Goal: Task Accomplishment & Management: Use online tool/utility

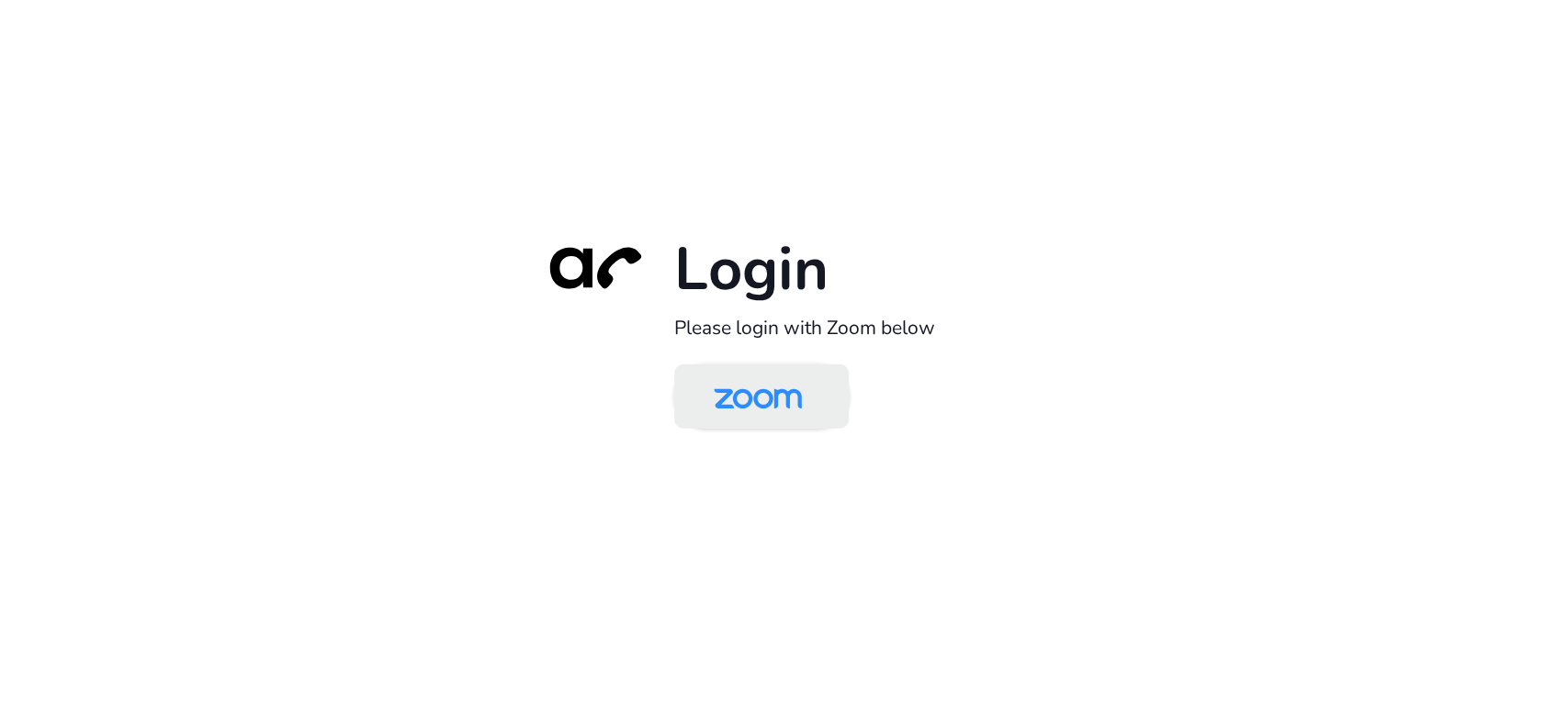
click at [762, 416] on img at bounding box center [757, 398] width 127 height 60
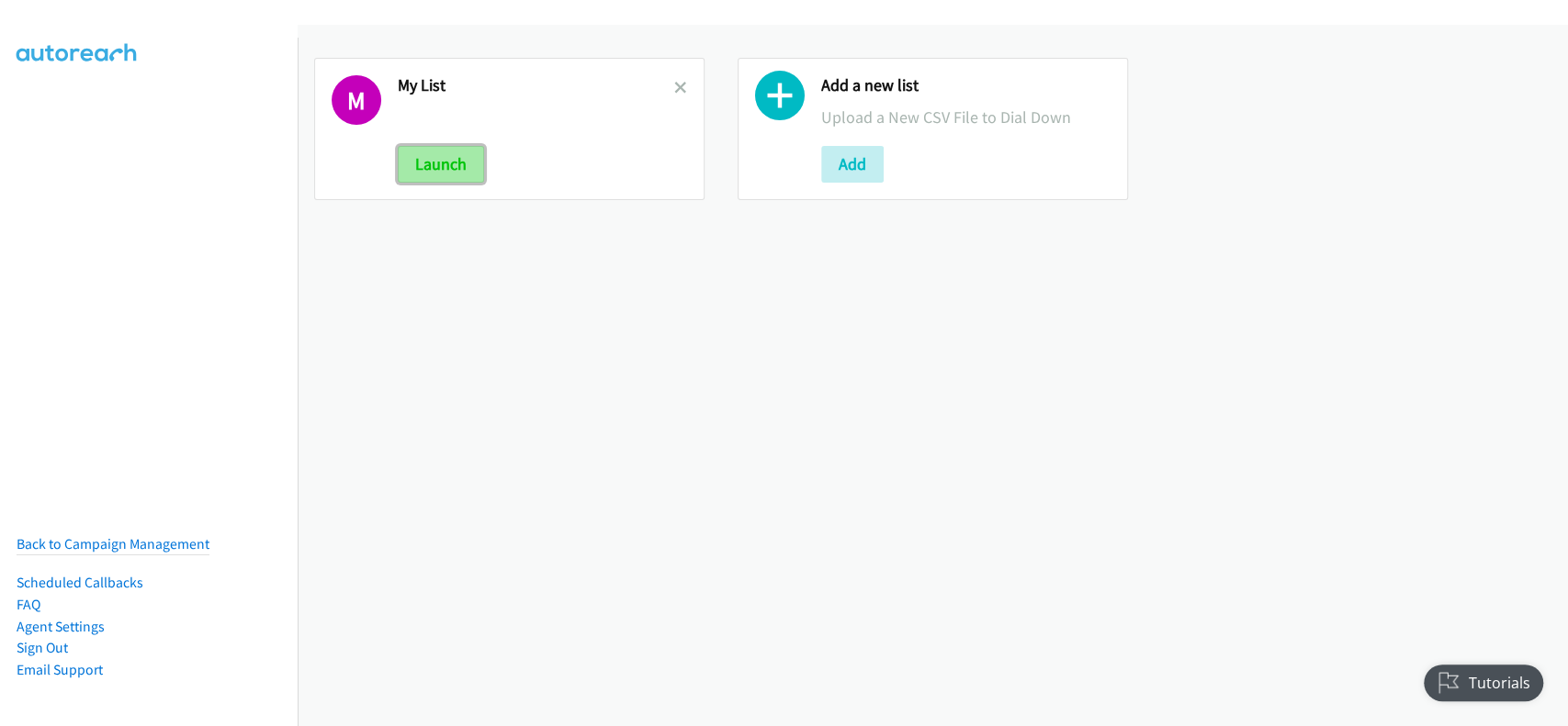
click at [428, 175] on button "Launch" at bounding box center [440, 164] width 86 height 37
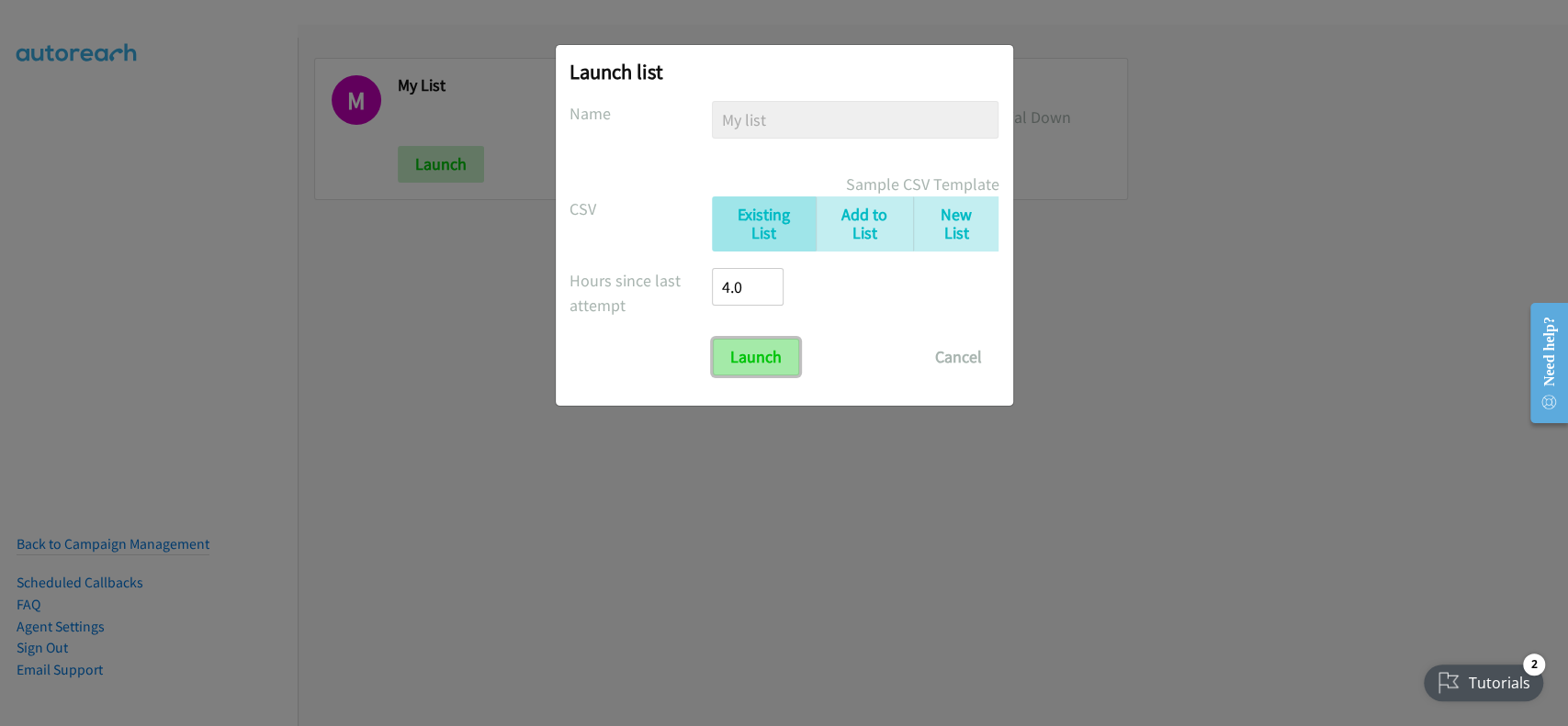
click at [768, 347] on input "Launch" at bounding box center [755, 357] width 86 height 37
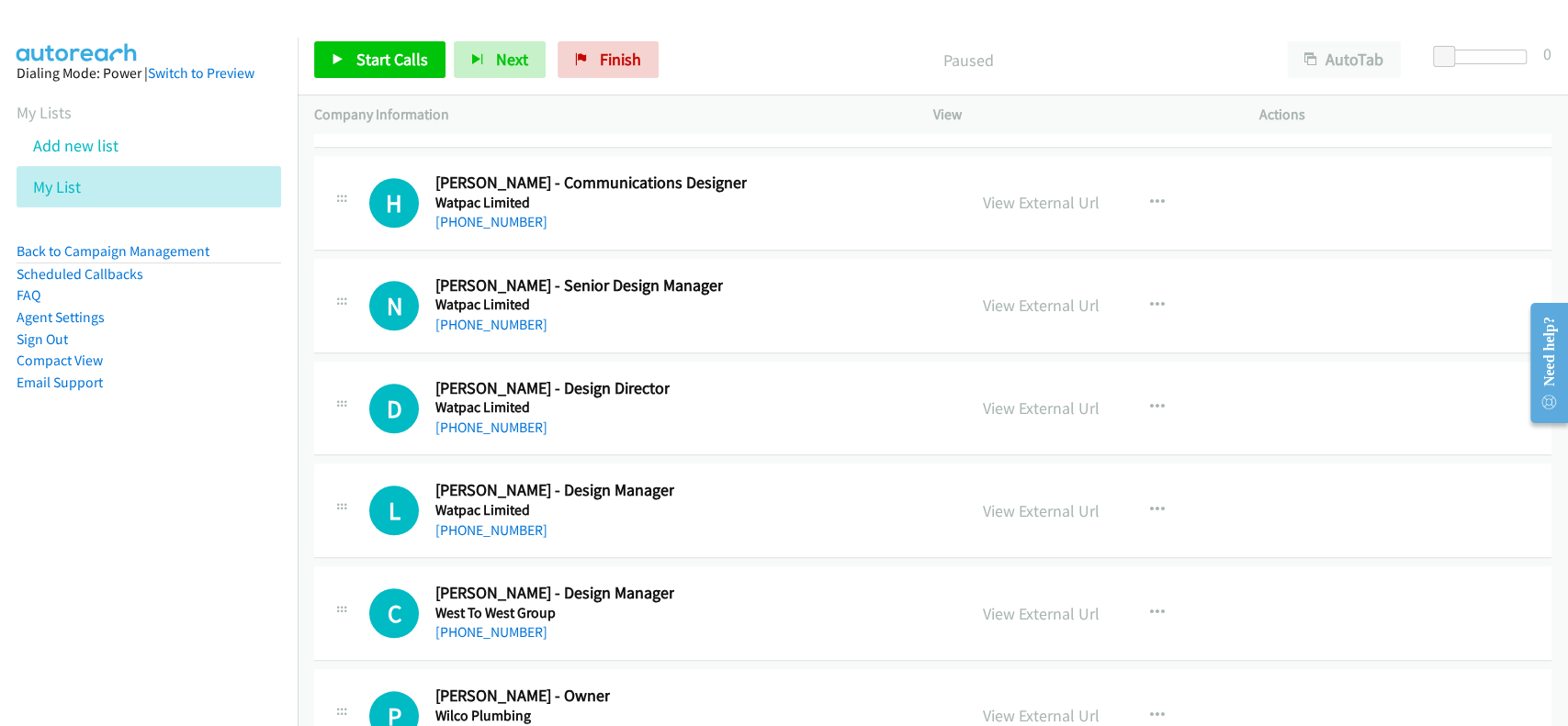
scroll to position [71478, 0]
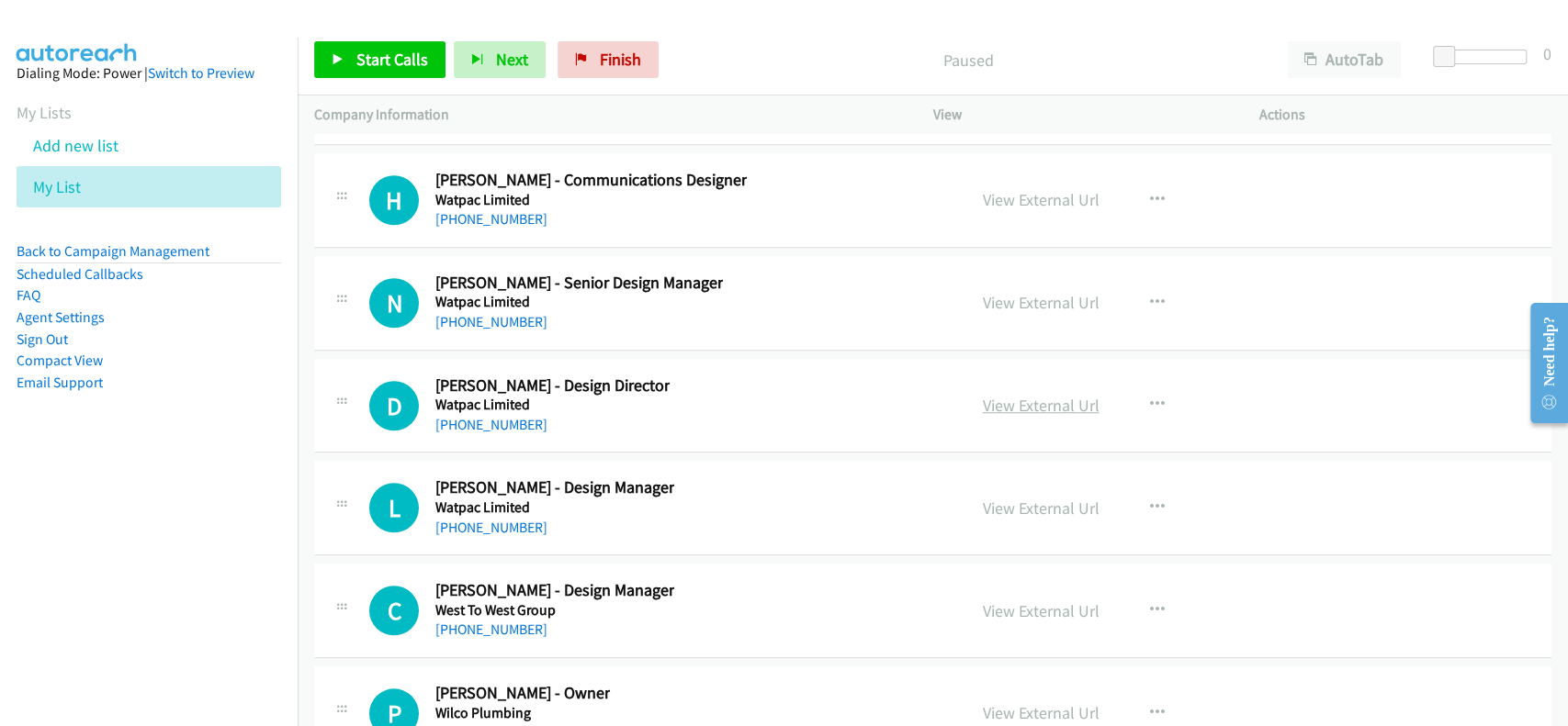
click at [1015, 394] on link "View External Url" at bounding box center [1041, 405] width 117 height 21
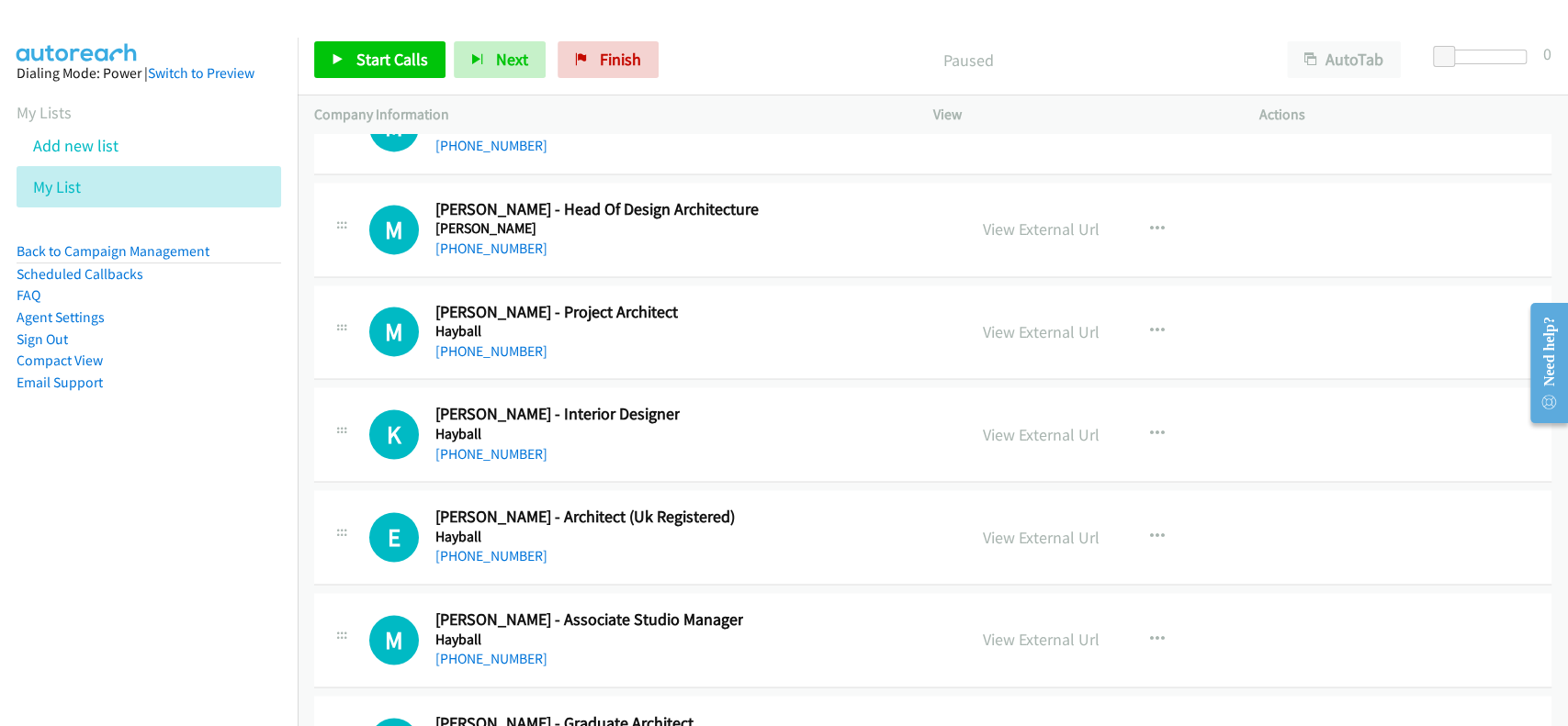
scroll to position [28927, 0]
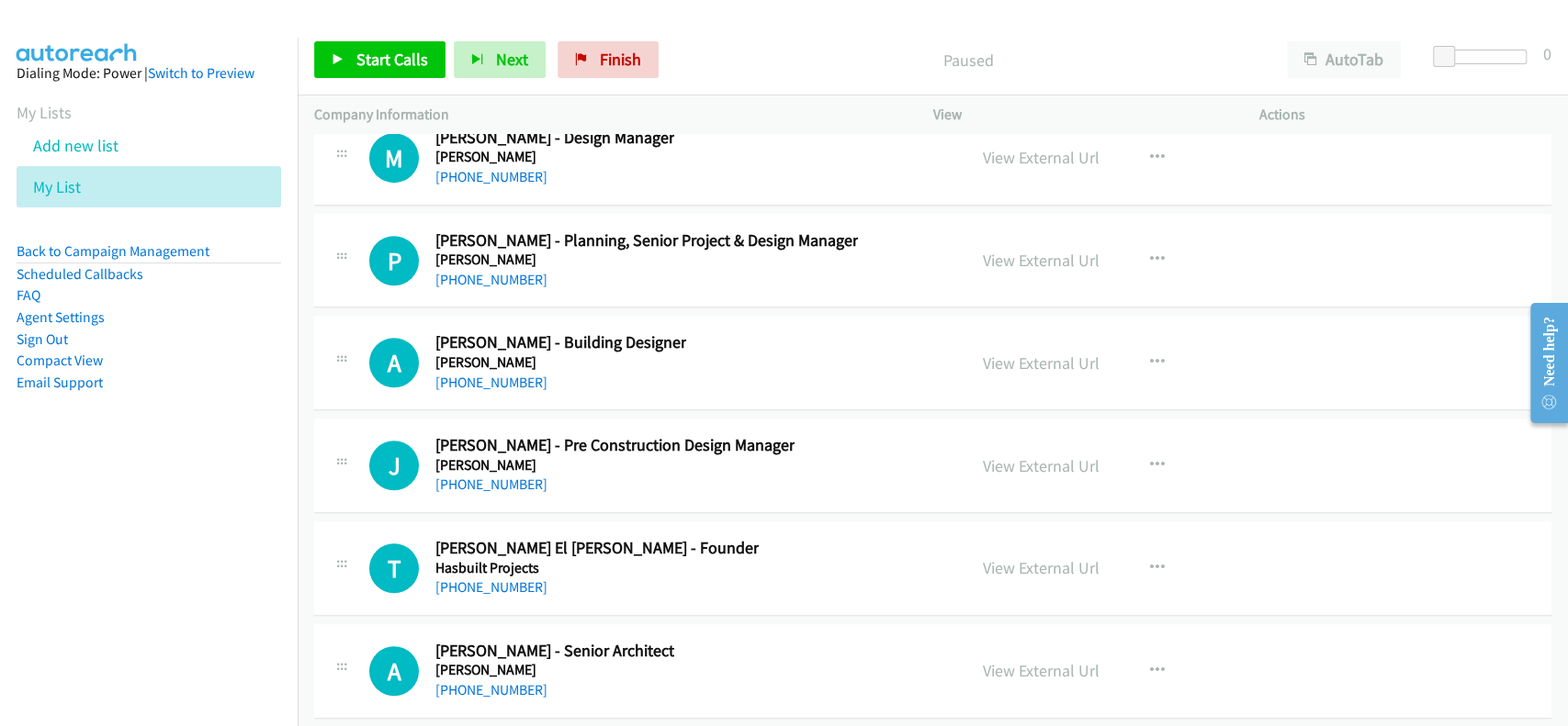
drag, startPoint x: 1556, startPoint y: 642, endPoint x: 35, endPoint y: 70, distance: 1625.0
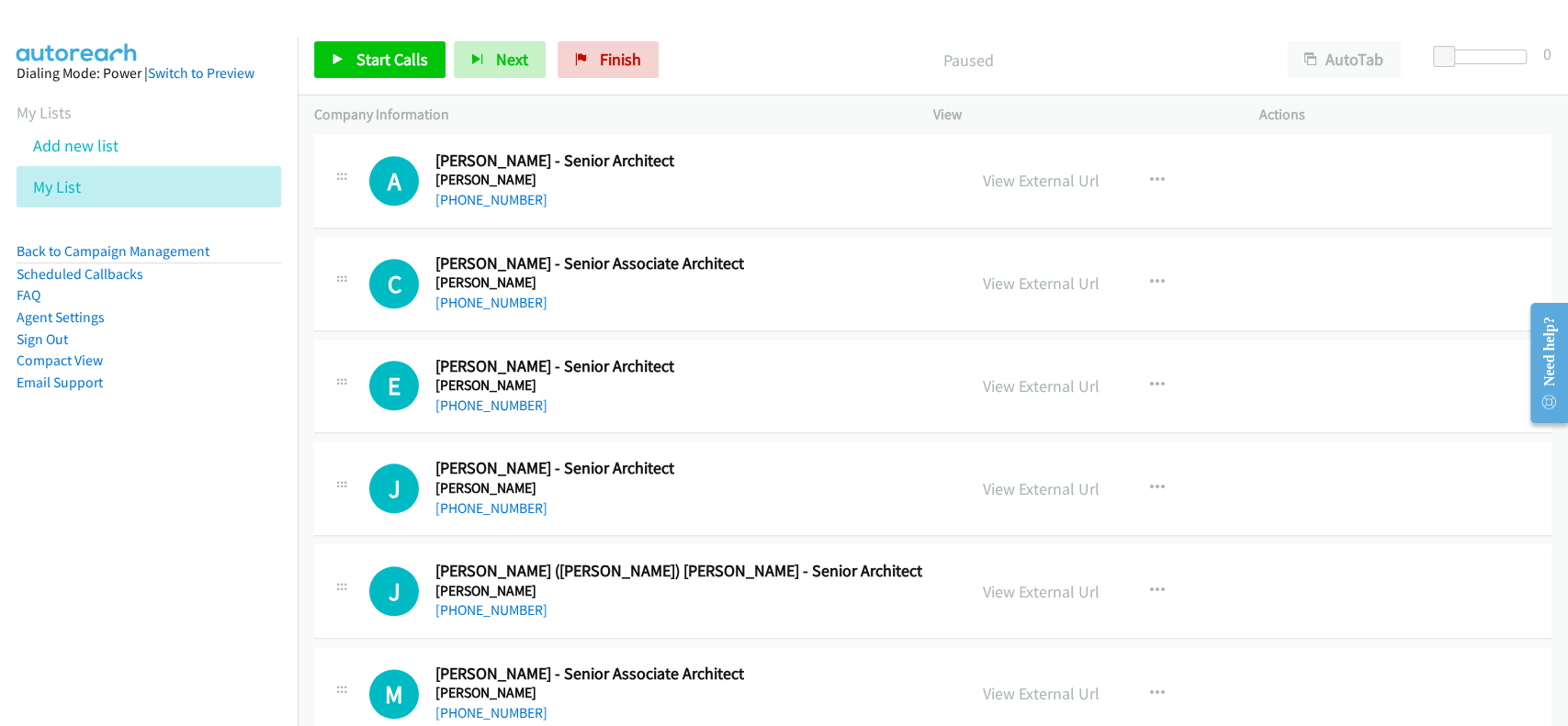
scroll to position [29539, 0]
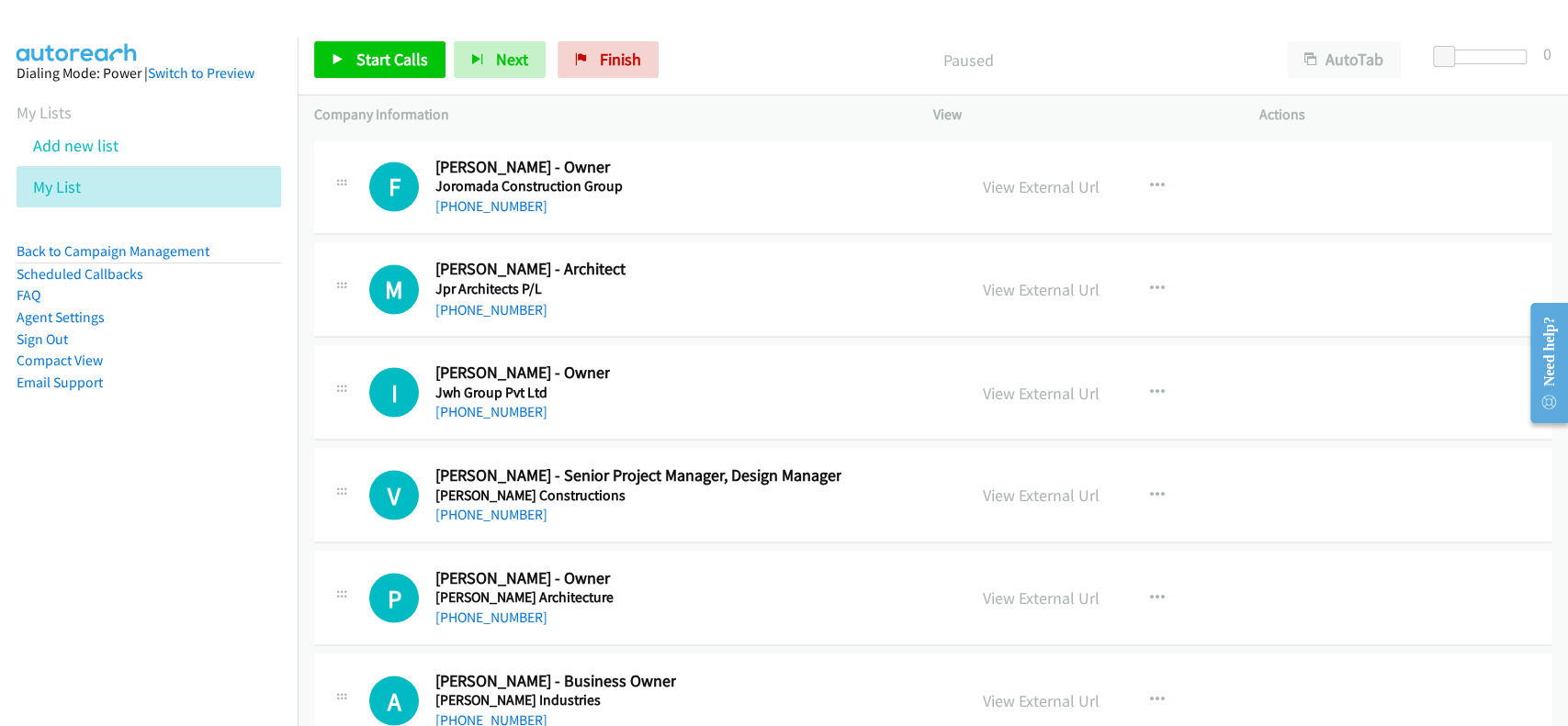
click at [1566, 485] on div "+1 415-964-1034 Call failed - Please reload the list and try again This list wa…" at bounding box center [932, 430] width 1270 height 592
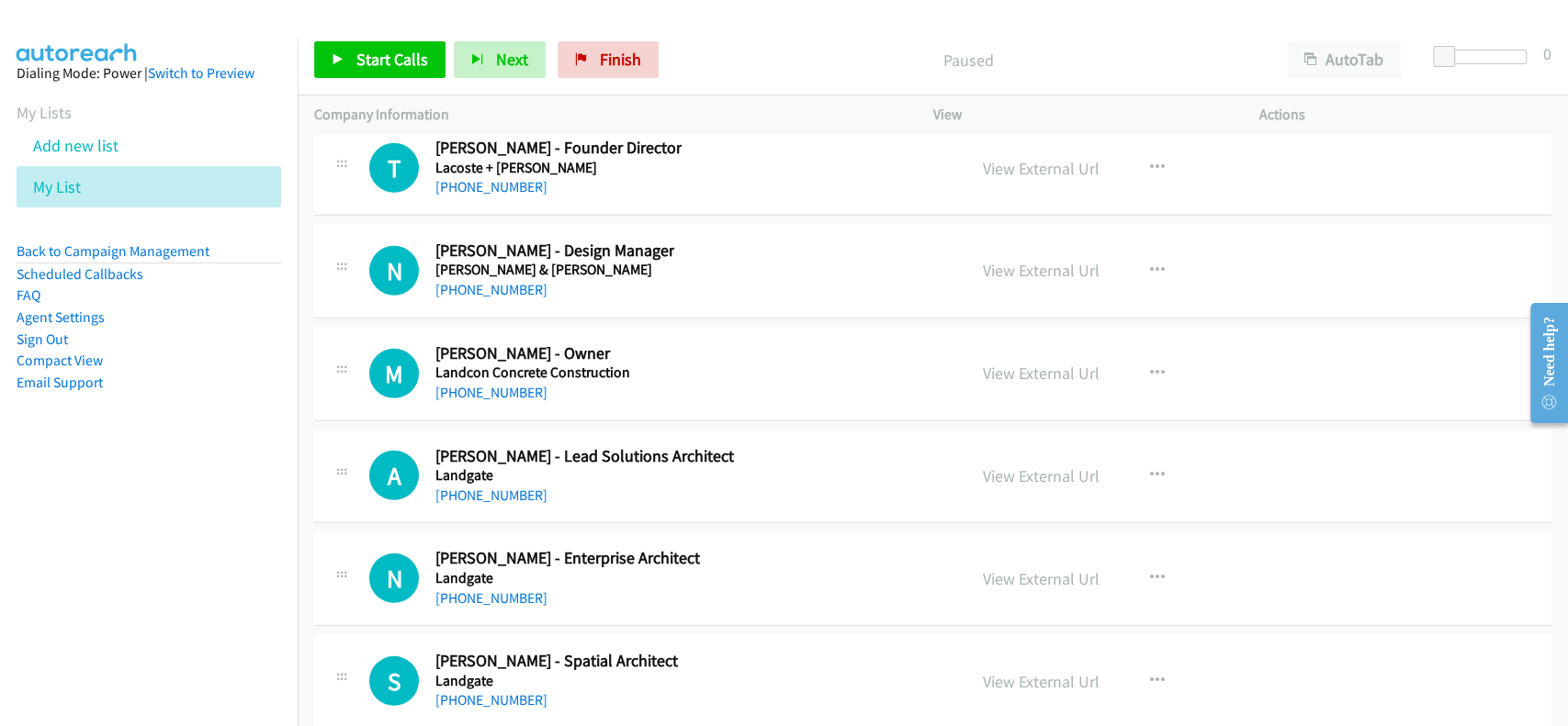
scroll to position [36447, 0]
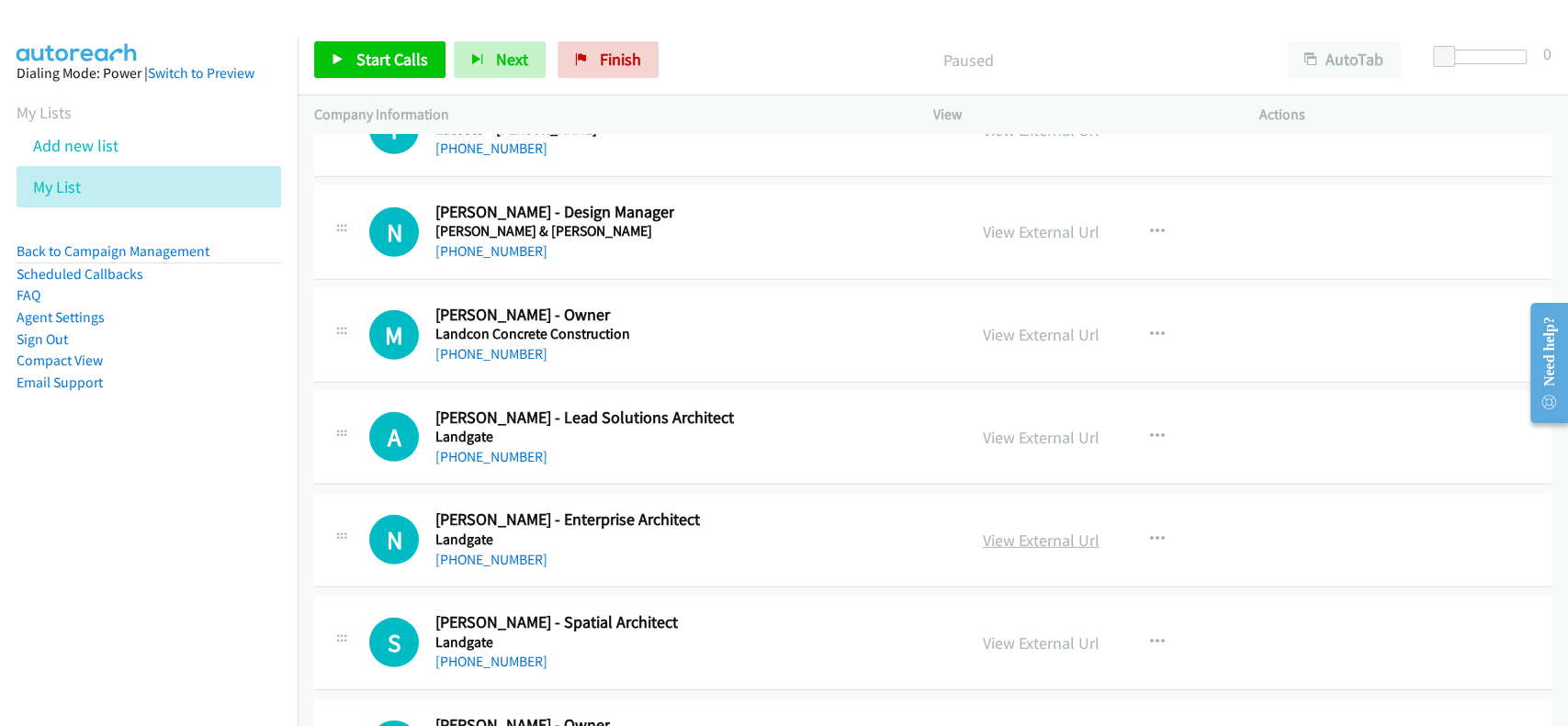
click at [1036, 530] on link "View External Url" at bounding box center [1041, 540] width 117 height 21
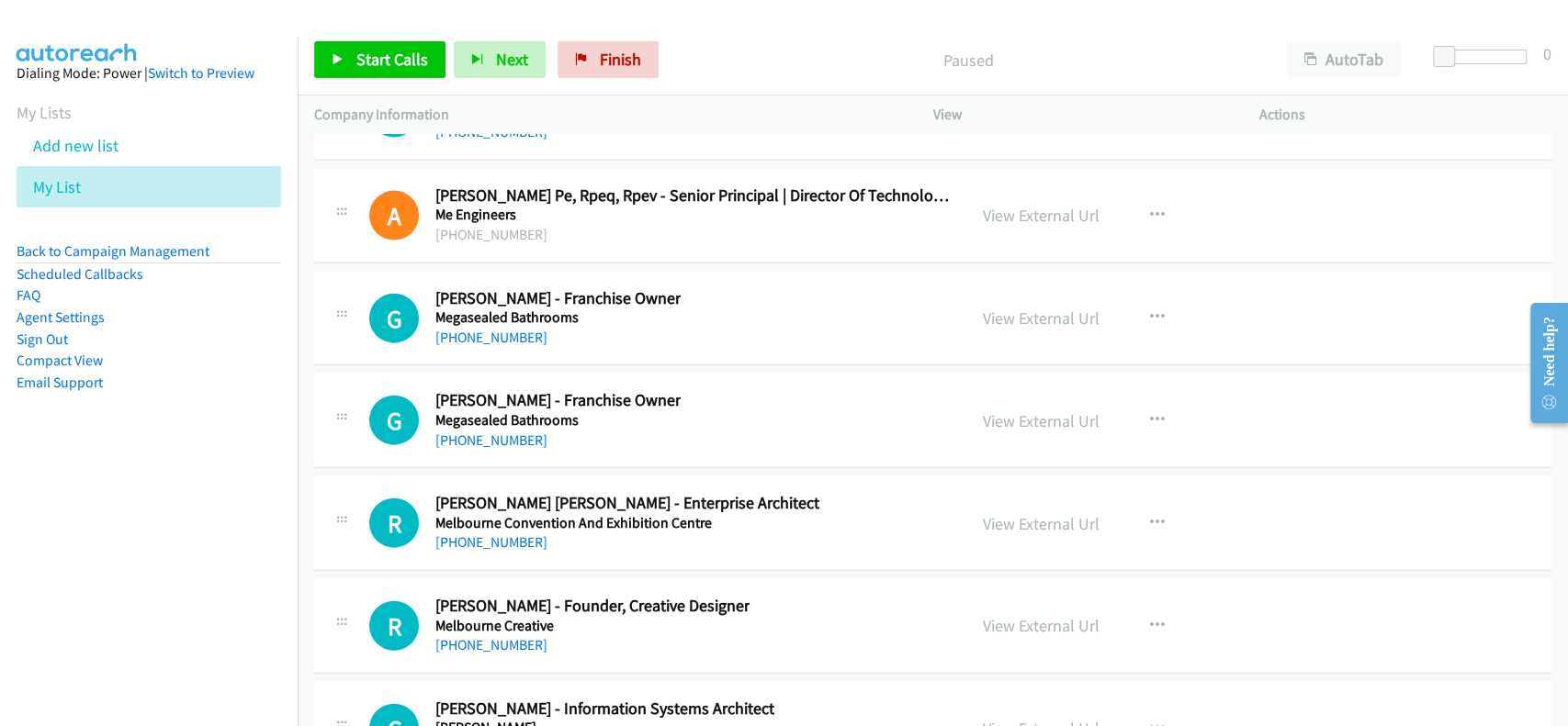
scroll to position [40486, 0]
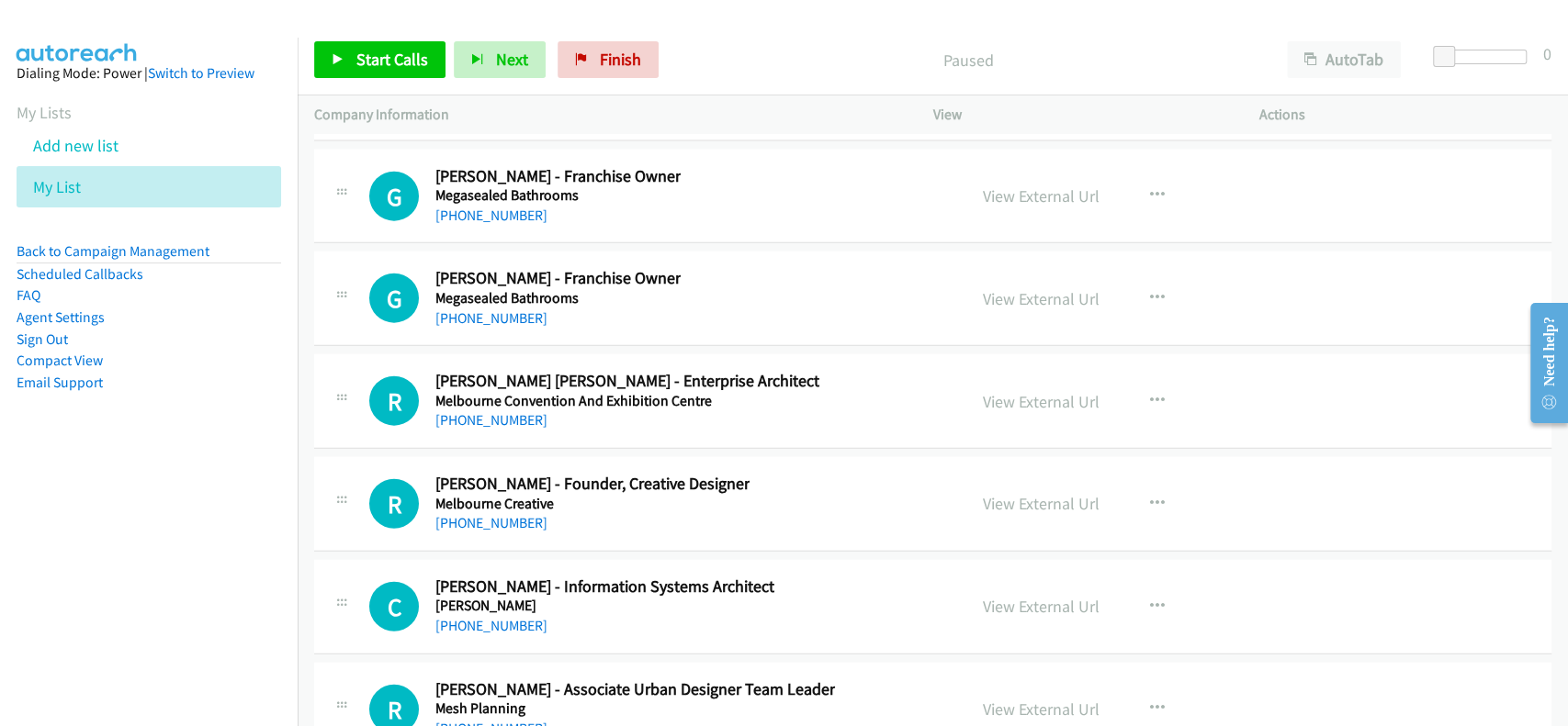
click at [968, 371] on div "View External Url View External Url Schedule/Manage Callback Start Calls Here R…" at bounding box center [1138, 401] width 342 height 61
click at [1034, 390] on div "View External Url" at bounding box center [1041, 402] width 117 height 25
click at [1035, 392] on link "View External Url" at bounding box center [1041, 402] width 117 height 21
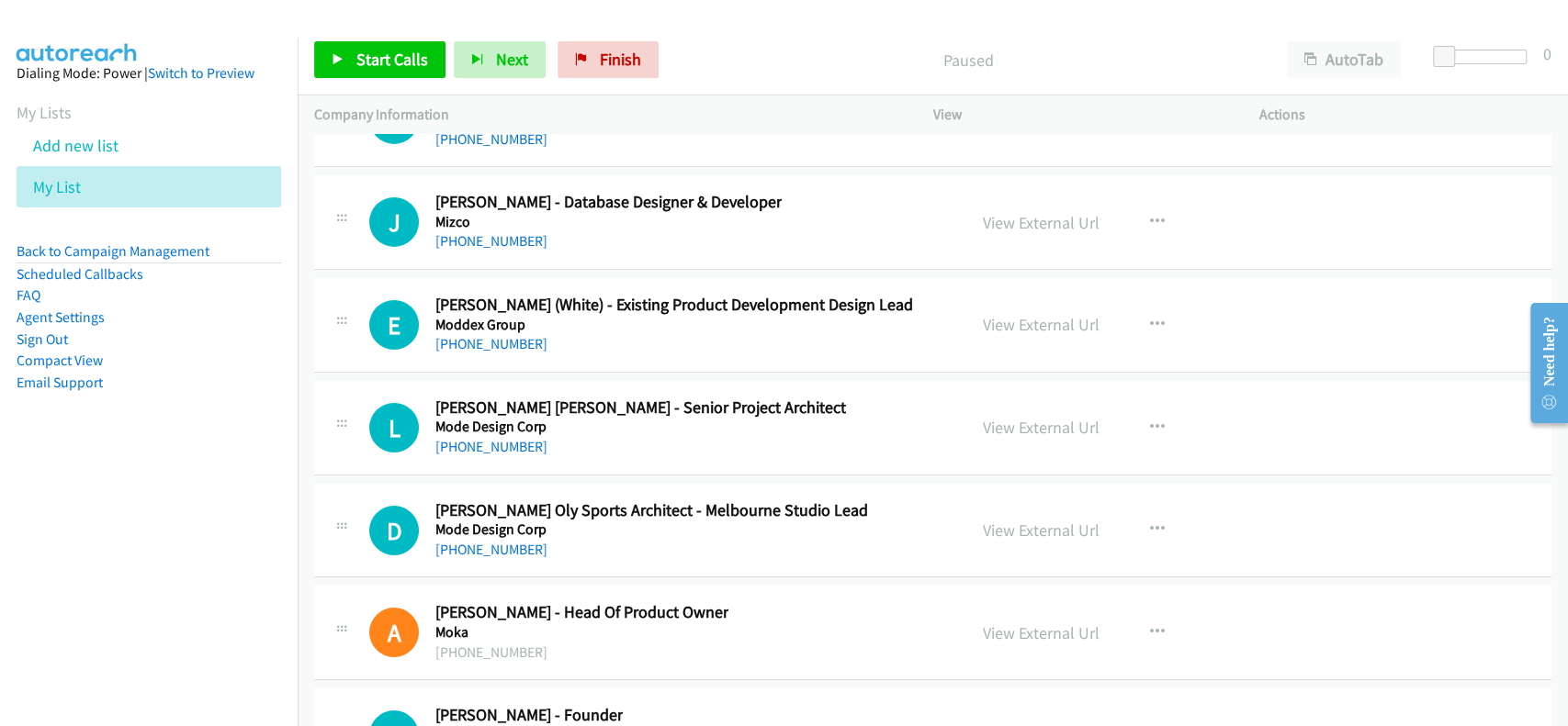
scroll to position [41832, 0]
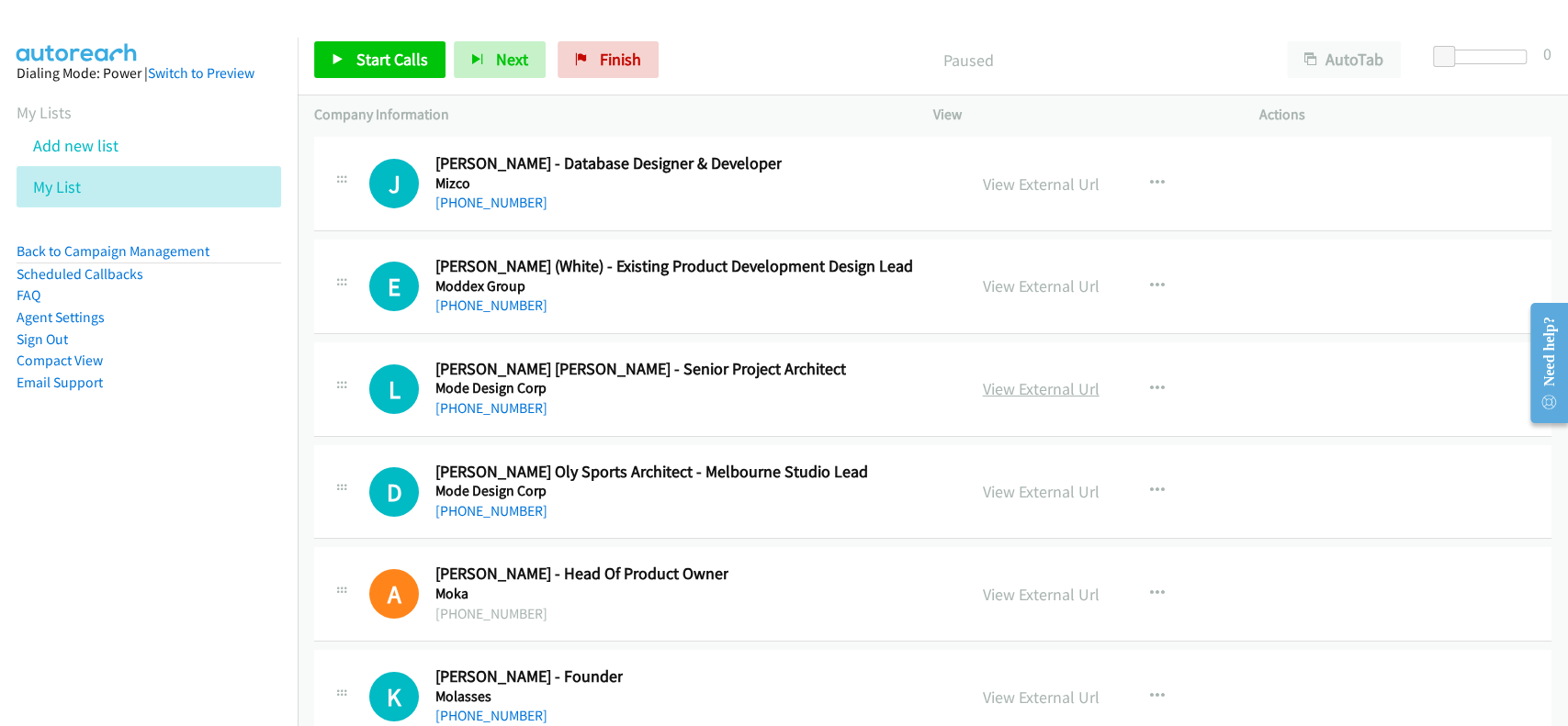
click at [1065, 378] on link "View External Url" at bounding box center [1041, 389] width 117 height 21
click at [466, 399] on link "+61 430 827 598" at bounding box center [491, 408] width 112 height 17
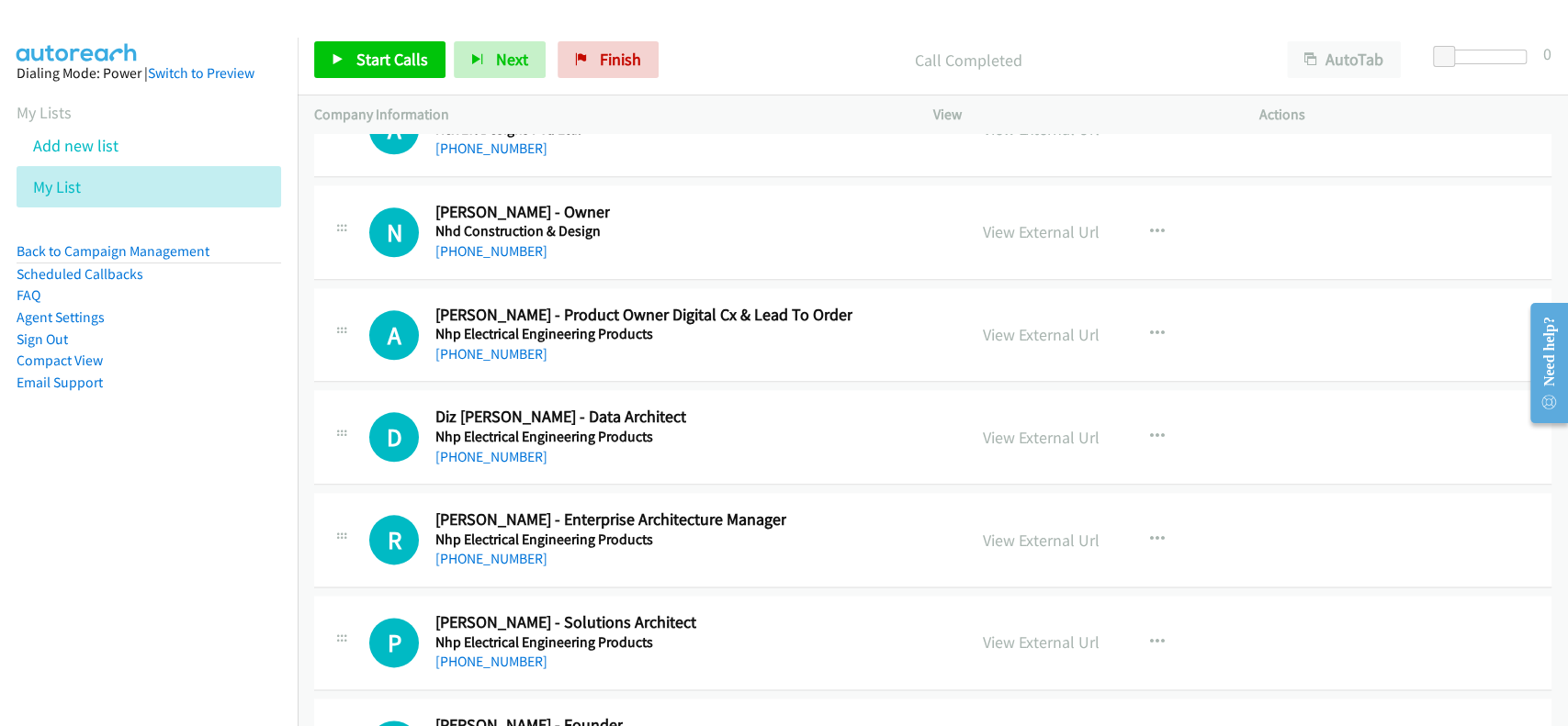
scroll to position [43668, 0]
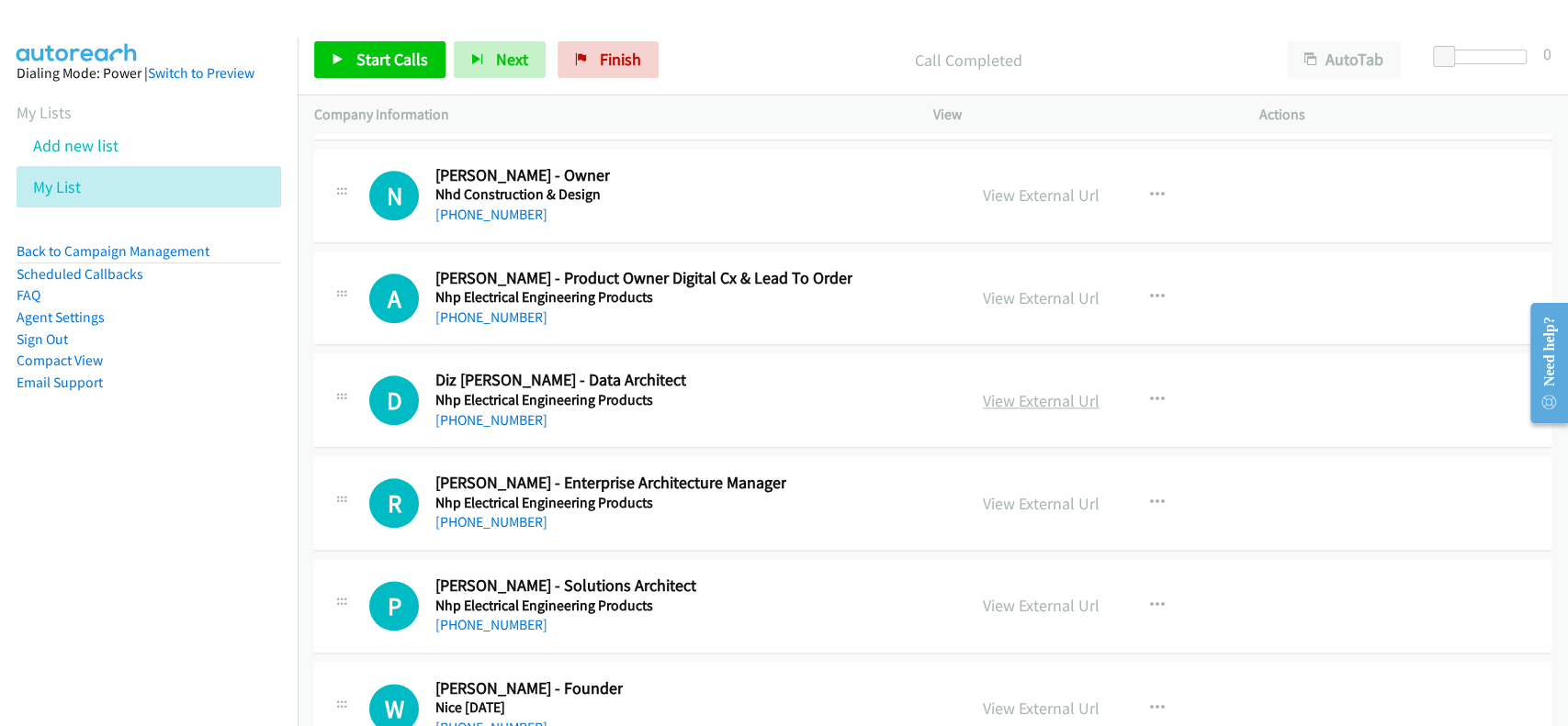
click at [1021, 391] on link "View External Url" at bounding box center [1041, 401] width 117 height 21
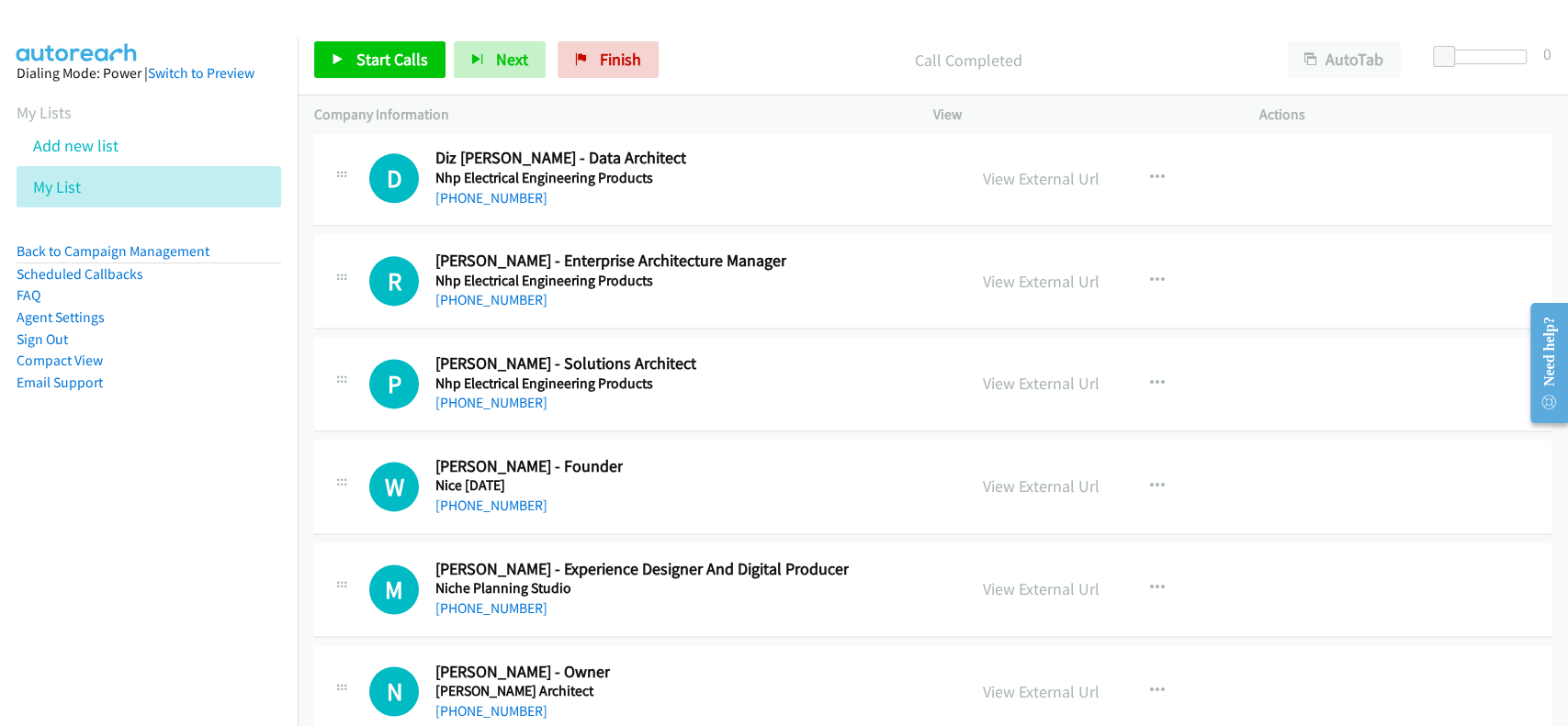
scroll to position [43914, 0]
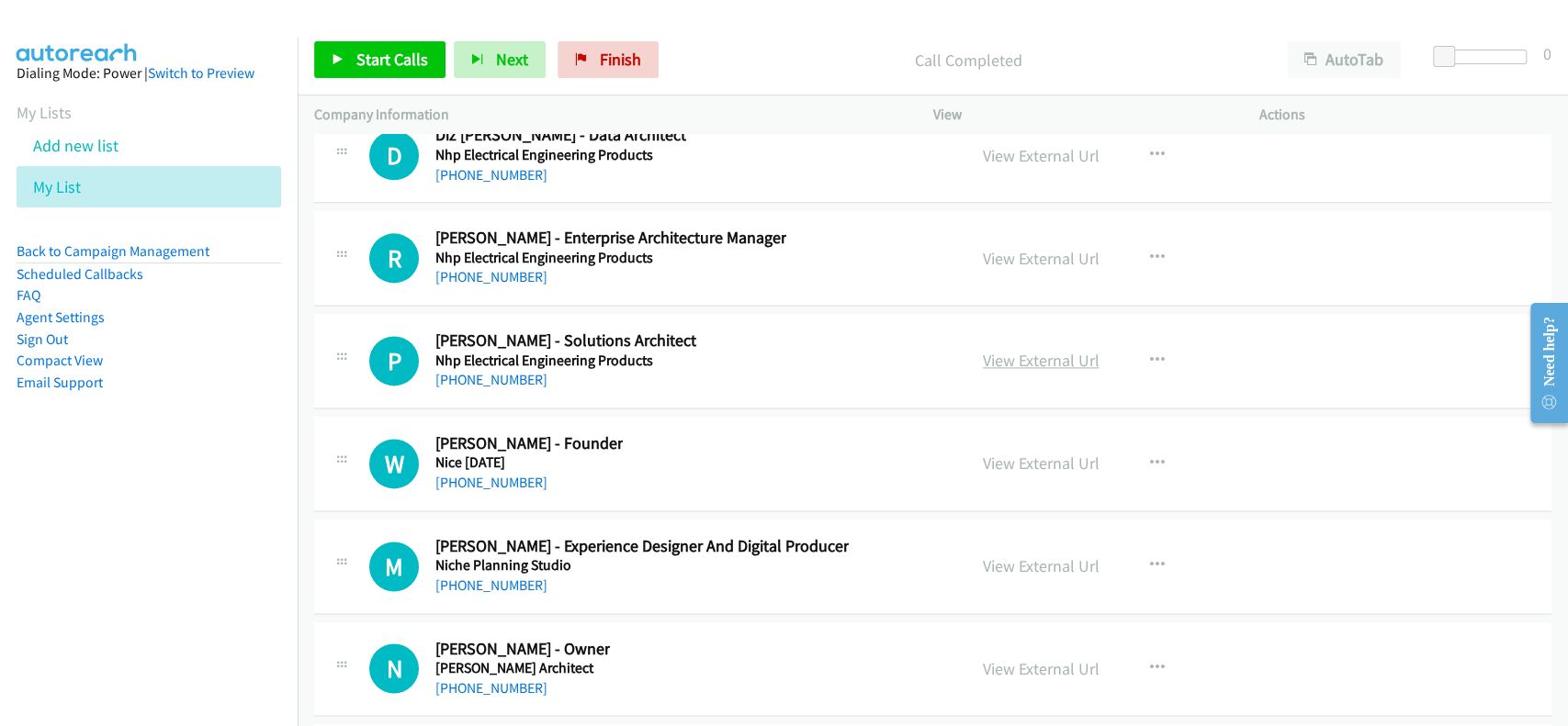
click at [1010, 350] on link "View External Url" at bounding box center [1041, 361] width 117 height 21
click at [469, 371] on link "+61 428 496 711" at bounding box center [491, 380] width 112 height 17
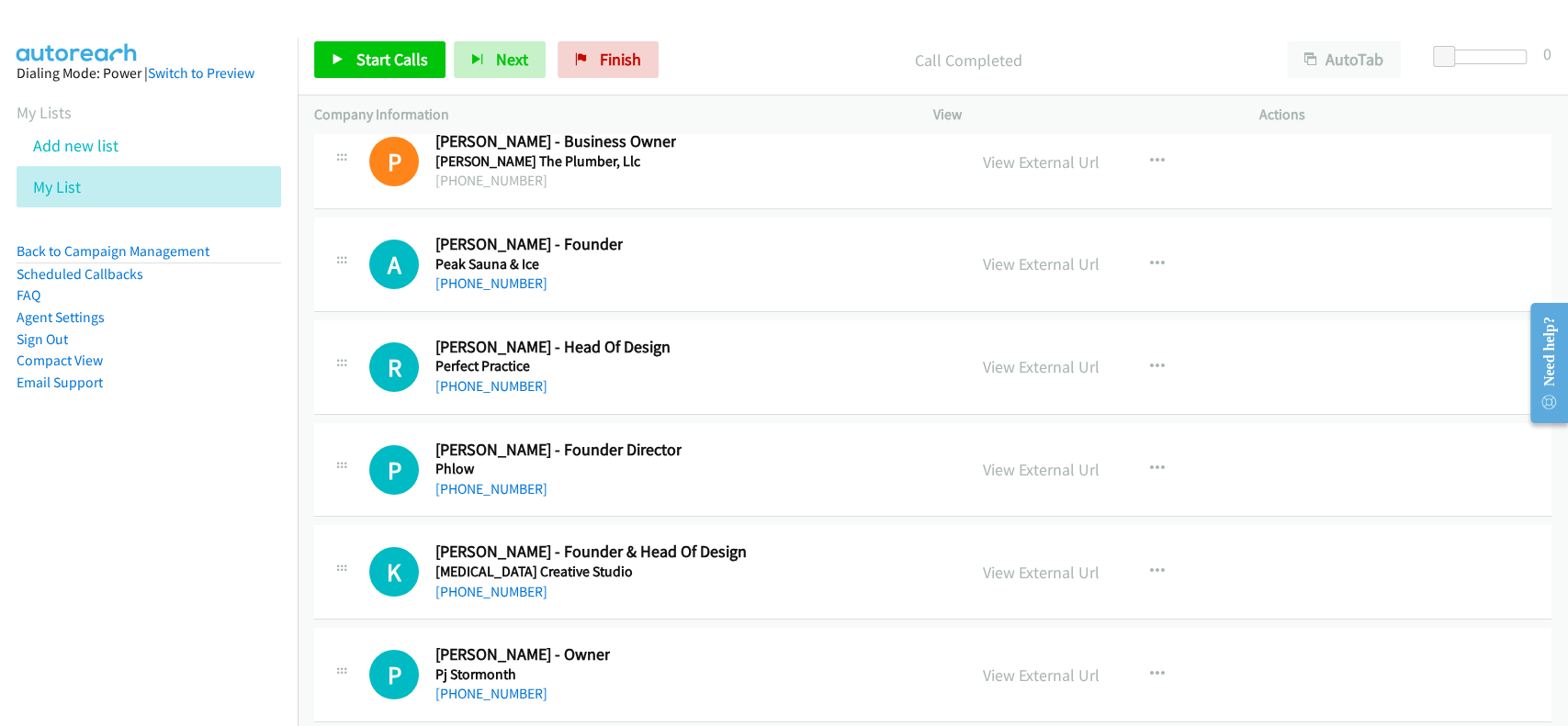
scroll to position [46851, 0]
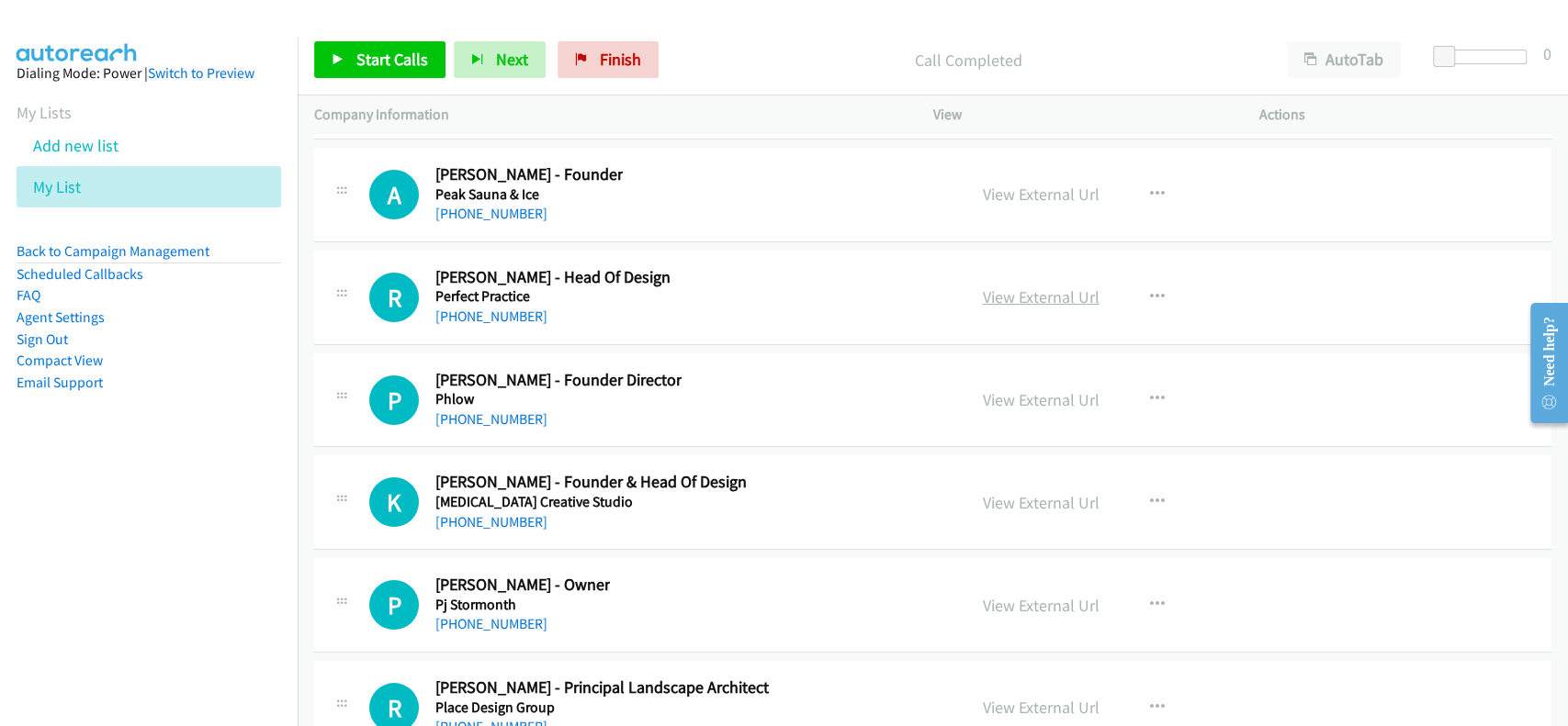
click at [1026, 286] on link "View External Url" at bounding box center [1041, 297] width 117 height 21
click at [465, 307] on link "+61 422 040 863" at bounding box center [491, 316] width 112 height 17
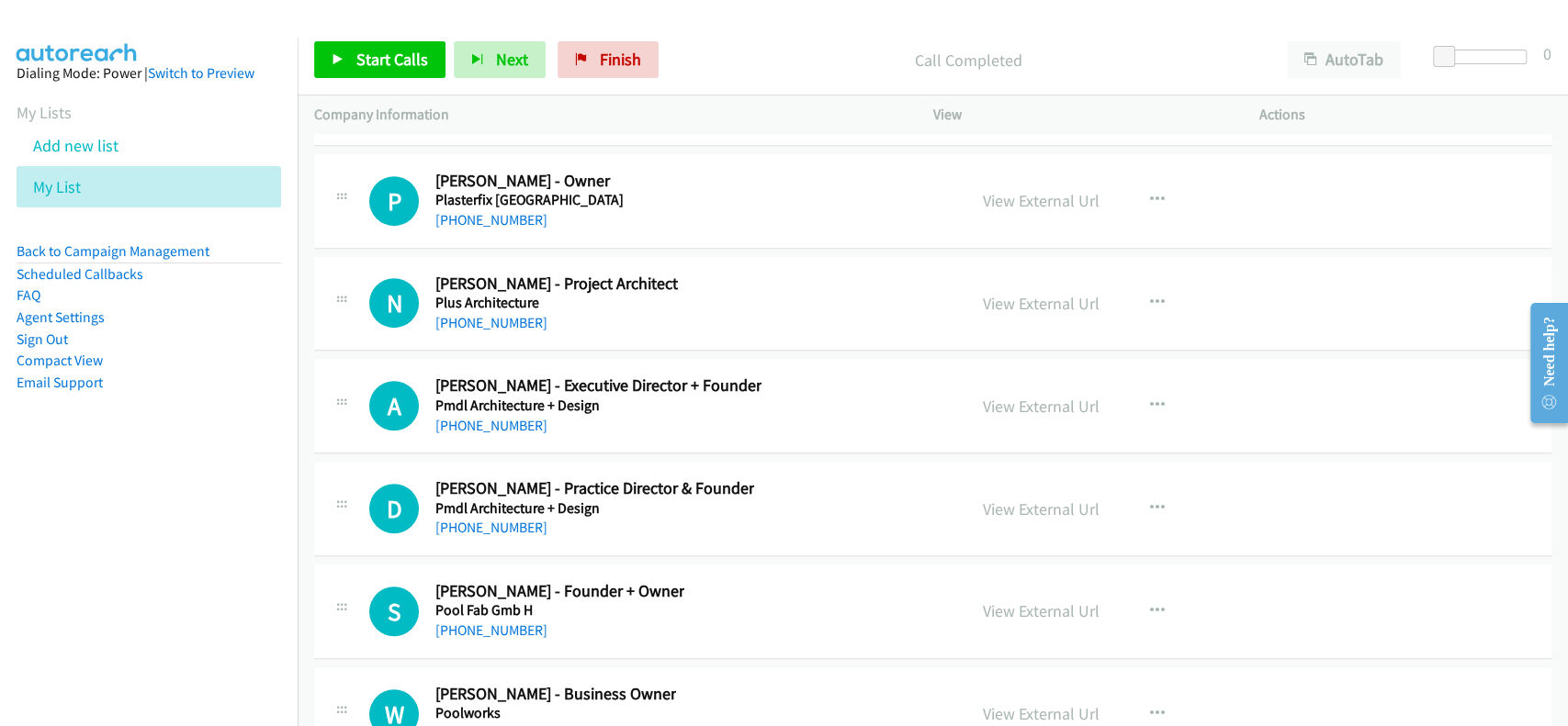
scroll to position [47585, 0]
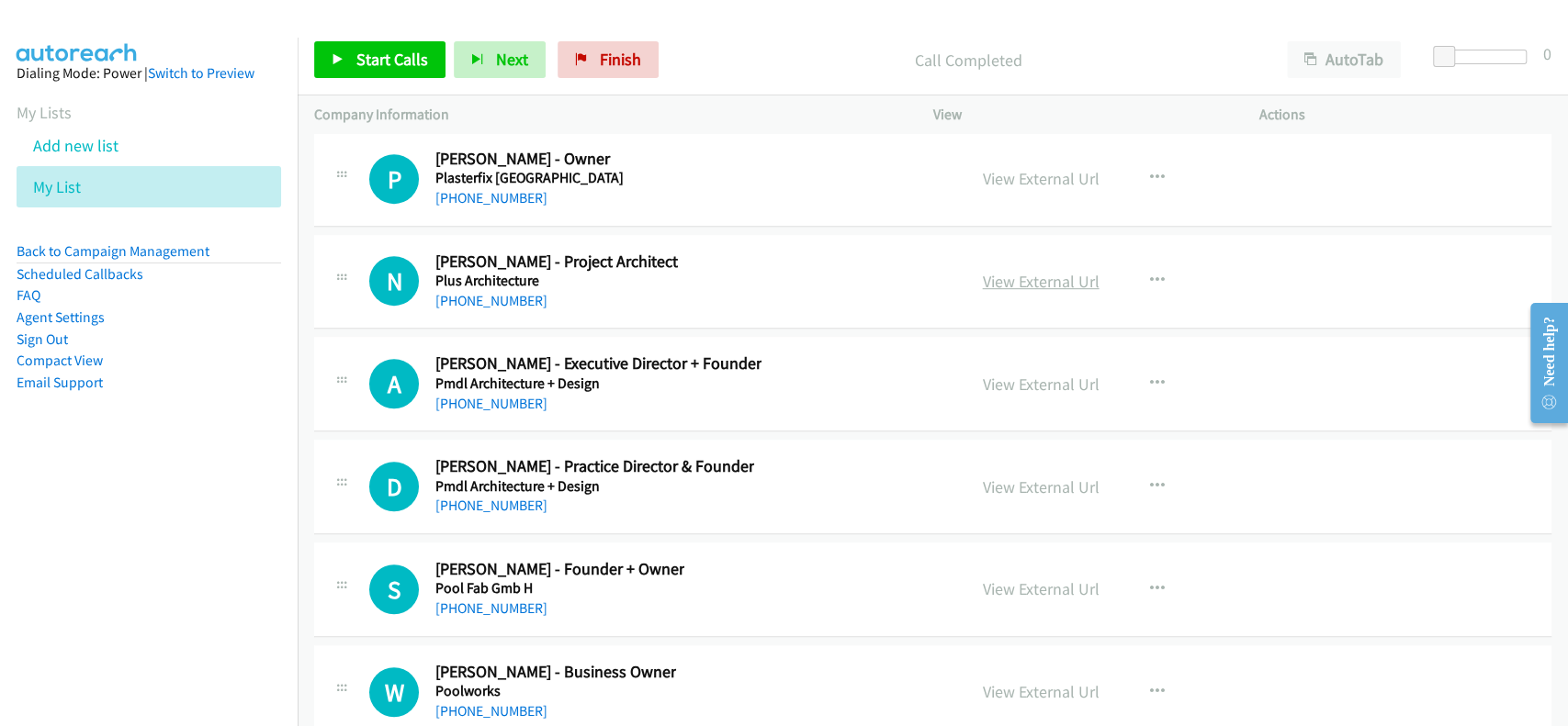
click at [999, 271] on link "View External Url" at bounding box center [1041, 281] width 117 height 21
click at [509, 292] on link "+61 3 8696 3999" at bounding box center [491, 301] width 112 height 17
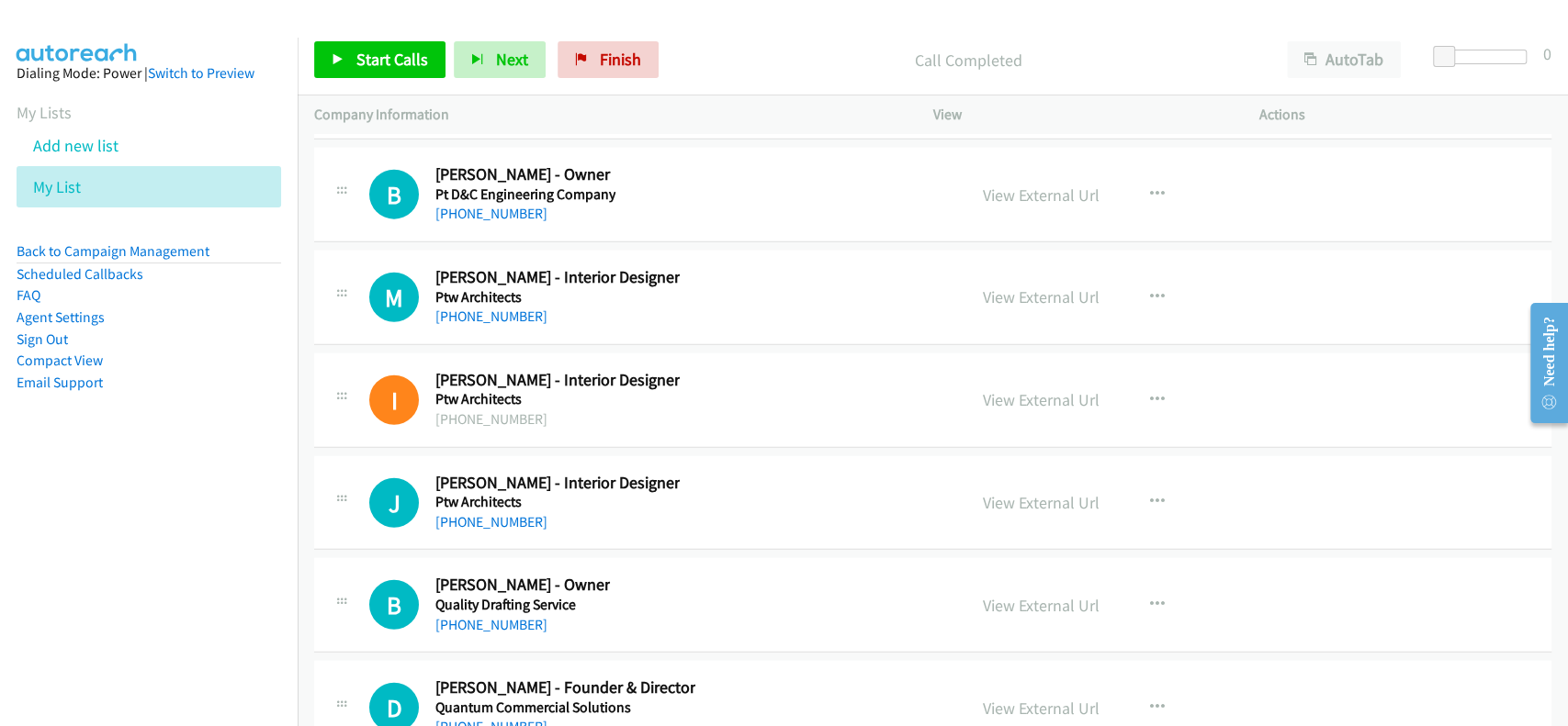
scroll to position [50156, 0]
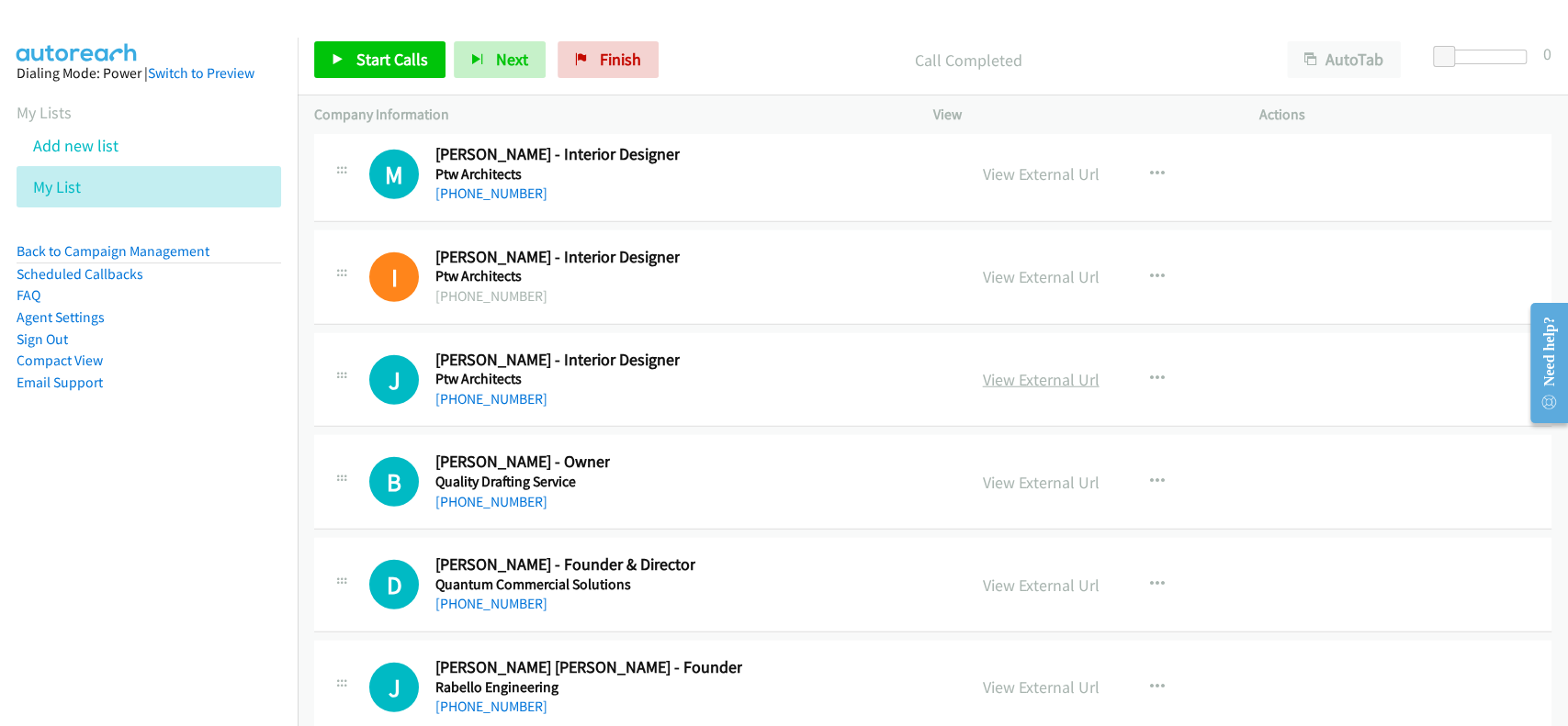
click at [1019, 369] on link "View External Url" at bounding box center [1041, 380] width 117 height 21
click at [483, 358] on div "J Callback Scheduled Josvi Mantilla Tchernova - Interior Designer Ptw Architect…" at bounding box center [932, 381] width 1237 height 95
click at [483, 391] on link "+61 403 652 279" at bounding box center [491, 399] width 112 height 17
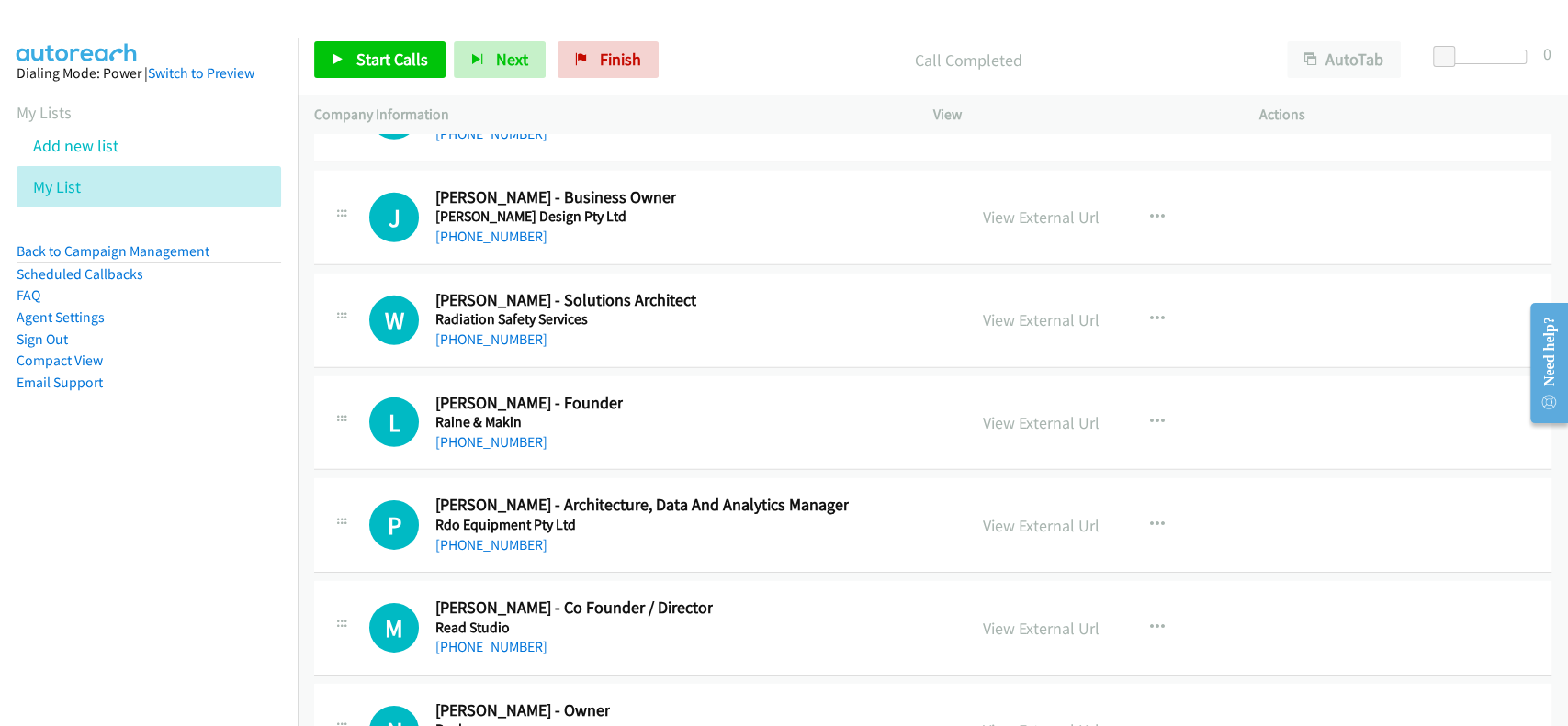
scroll to position [50767, 0]
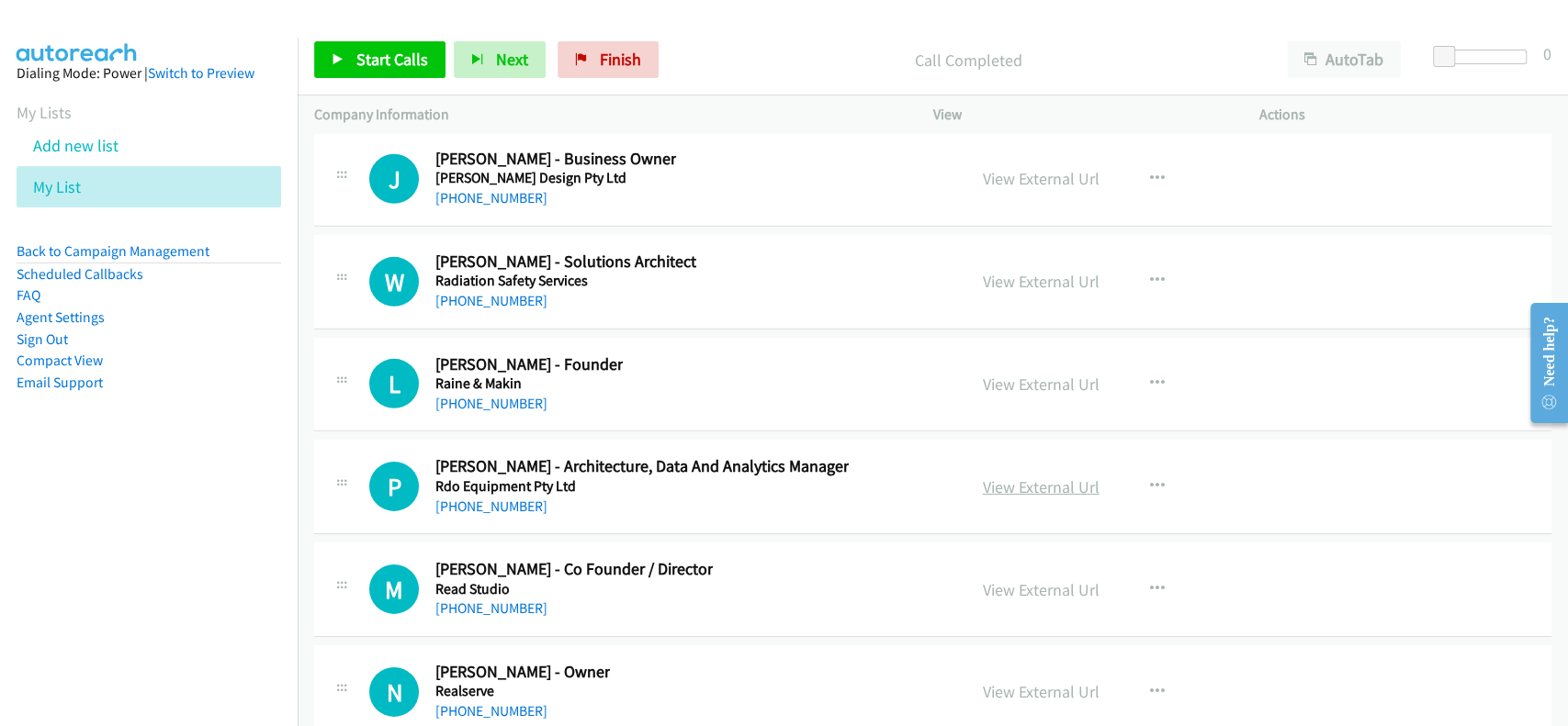
click at [1048, 477] on link "View External Url" at bounding box center [1041, 487] width 117 height 21
click at [486, 498] on link "[PHONE_NUMBER]" at bounding box center [491, 507] width 112 height 17
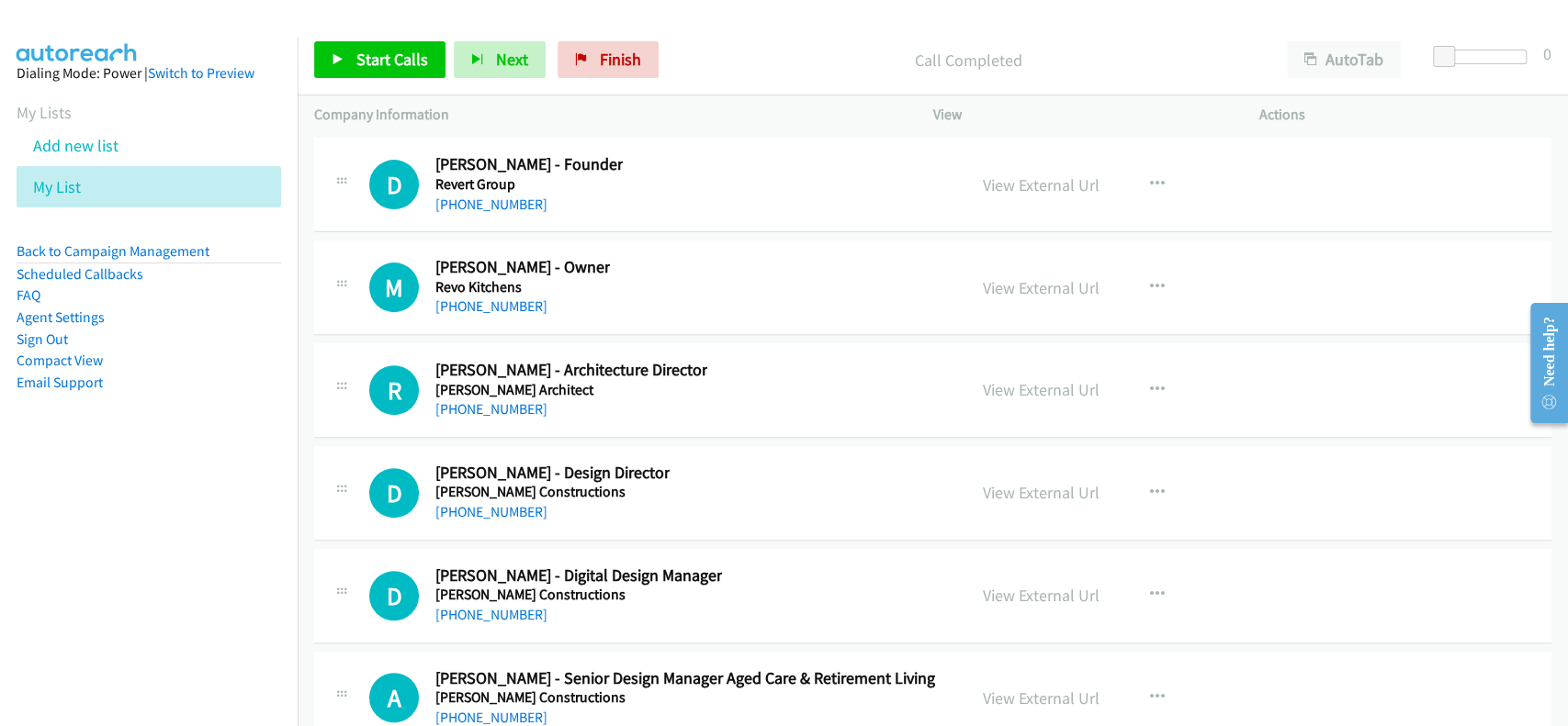
scroll to position [52235, 0]
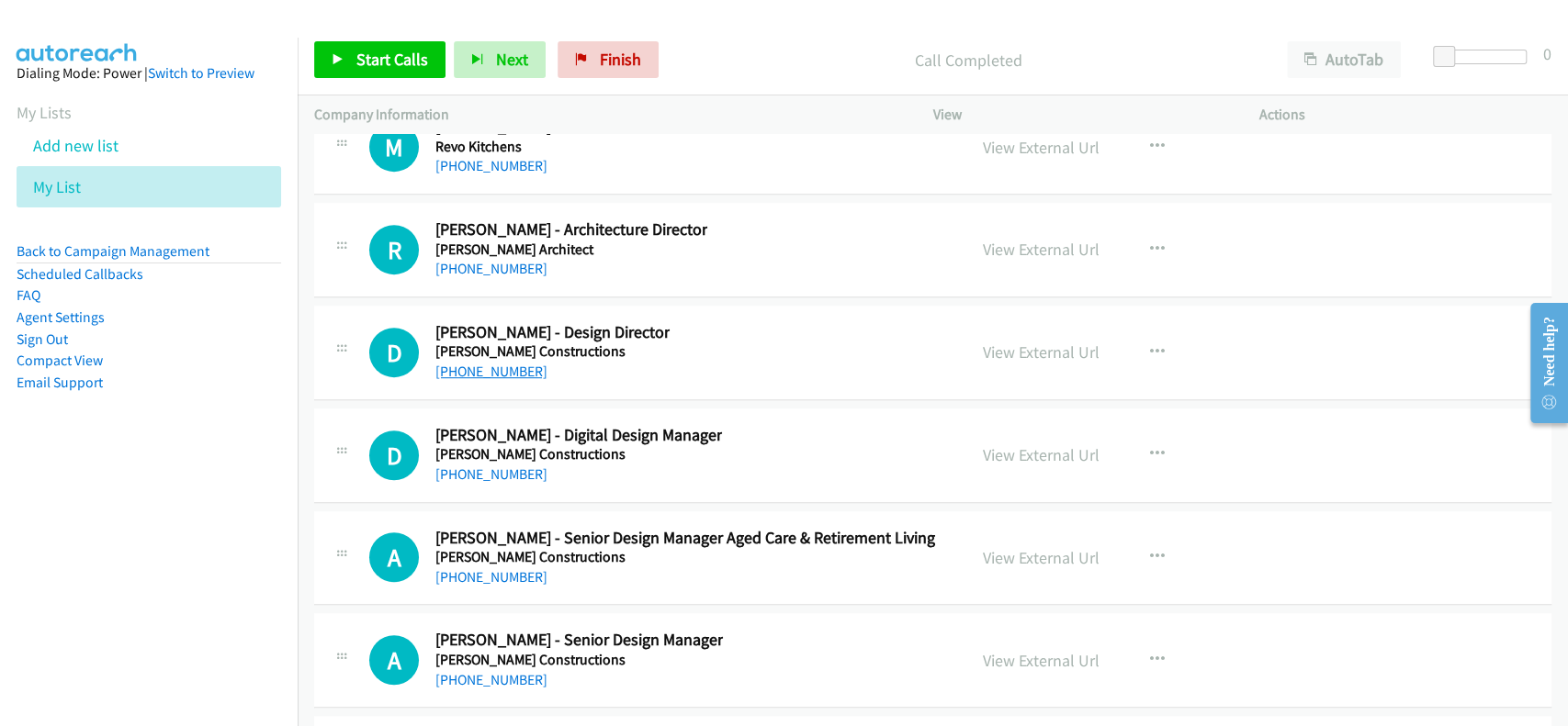
click at [499, 363] on link "+61 466 117 800" at bounding box center [491, 371] width 112 height 17
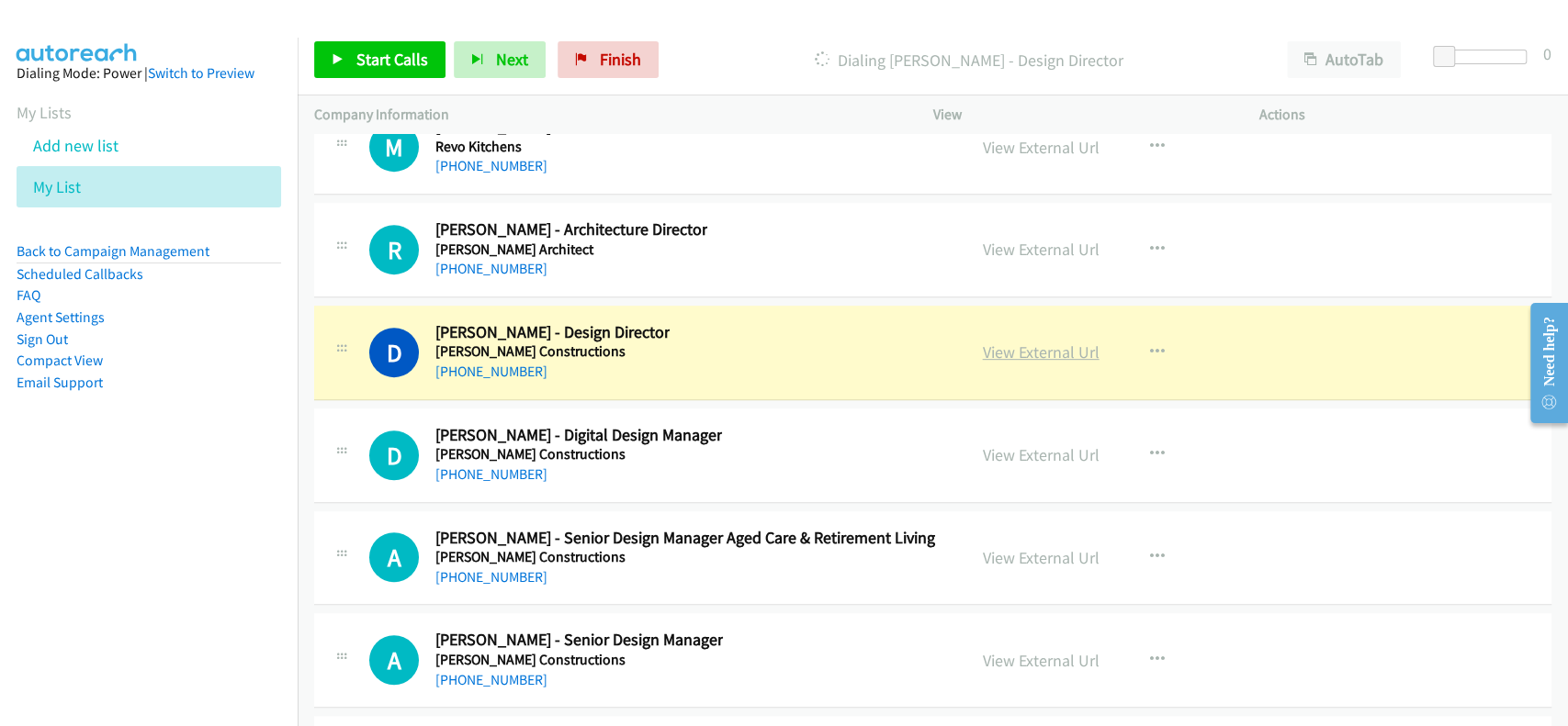
click at [1033, 341] on link "View External Url" at bounding box center [1041, 352] width 117 height 21
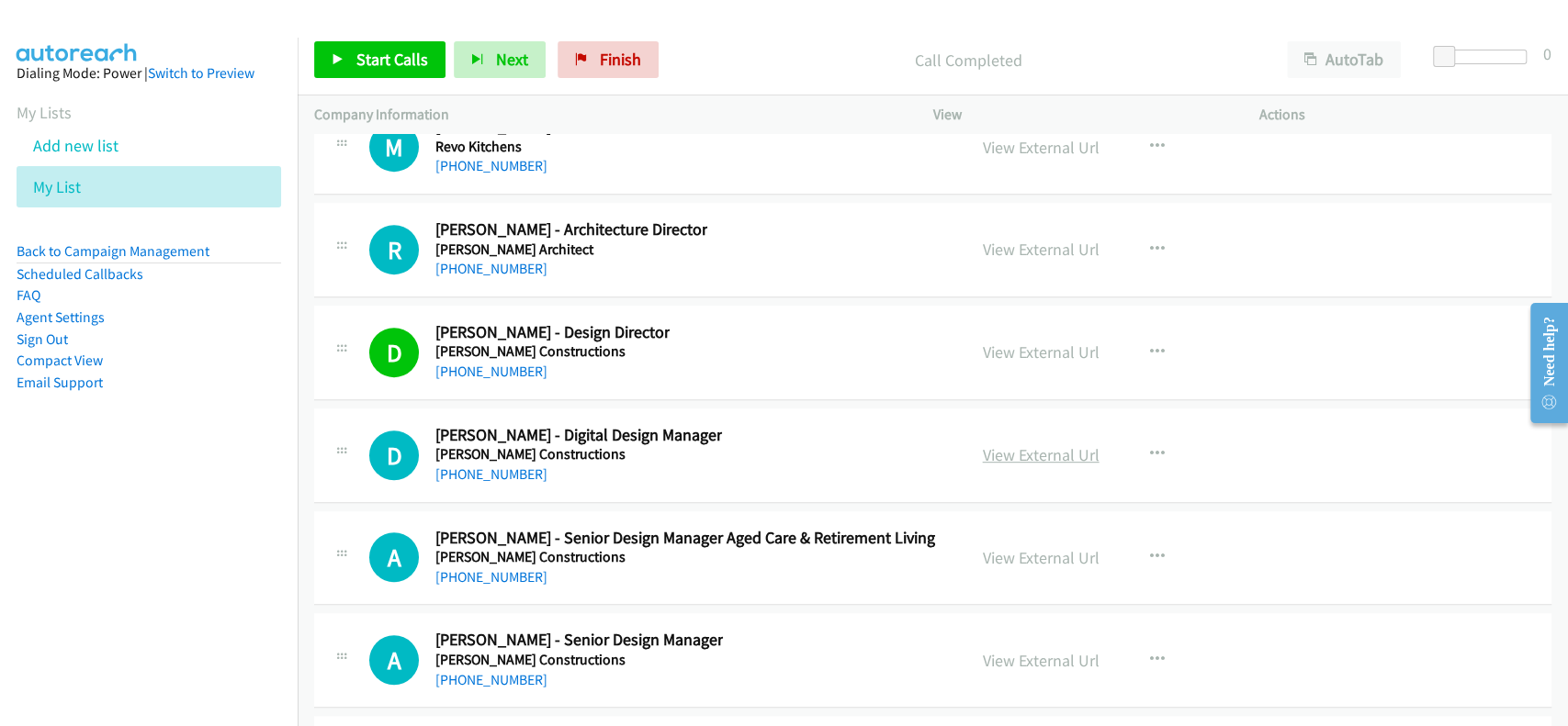
click at [1050, 445] on link "View External Url" at bounding box center [1041, 455] width 117 height 21
click at [466, 465] on link "+61 427 041 299" at bounding box center [491, 474] width 112 height 17
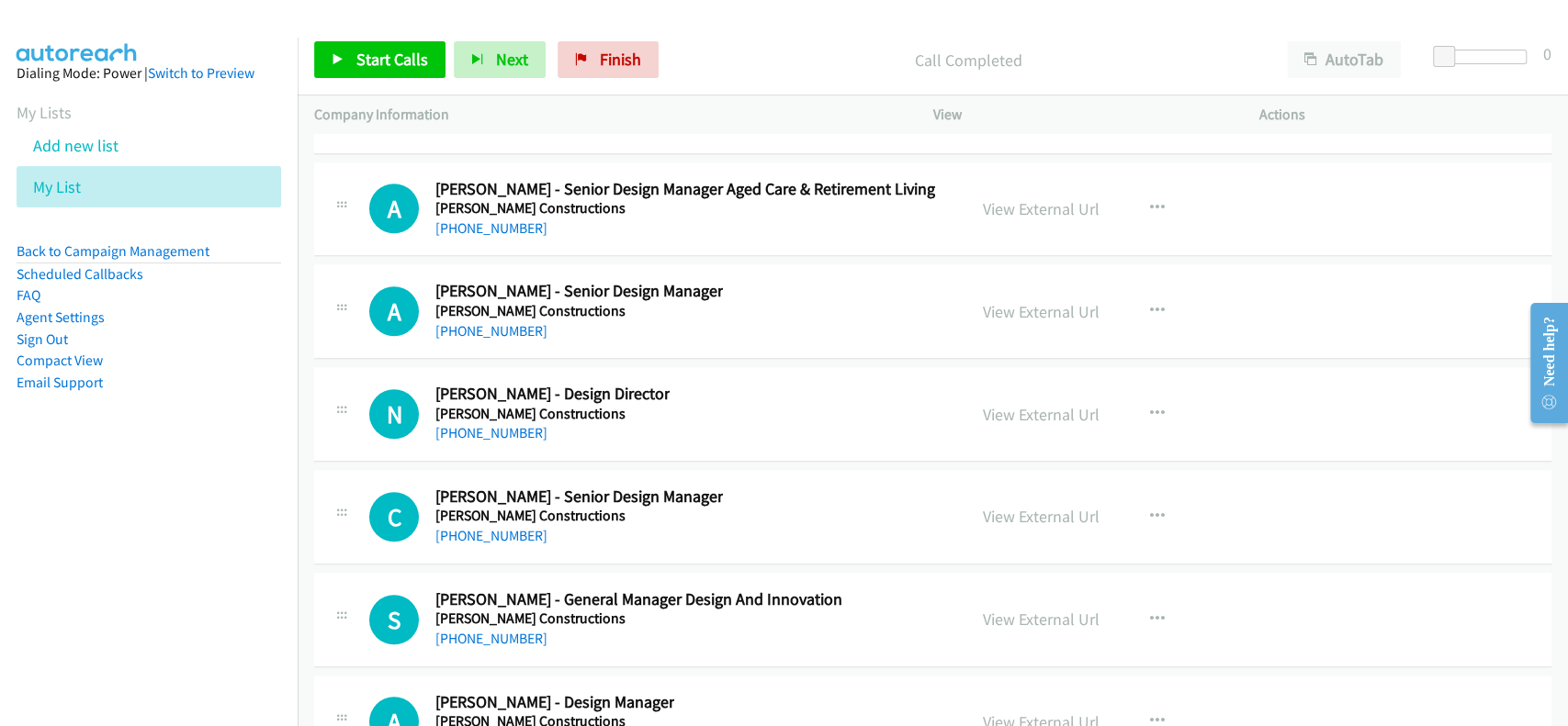
scroll to position [52603, 0]
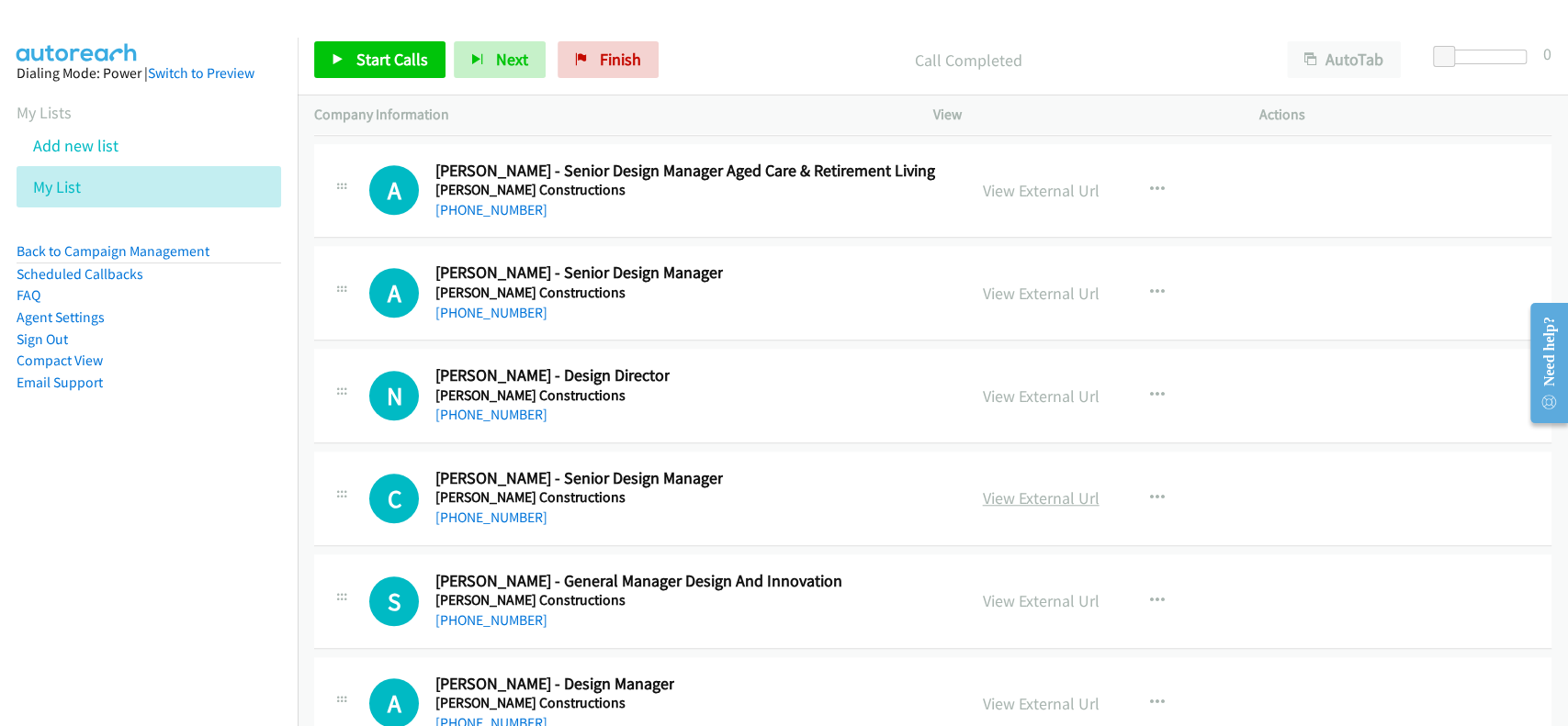
click at [1021, 487] on link "View External Url" at bounding box center [1041, 498] width 117 height 21
click at [485, 508] on link "+61 428 988 145" at bounding box center [491, 517] width 112 height 17
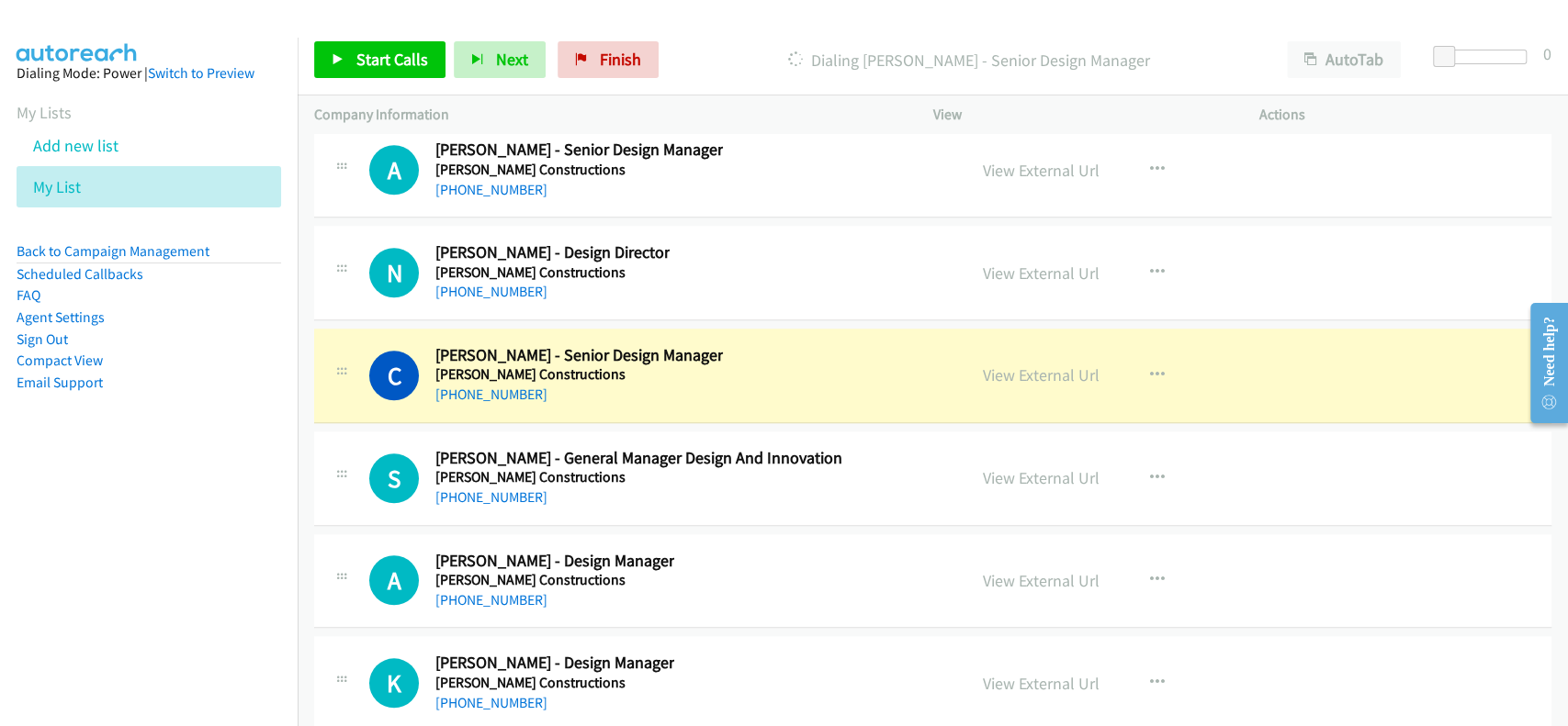
scroll to position [52848, 0]
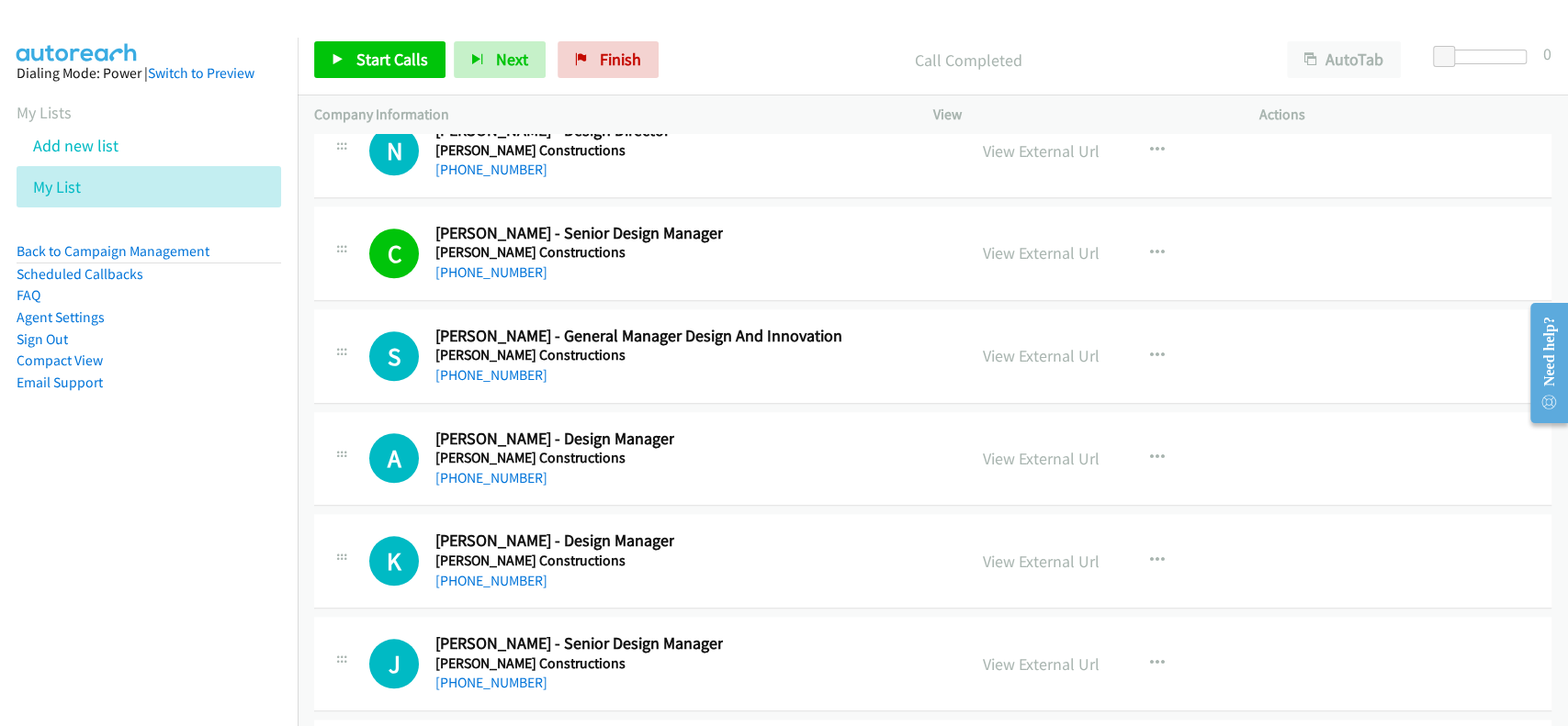
click at [1014, 446] on div "View External Url" at bounding box center [1041, 458] width 117 height 25
click at [1021, 448] on link "View External Url" at bounding box center [1041, 458] width 117 height 21
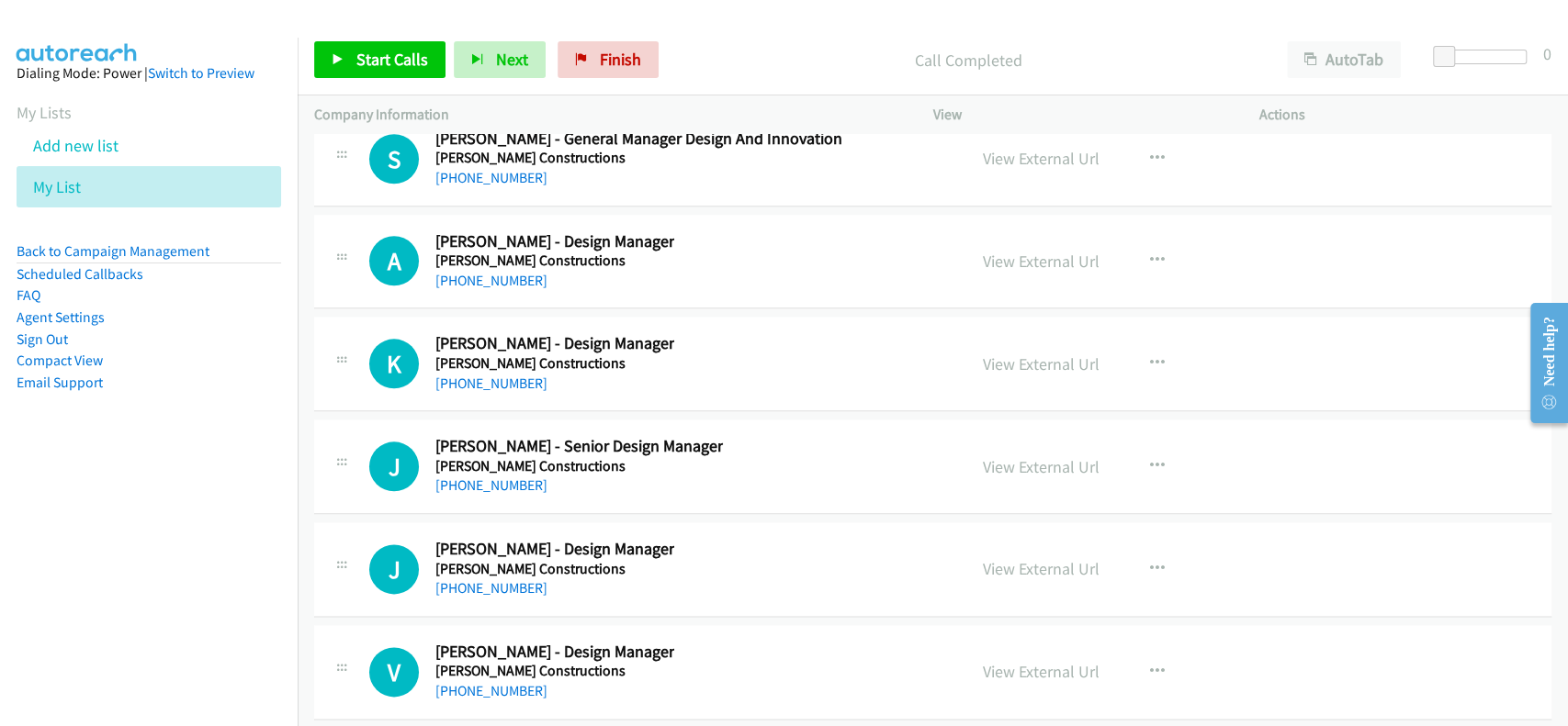
scroll to position [53093, 0]
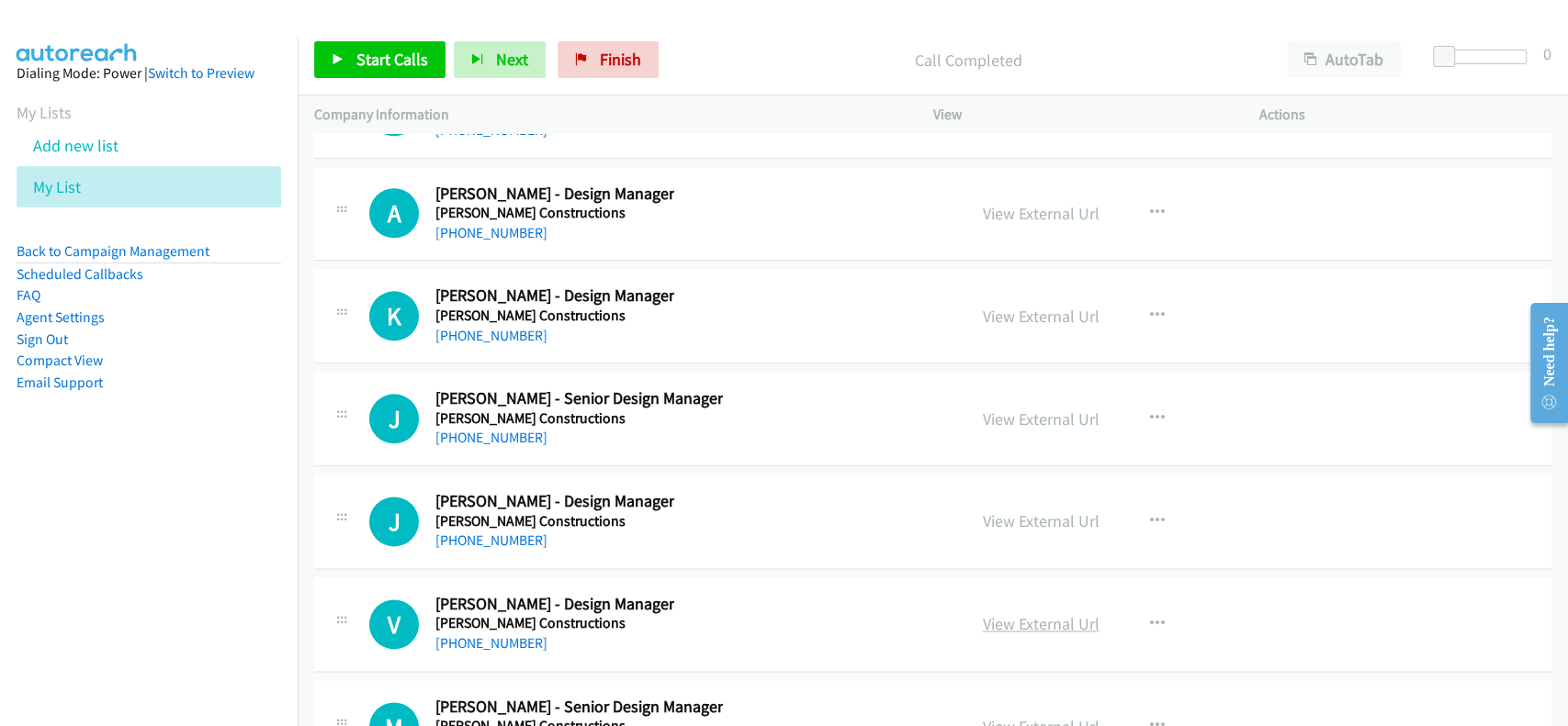
click at [1059, 613] on link "View External Url" at bounding box center [1041, 624] width 117 height 21
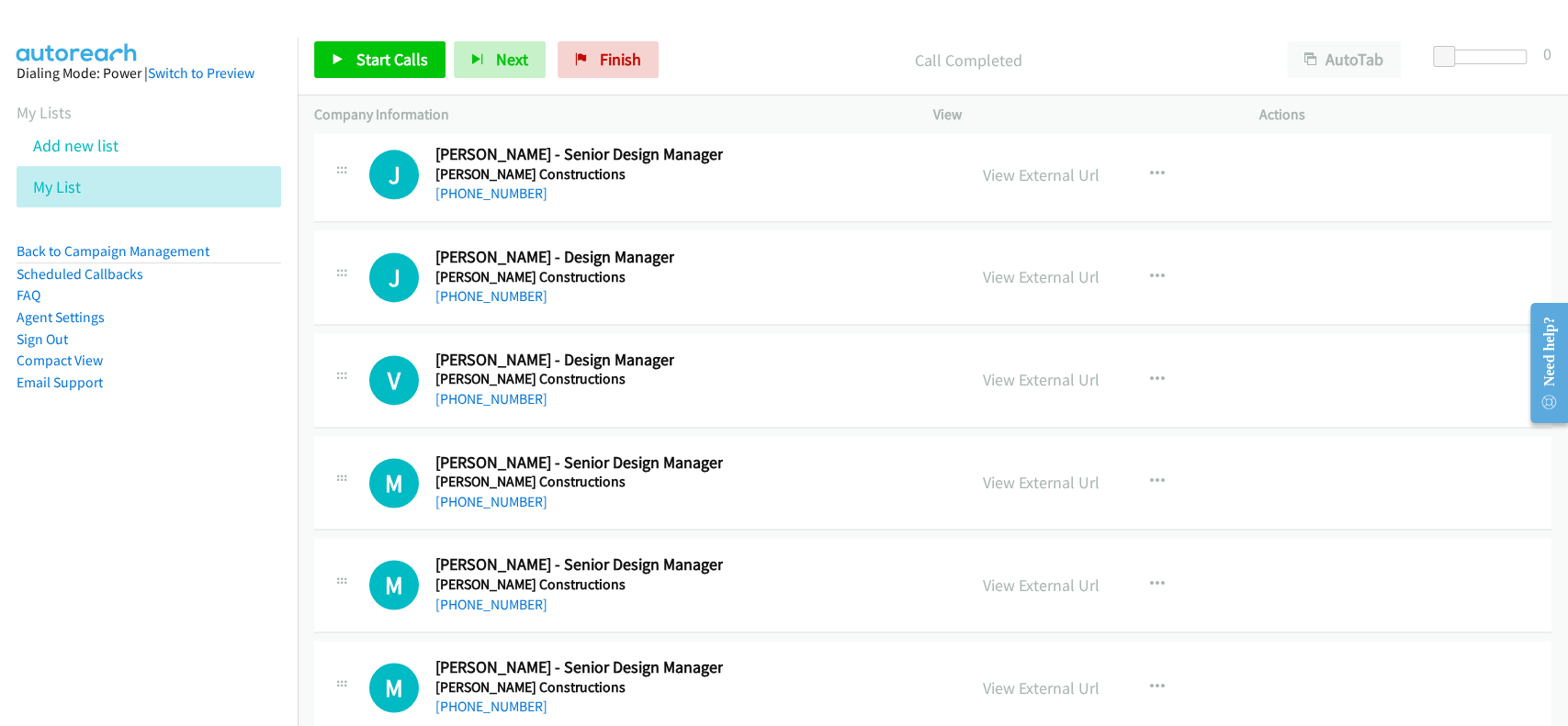
scroll to position [53460, 0]
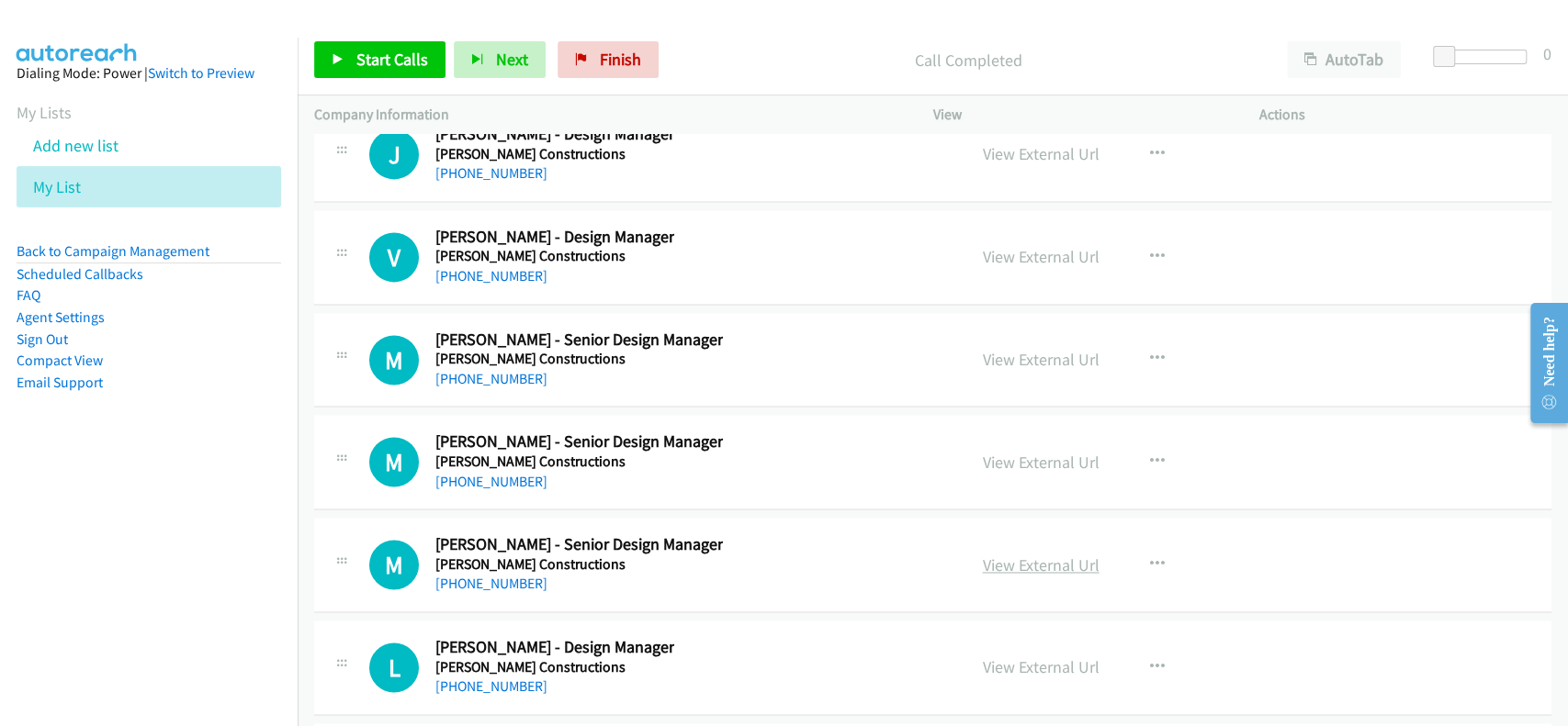
click at [1034, 555] on link "View External Url" at bounding box center [1041, 566] width 117 height 21
click at [497, 574] on link "+61 437 422 405" at bounding box center [491, 583] width 112 height 17
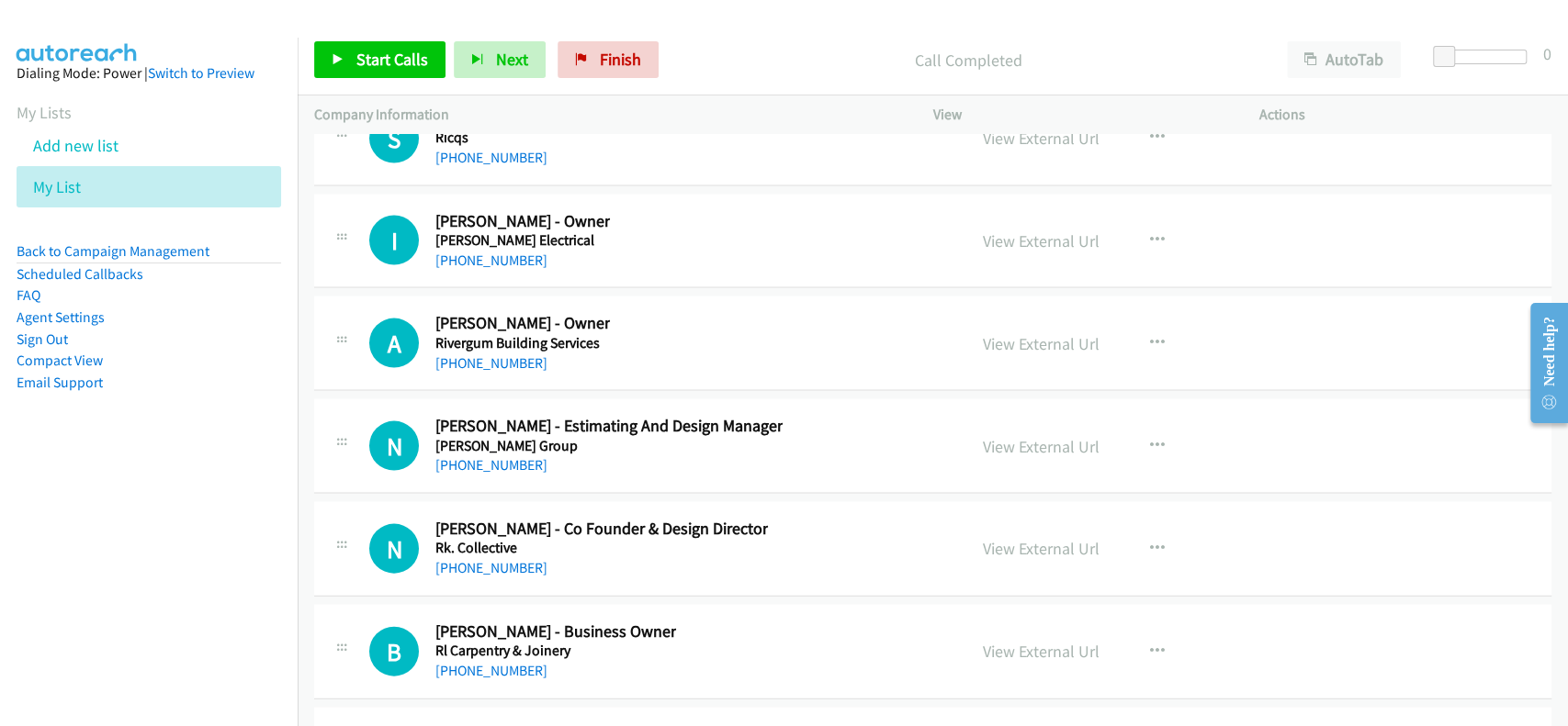
scroll to position [54317, 0]
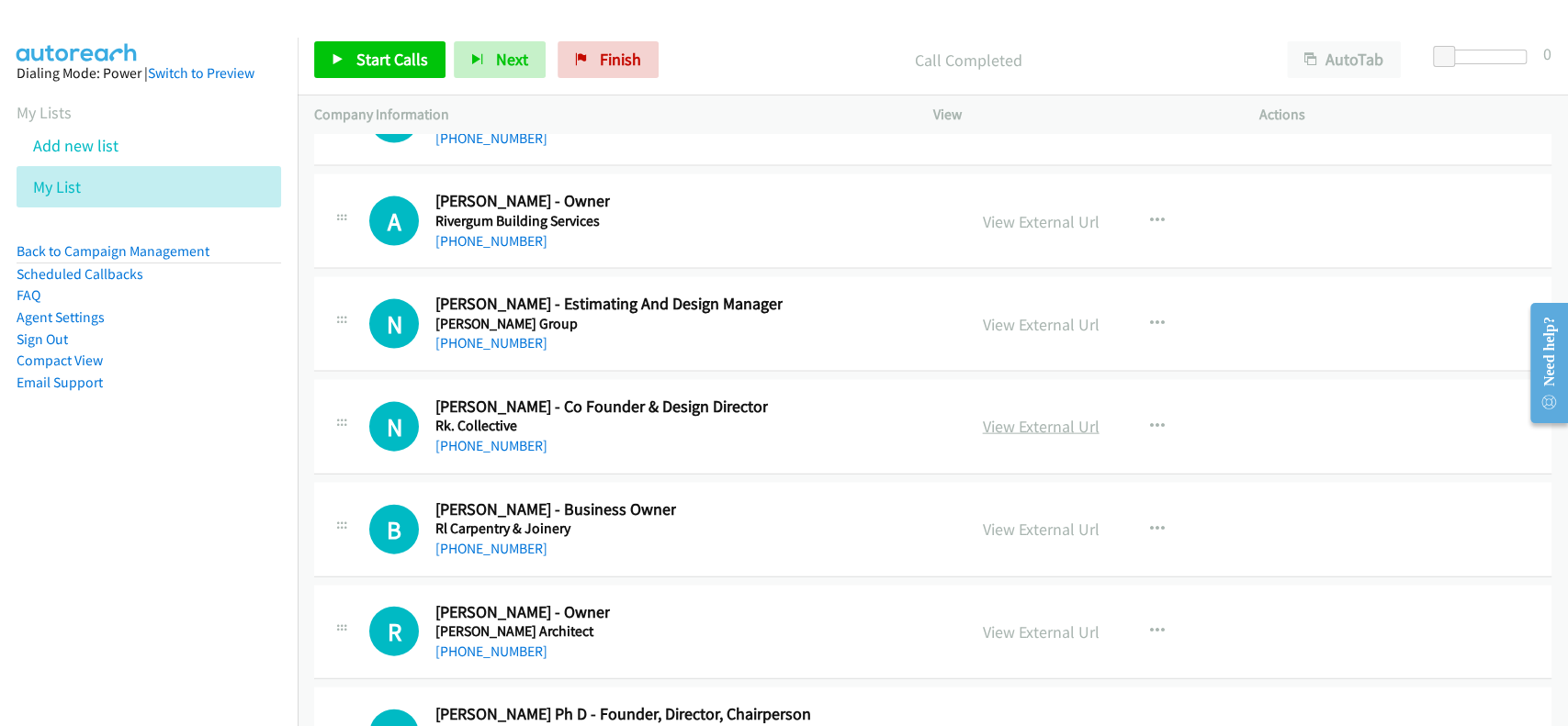
click at [989, 416] on link "View External Url" at bounding box center [1041, 426] width 117 height 21
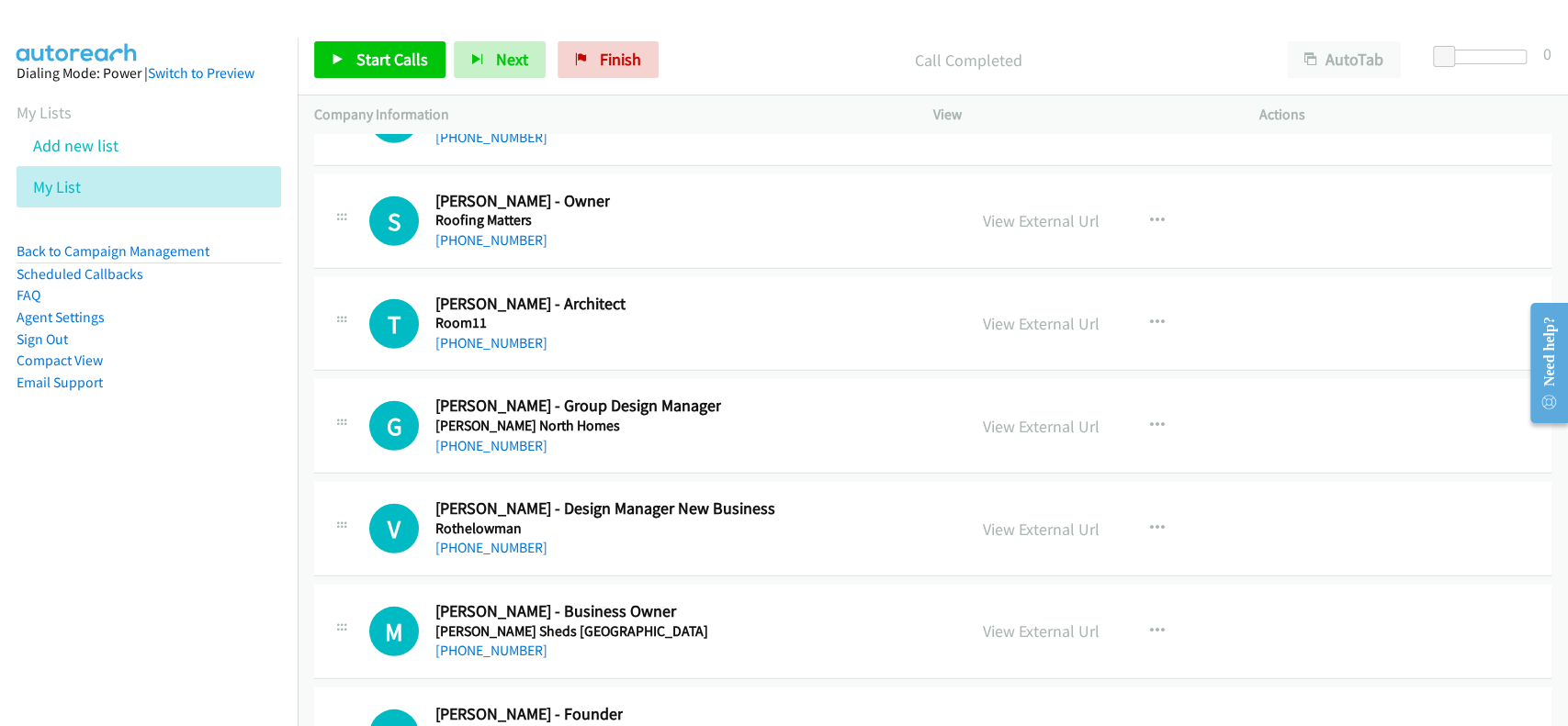
scroll to position [55173, 0]
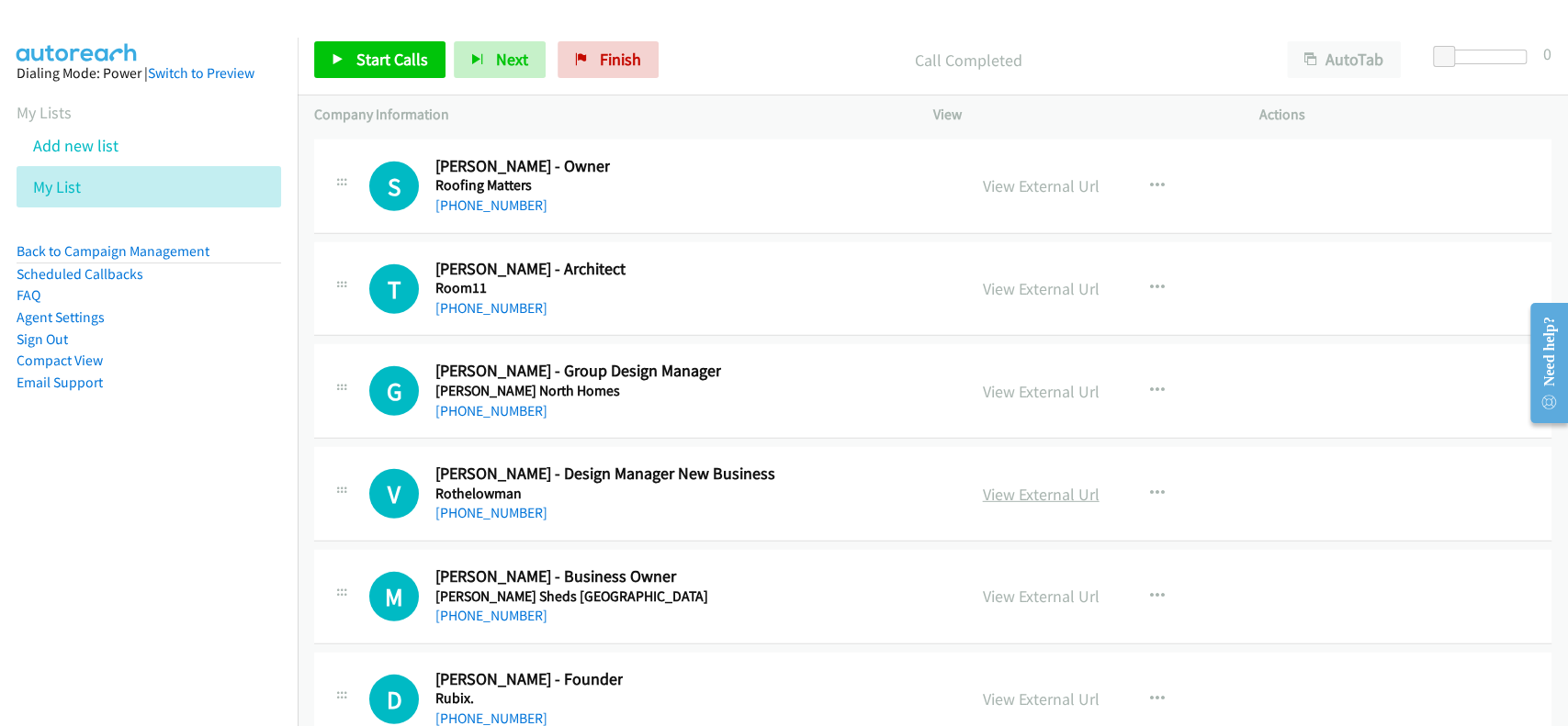
click at [1001, 483] on link "View External Url" at bounding box center [1041, 494] width 117 height 21
click at [479, 484] on h5 "Rothelowman" at bounding box center [605, 493] width 340 height 18
click at [483, 504] on link "+61 421 348 867" at bounding box center [491, 512] width 112 height 17
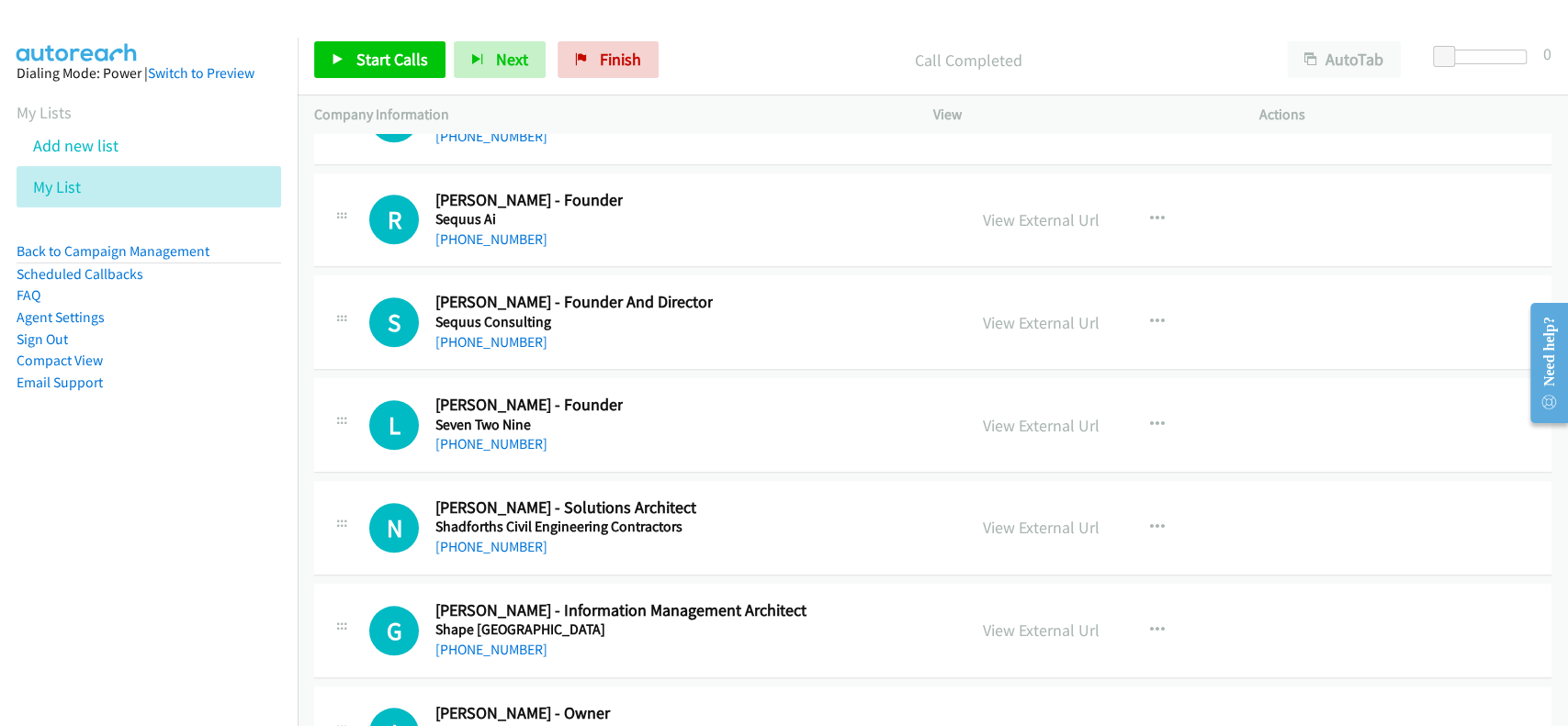
scroll to position [57621, 0]
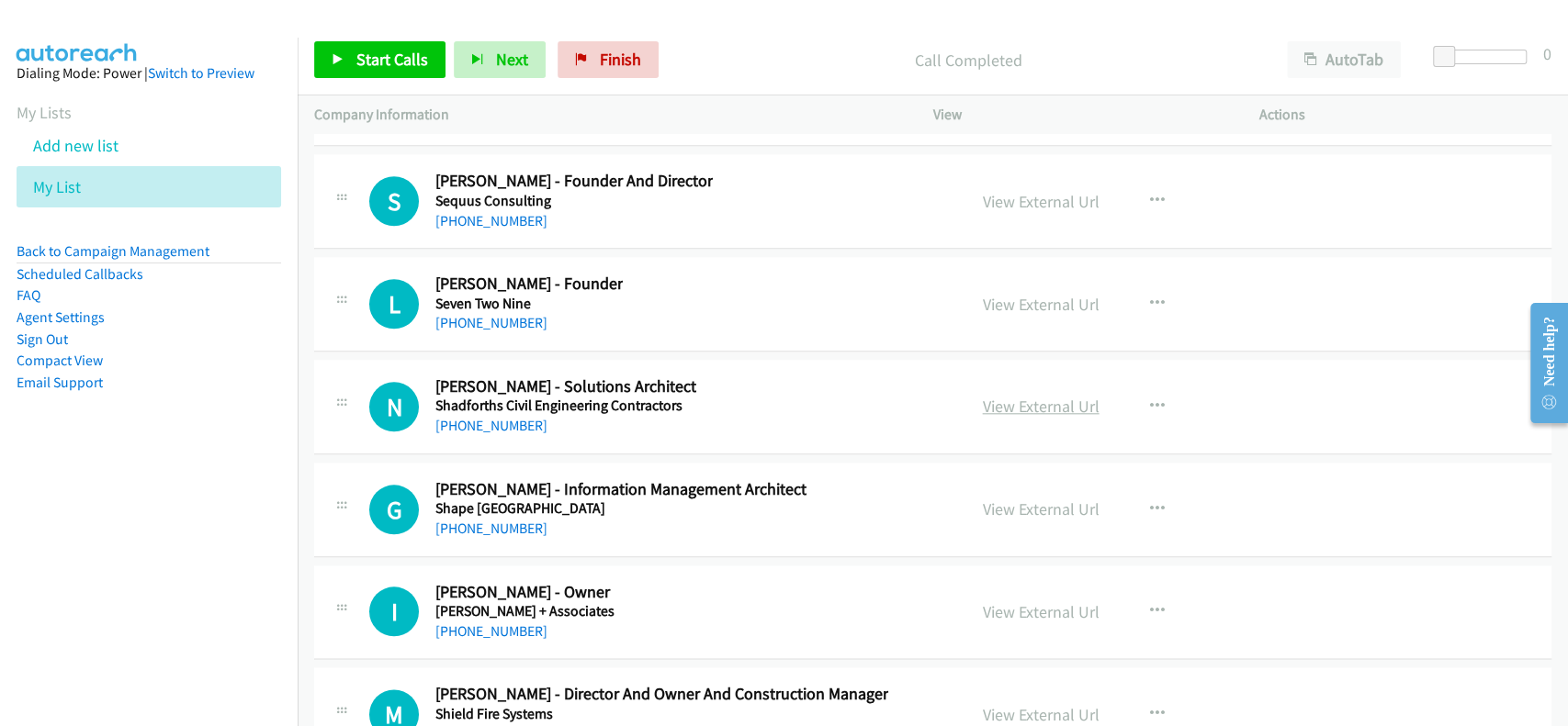
click at [1035, 395] on link "View External Url" at bounding box center [1041, 406] width 117 height 21
click at [496, 415] on div "+61 417 407 284" at bounding box center [566, 425] width 261 height 22
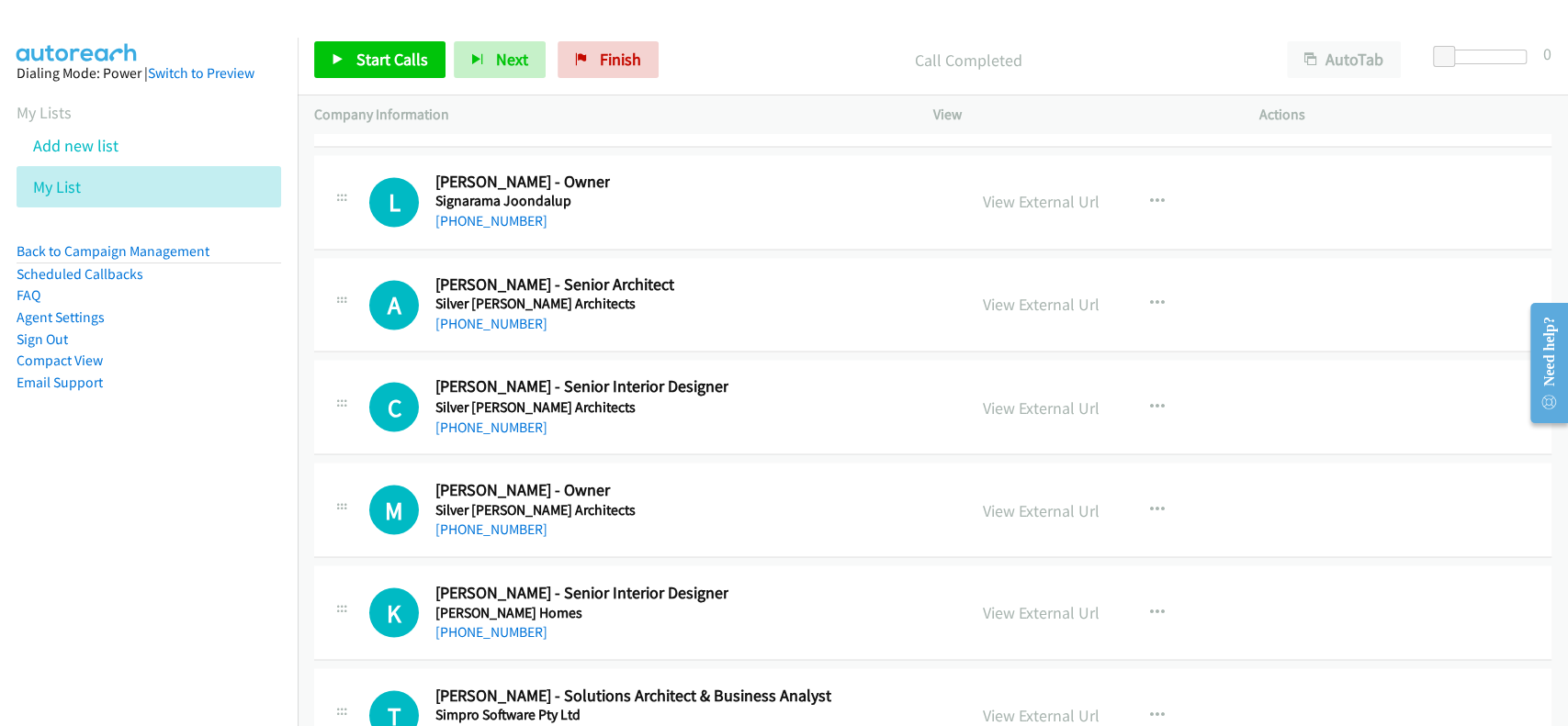
scroll to position [58477, 0]
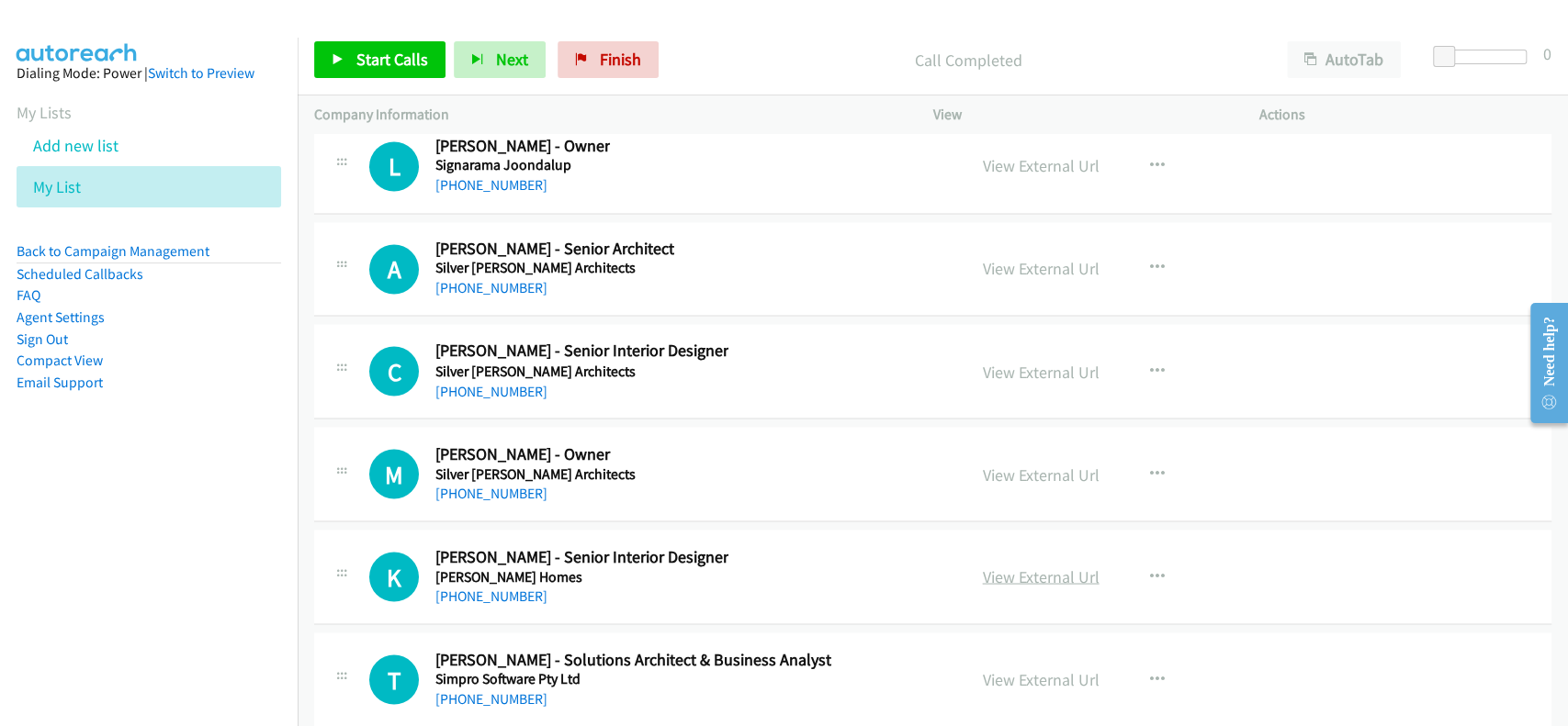
click at [1021, 566] on link "View External Url" at bounding box center [1041, 576] width 117 height 21
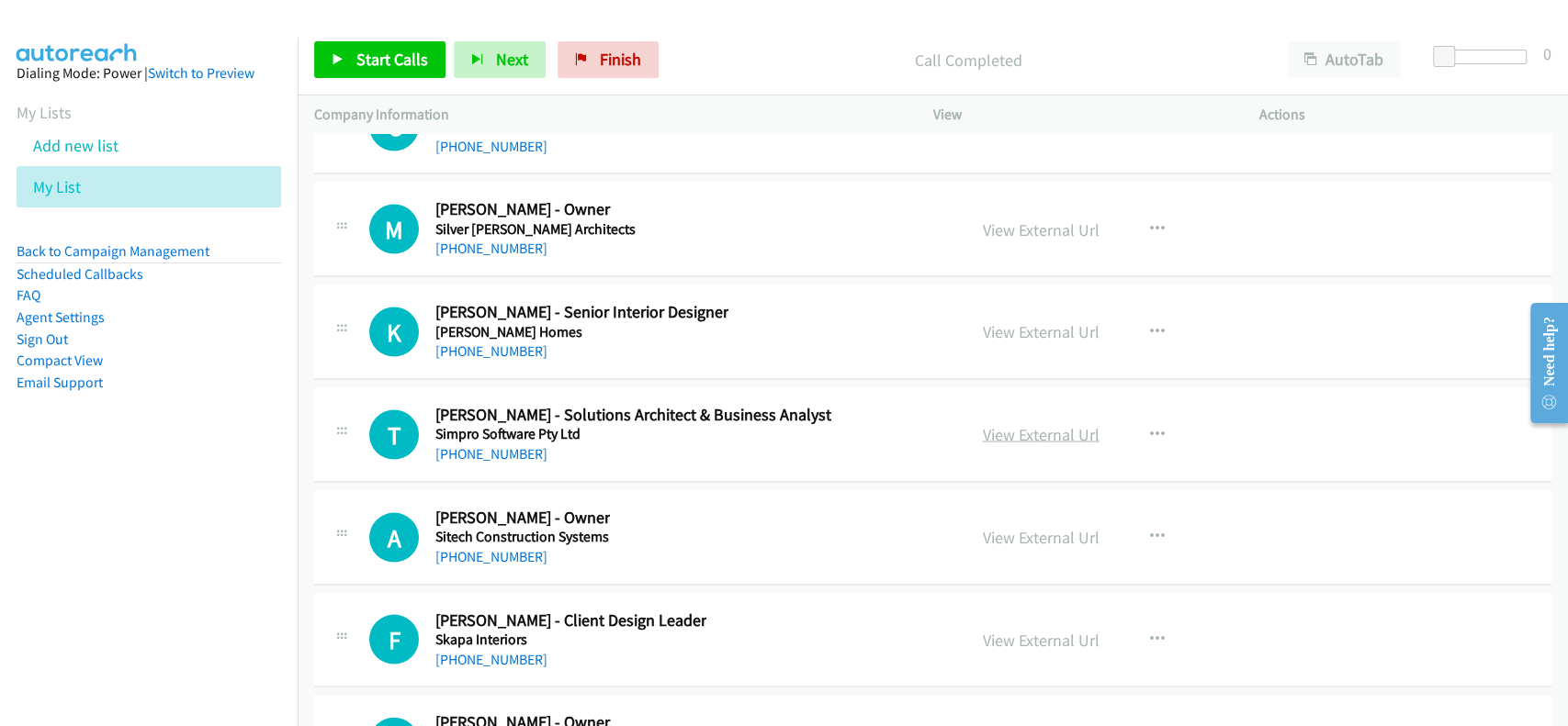
click at [1029, 423] on link "View External Url" at bounding box center [1041, 434] width 117 height 21
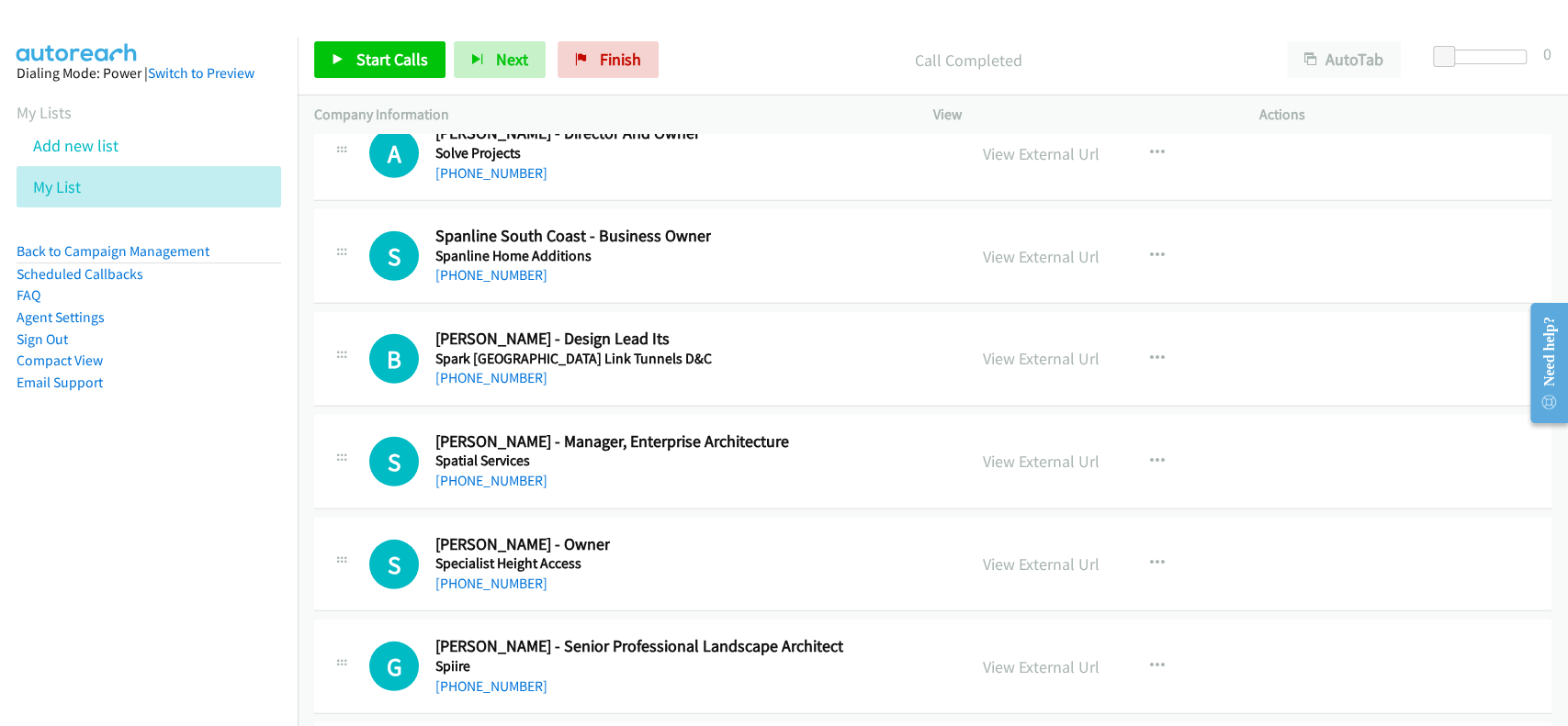
scroll to position [59946, 0]
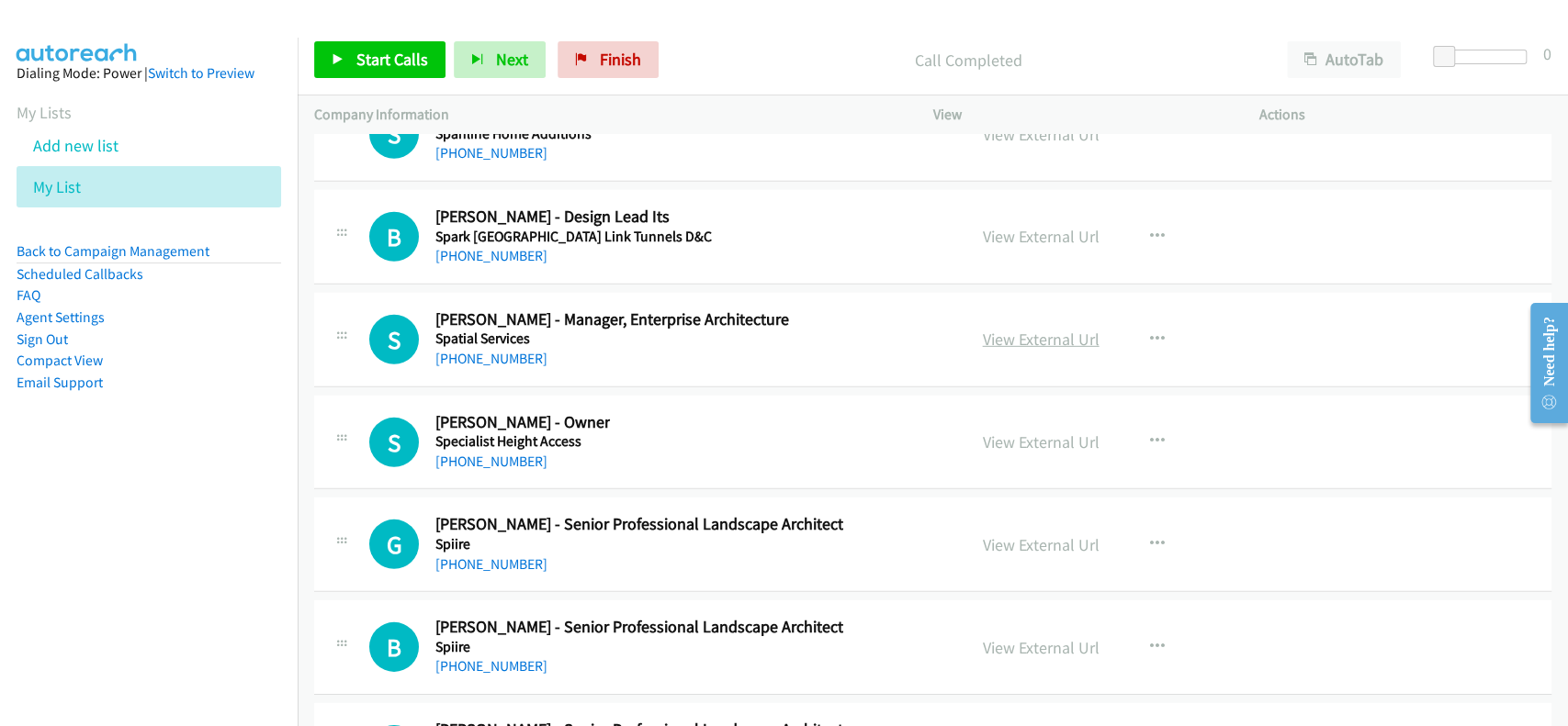
click at [1028, 329] on link "View External Url" at bounding box center [1041, 339] width 117 height 21
click at [459, 350] on link "+61 403 909 433" at bounding box center [491, 359] width 112 height 17
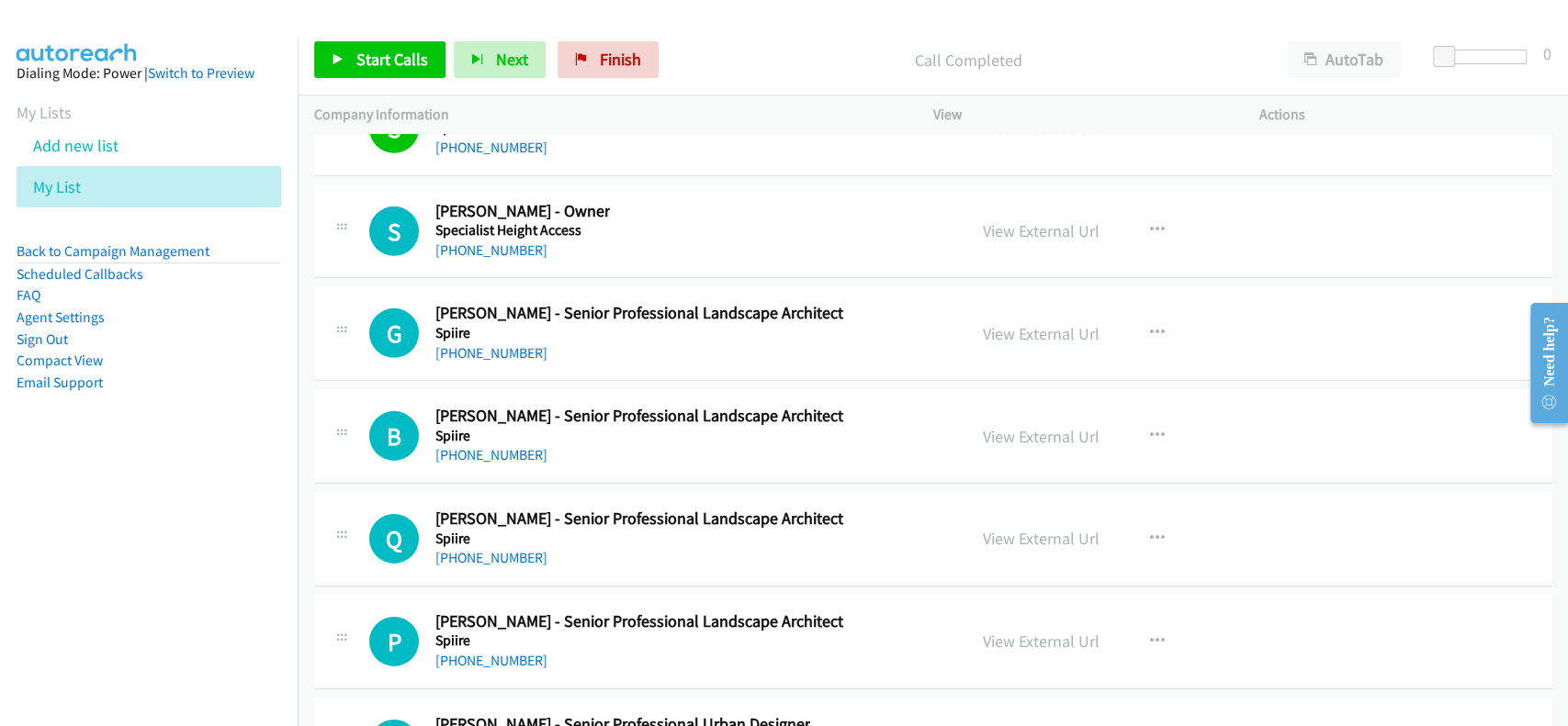
scroll to position [60191, 0]
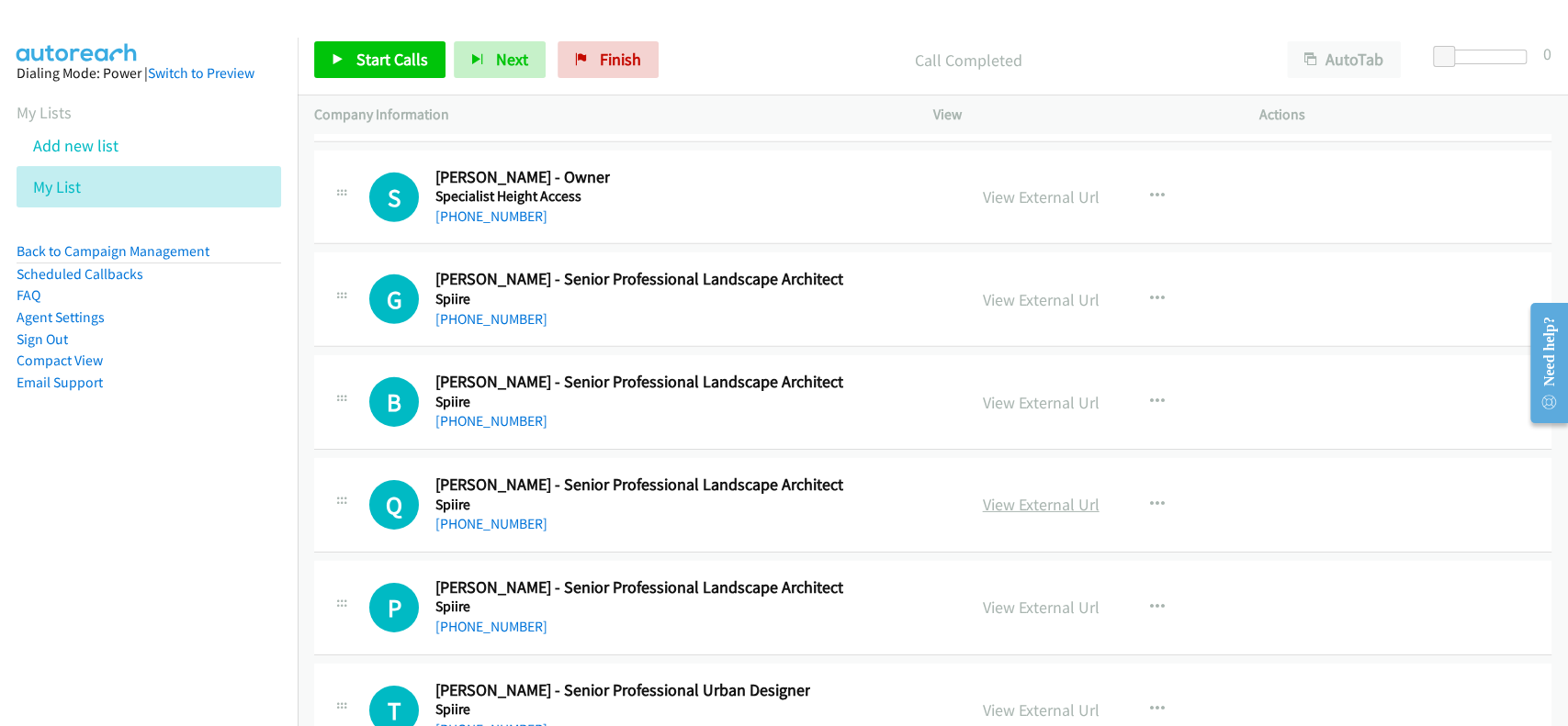
click at [999, 494] on link "View External Url" at bounding box center [1041, 505] width 117 height 21
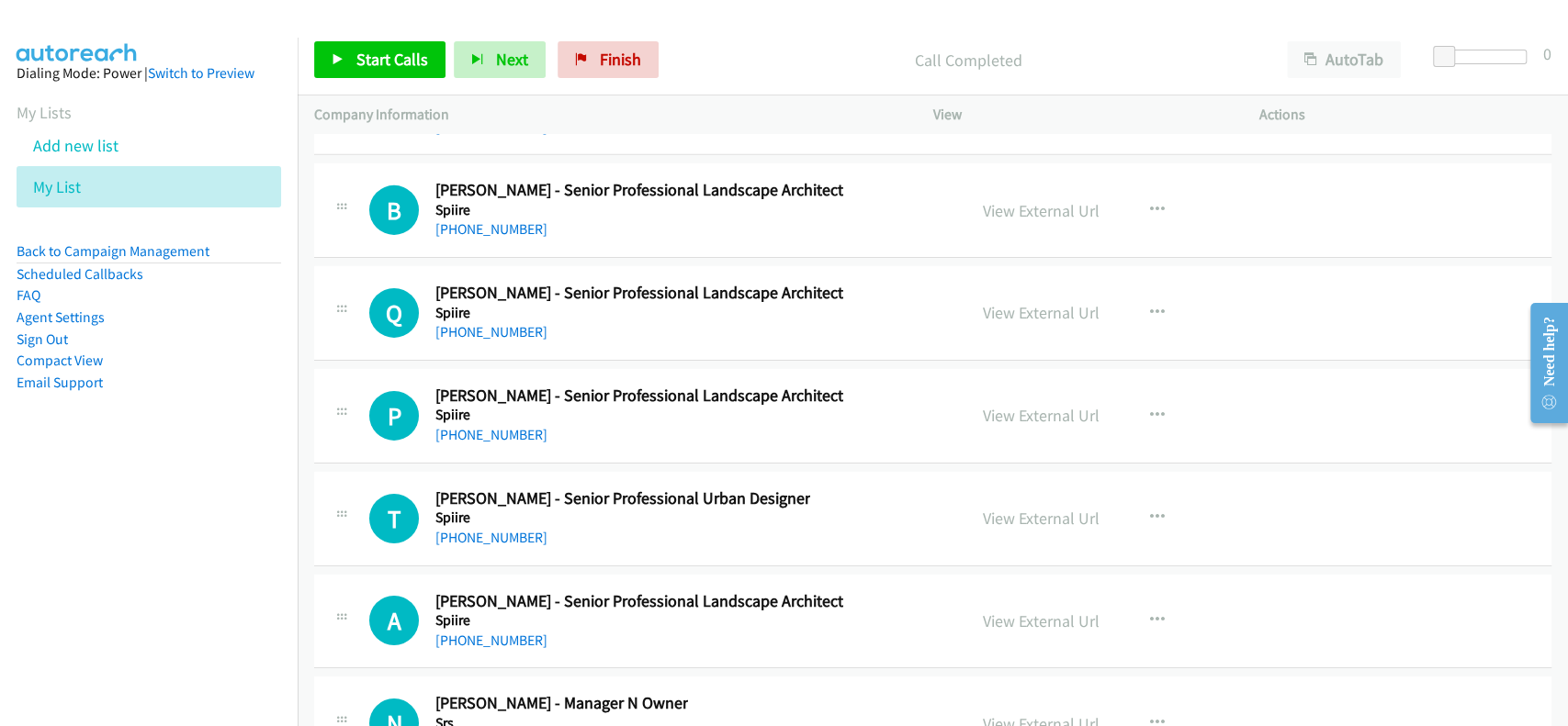
scroll to position [60436, 0]
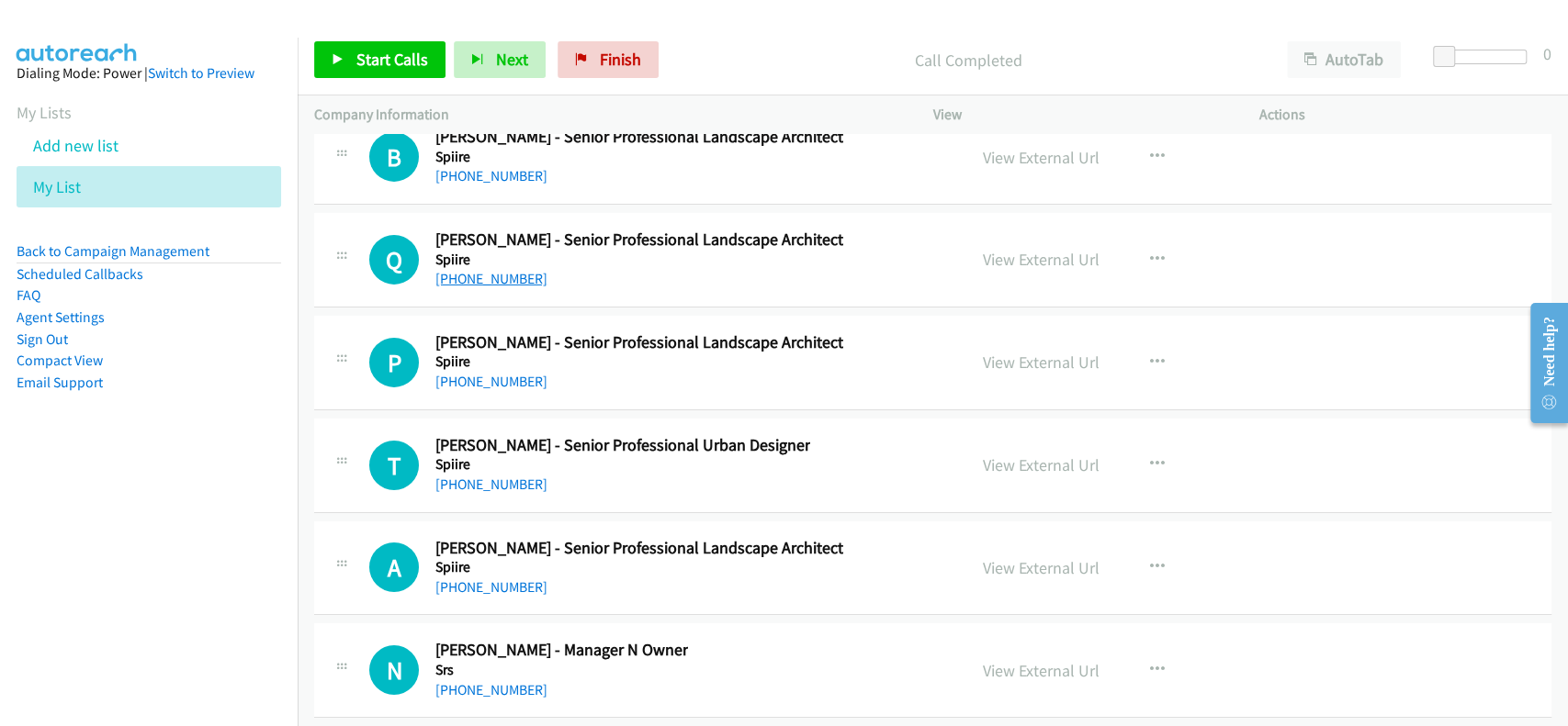
click at [493, 270] on link "+61 423 788 396" at bounding box center [491, 278] width 112 height 17
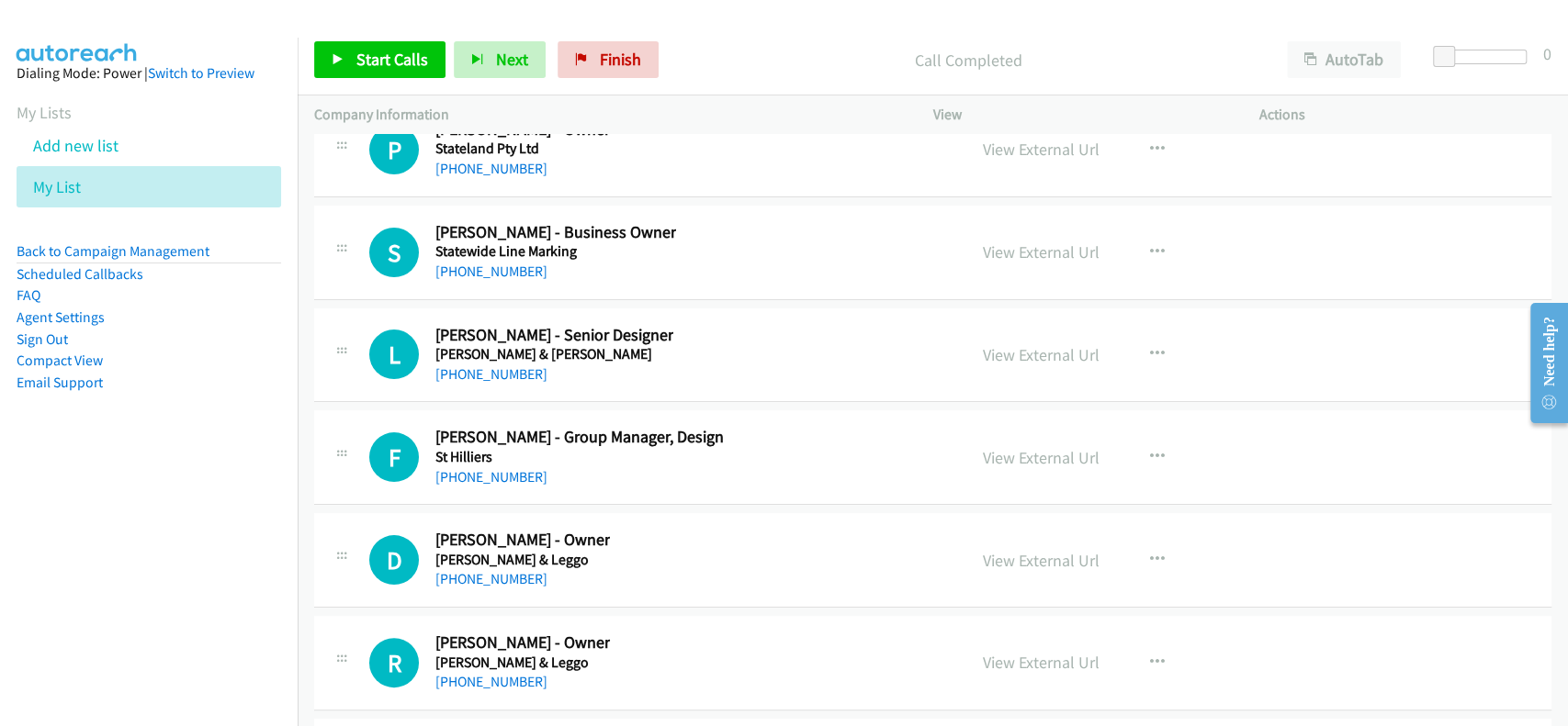
scroll to position [61171, 0]
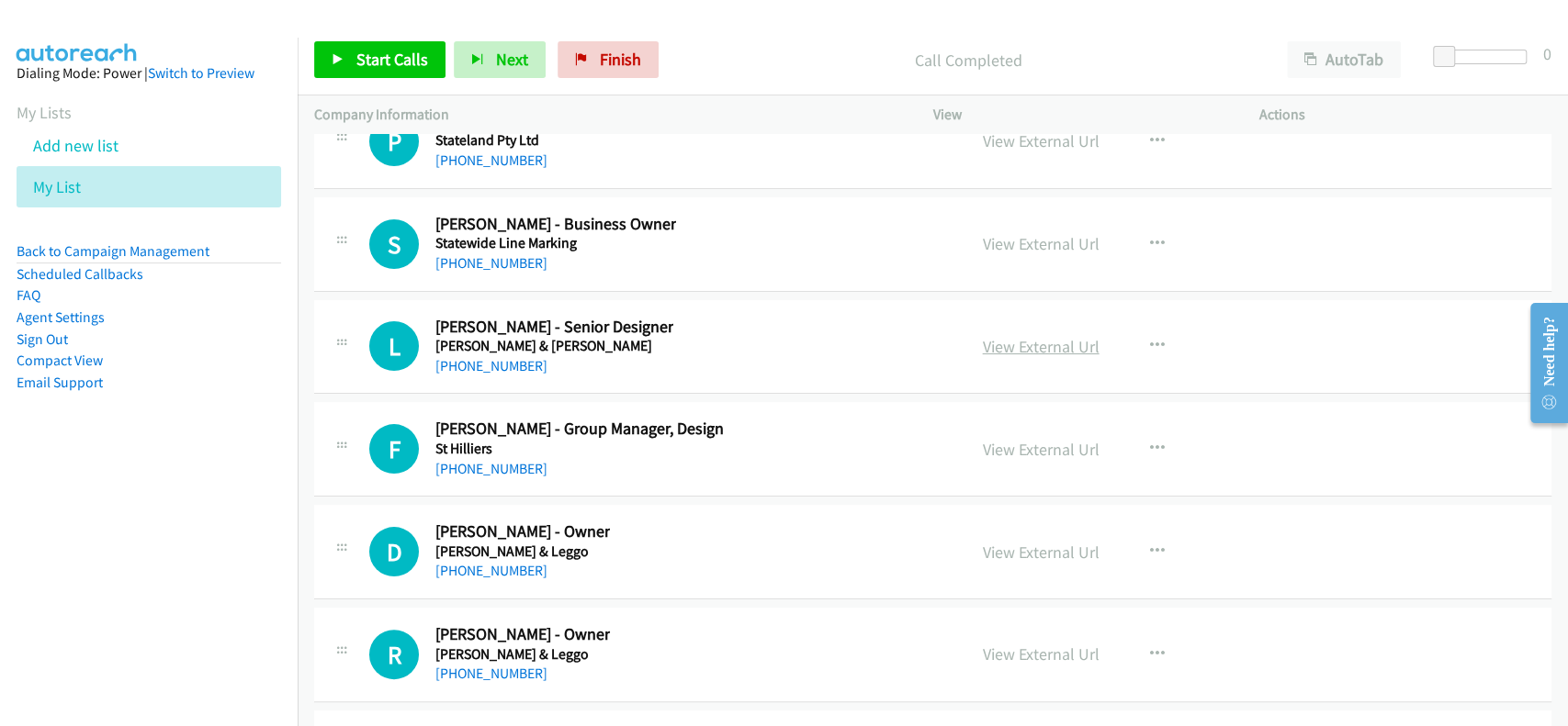
click at [1057, 336] on link "View External Url" at bounding box center [1041, 347] width 117 height 21
click at [495, 357] on link "+61 8 9389 8393" at bounding box center [491, 365] width 112 height 17
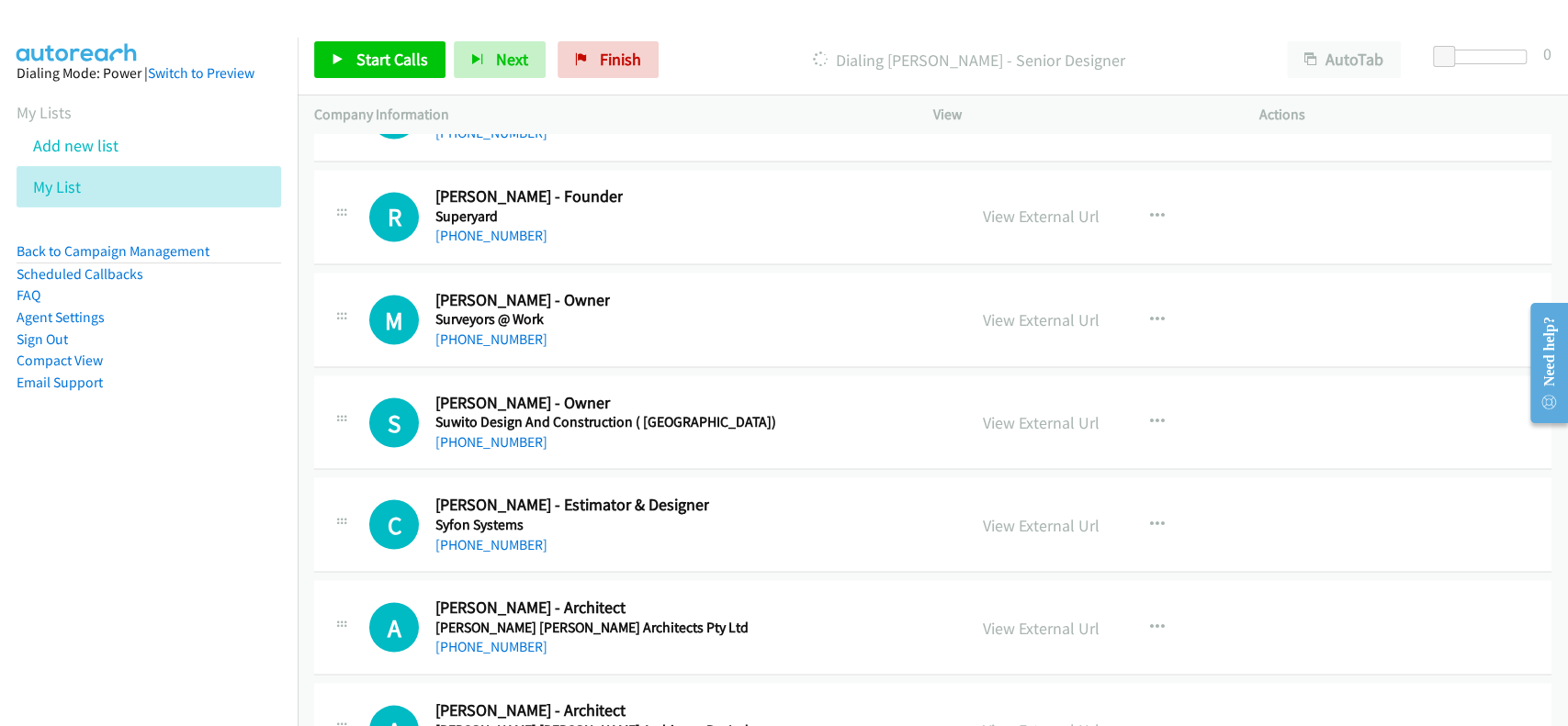
scroll to position [63374, 0]
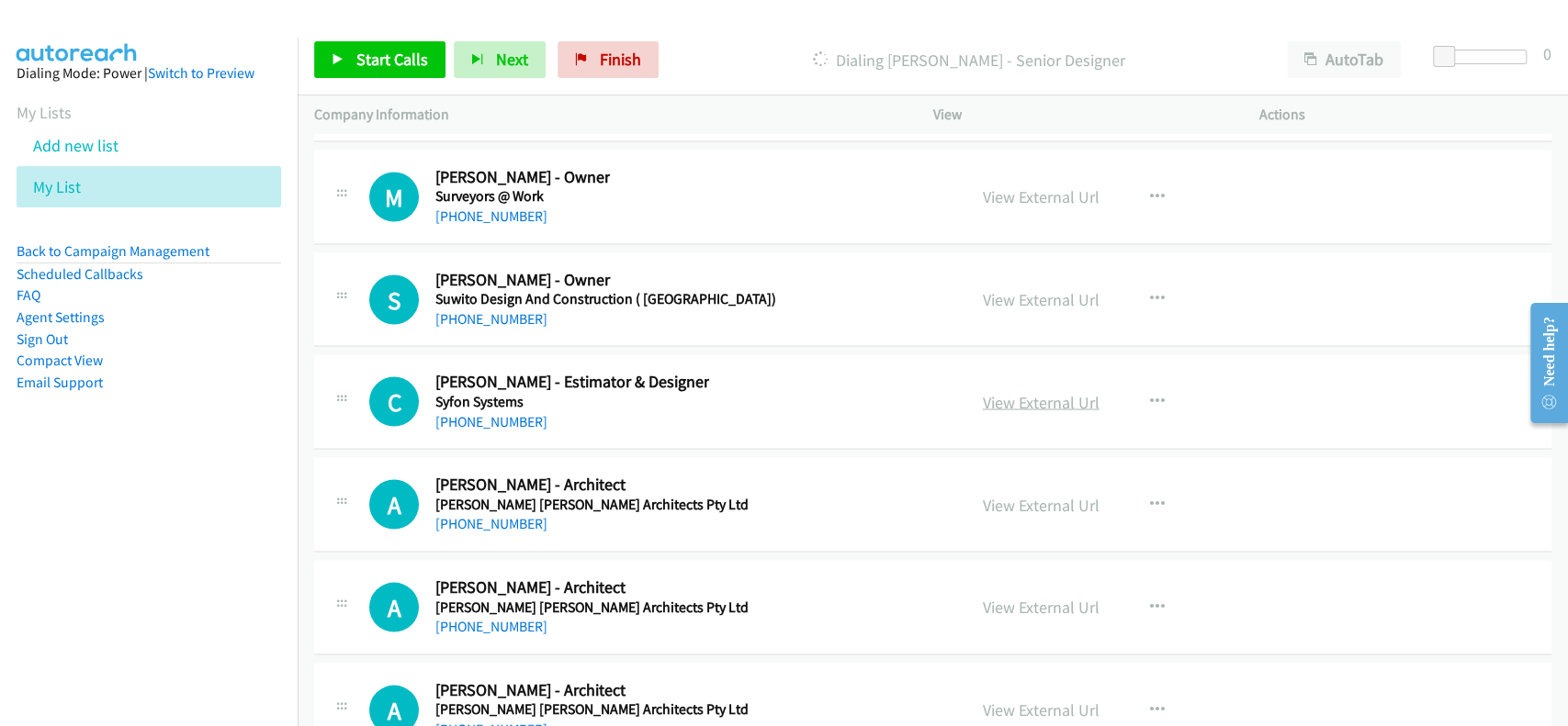
click at [1014, 392] on link "View External Url" at bounding box center [1041, 402] width 117 height 21
click at [483, 412] on link "+61 419 022 499" at bounding box center [491, 421] width 112 height 17
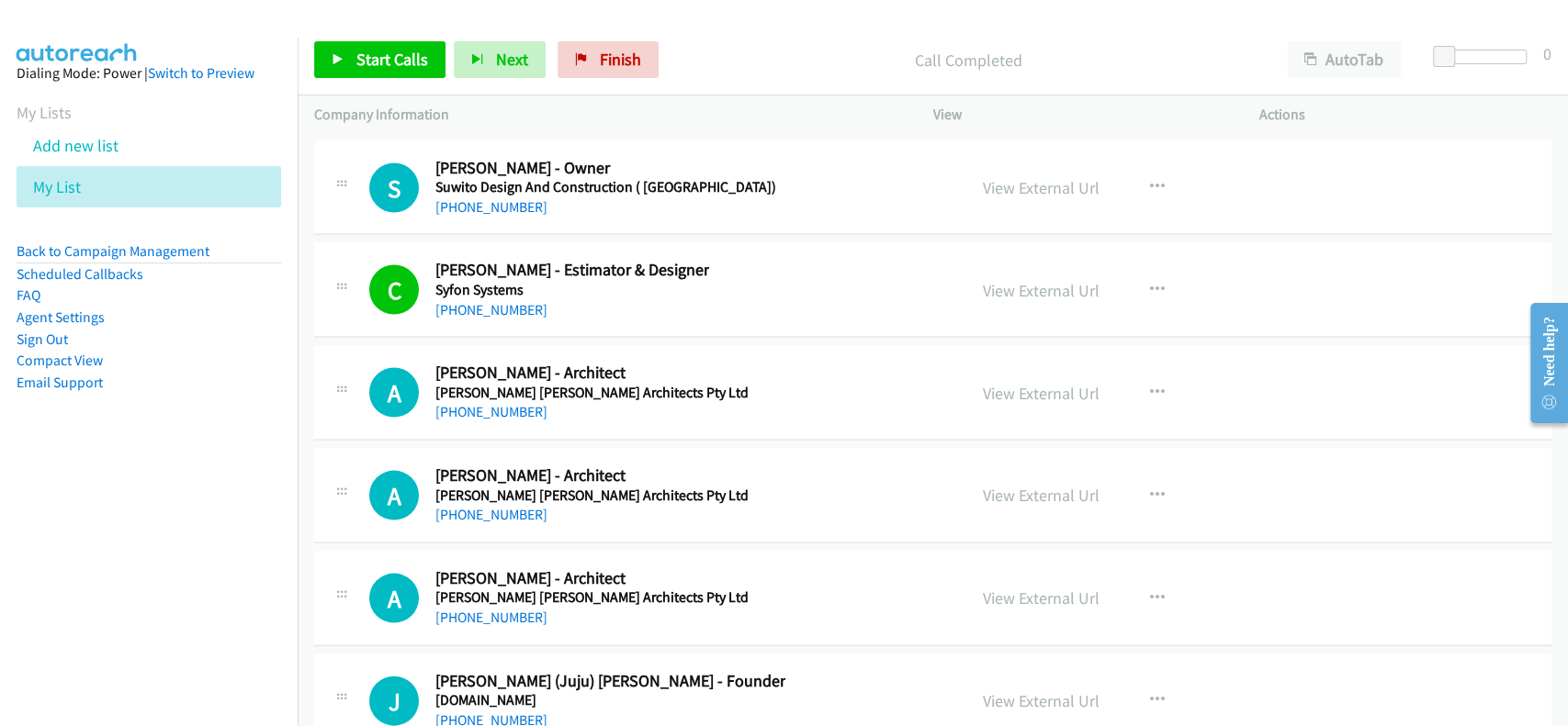
scroll to position [63496, 0]
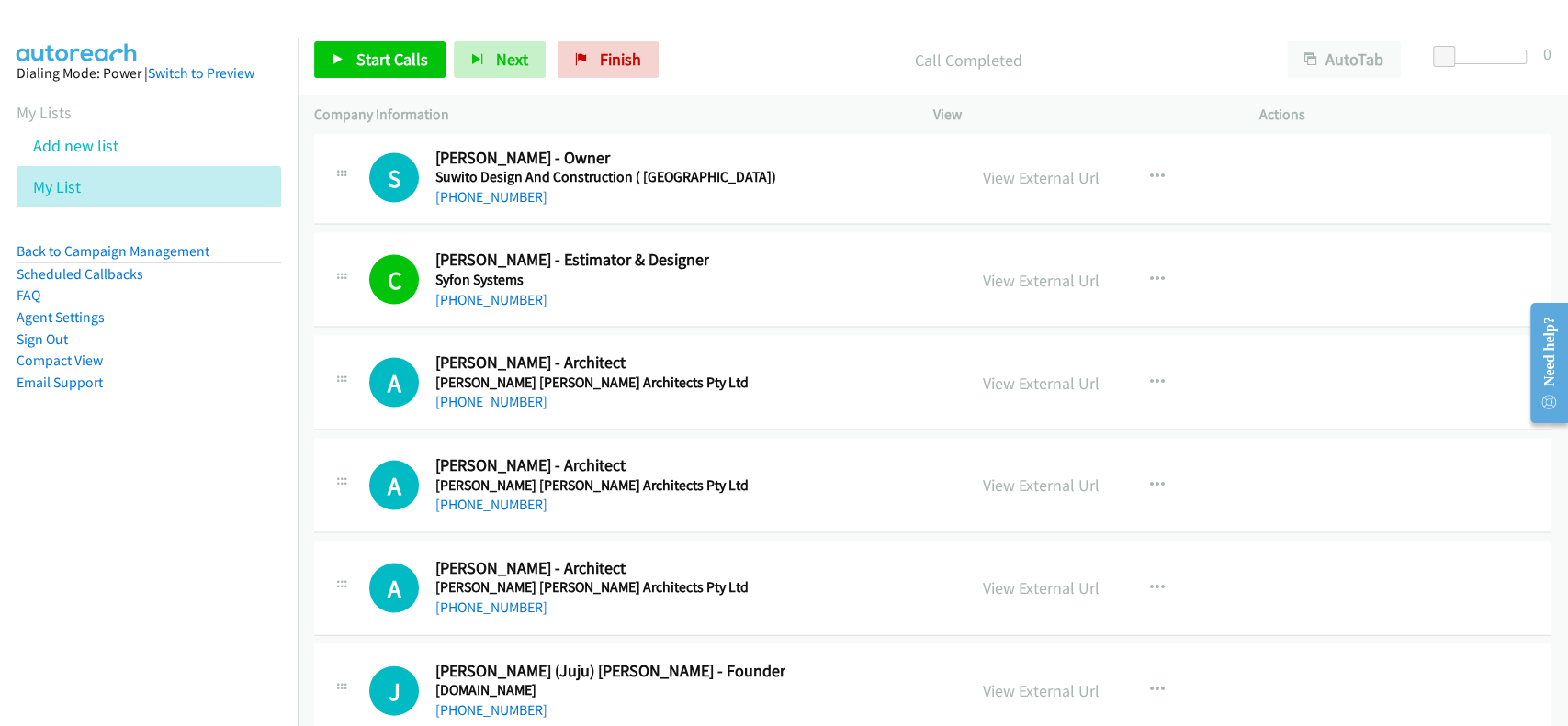
click at [966, 352] on div "View External Url View External Url Schedule/Manage Callback Start Calls Here R…" at bounding box center [1138, 382] width 342 height 61
click at [1019, 372] on link "View External Url" at bounding box center [1041, 383] width 117 height 21
click at [487, 392] on link "+61 434 414 585" at bounding box center [491, 400] width 112 height 17
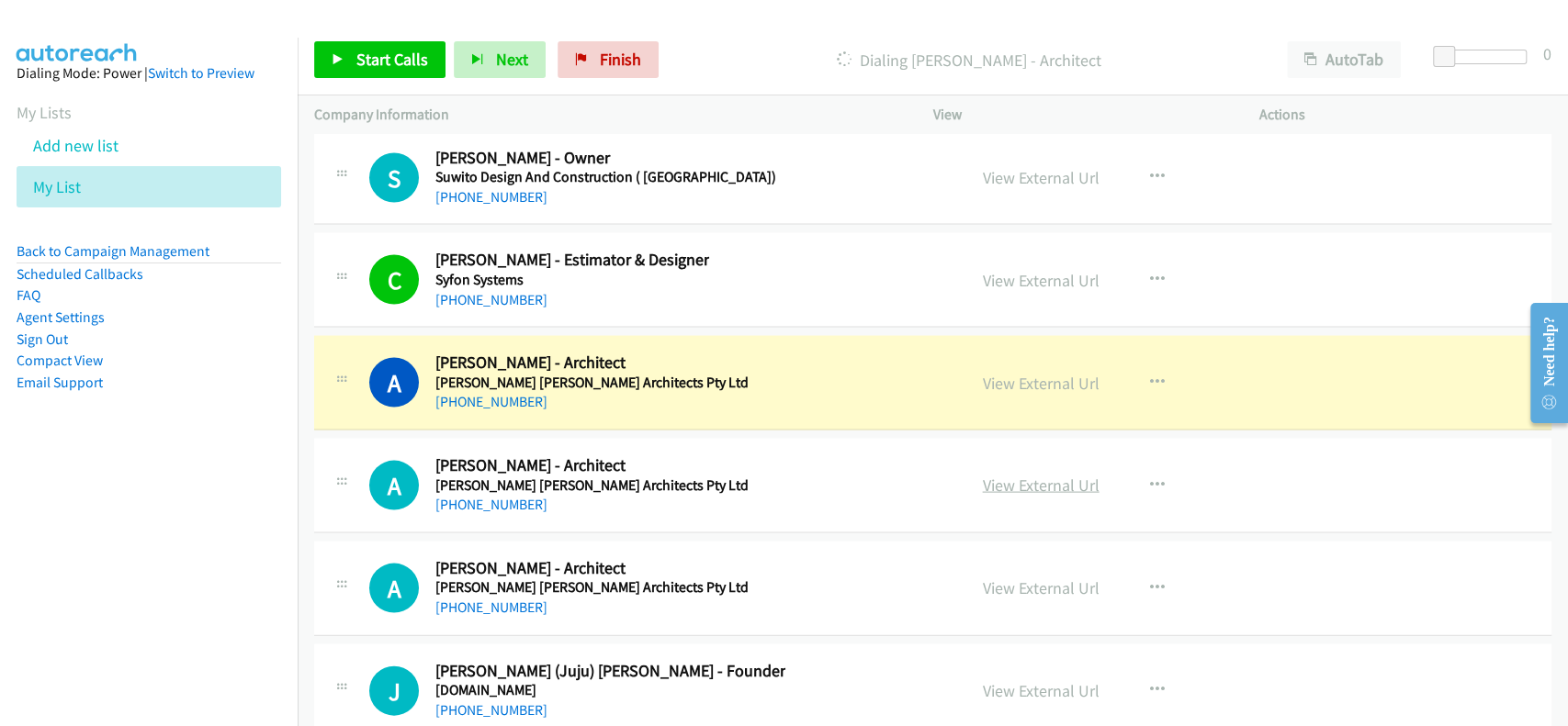
click at [985, 474] on link "View External Url" at bounding box center [1041, 484] width 117 height 21
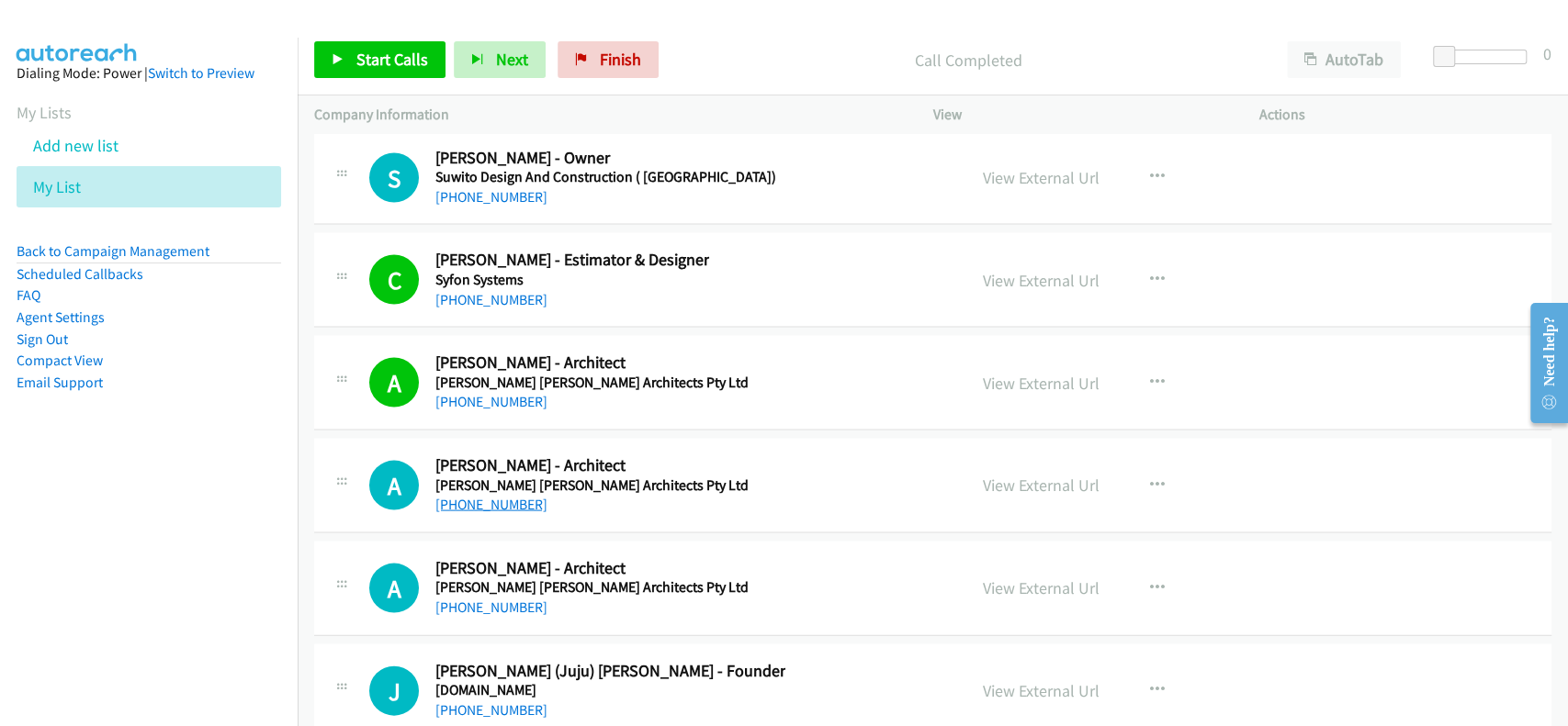
click at [495, 495] on link "+61 421 105 210" at bounding box center [491, 504] width 112 height 17
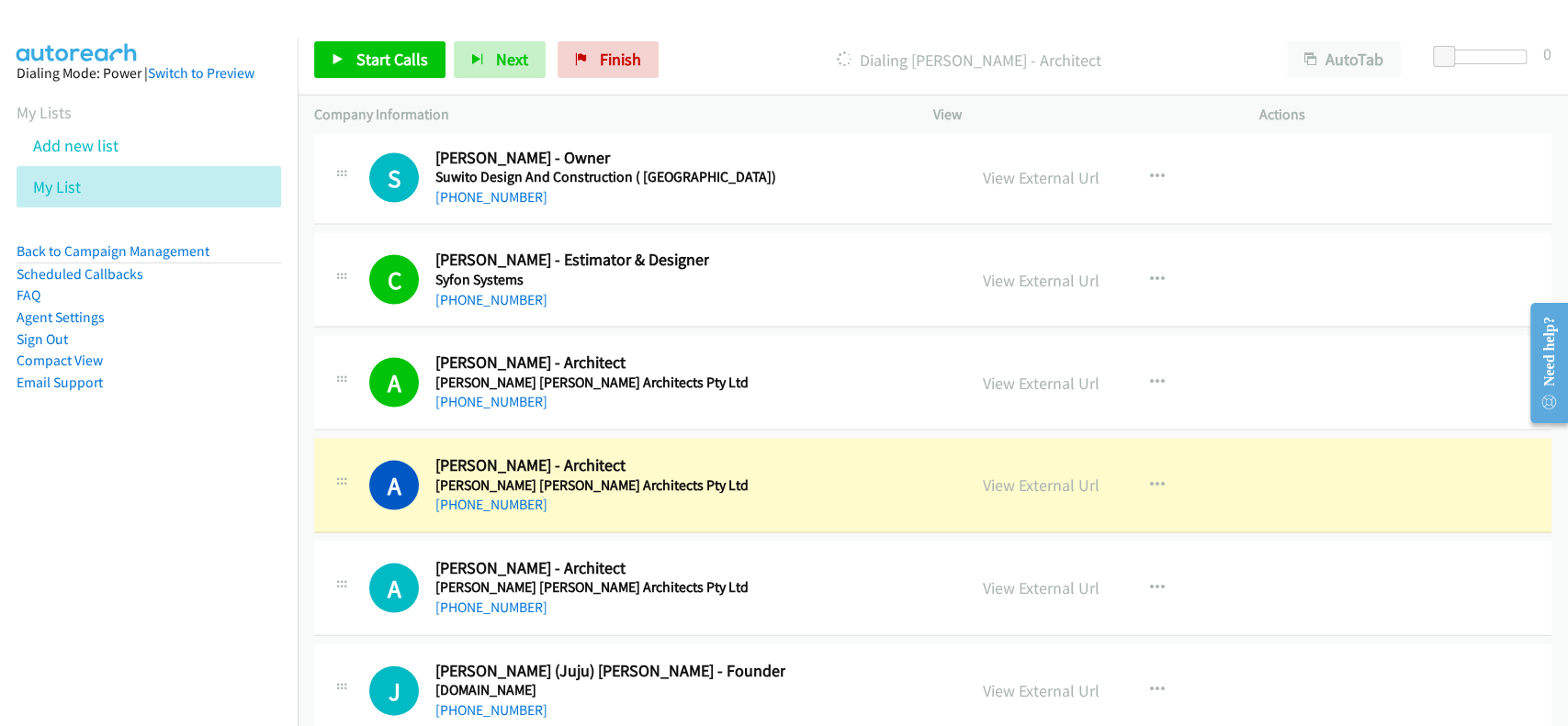
scroll to position [63618, 0]
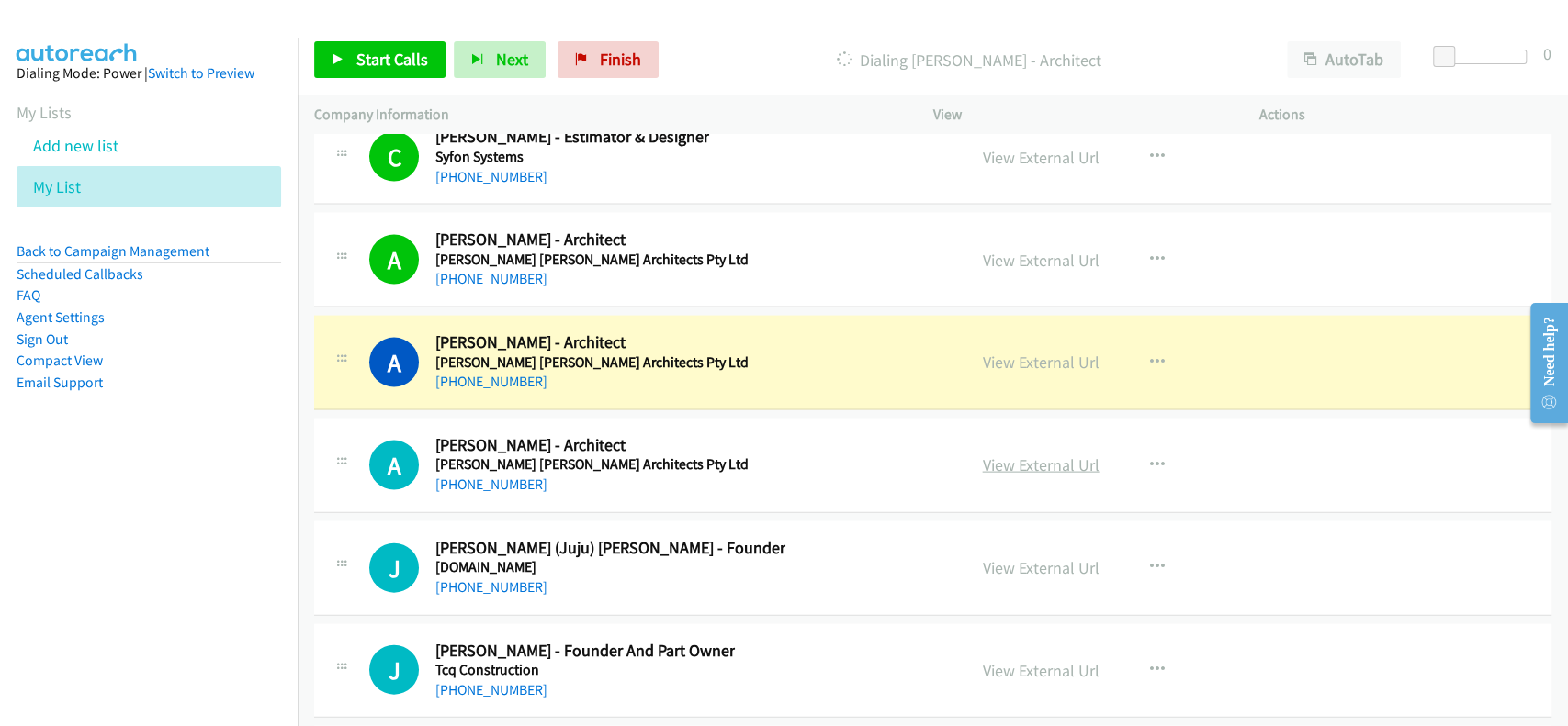
click at [1004, 454] on link "View External Url" at bounding box center [1041, 465] width 117 height 21
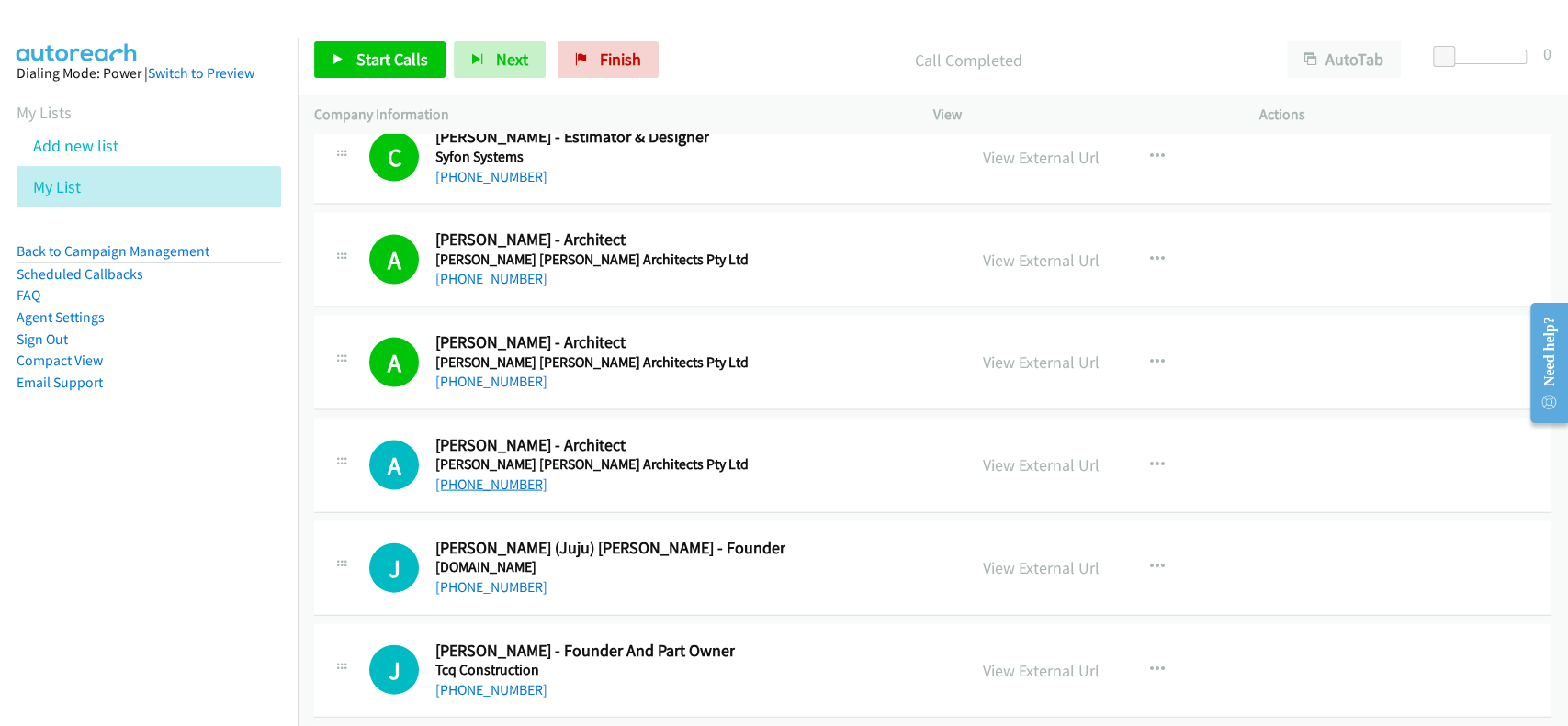
click at [490, 476] on link "+61 2 9281 4399" at bounding box center [491, 484] width 112 height 17
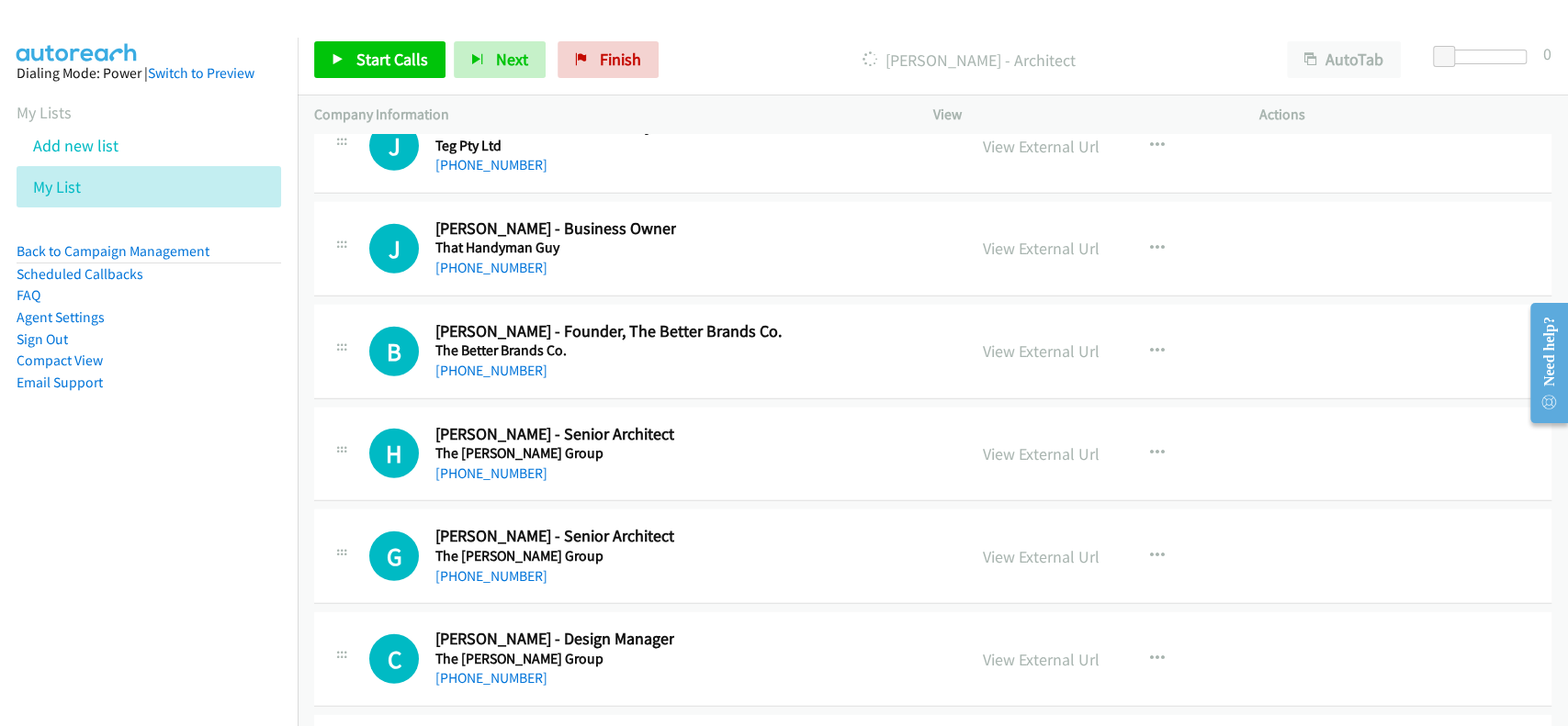
scroll to position [64352, 0]
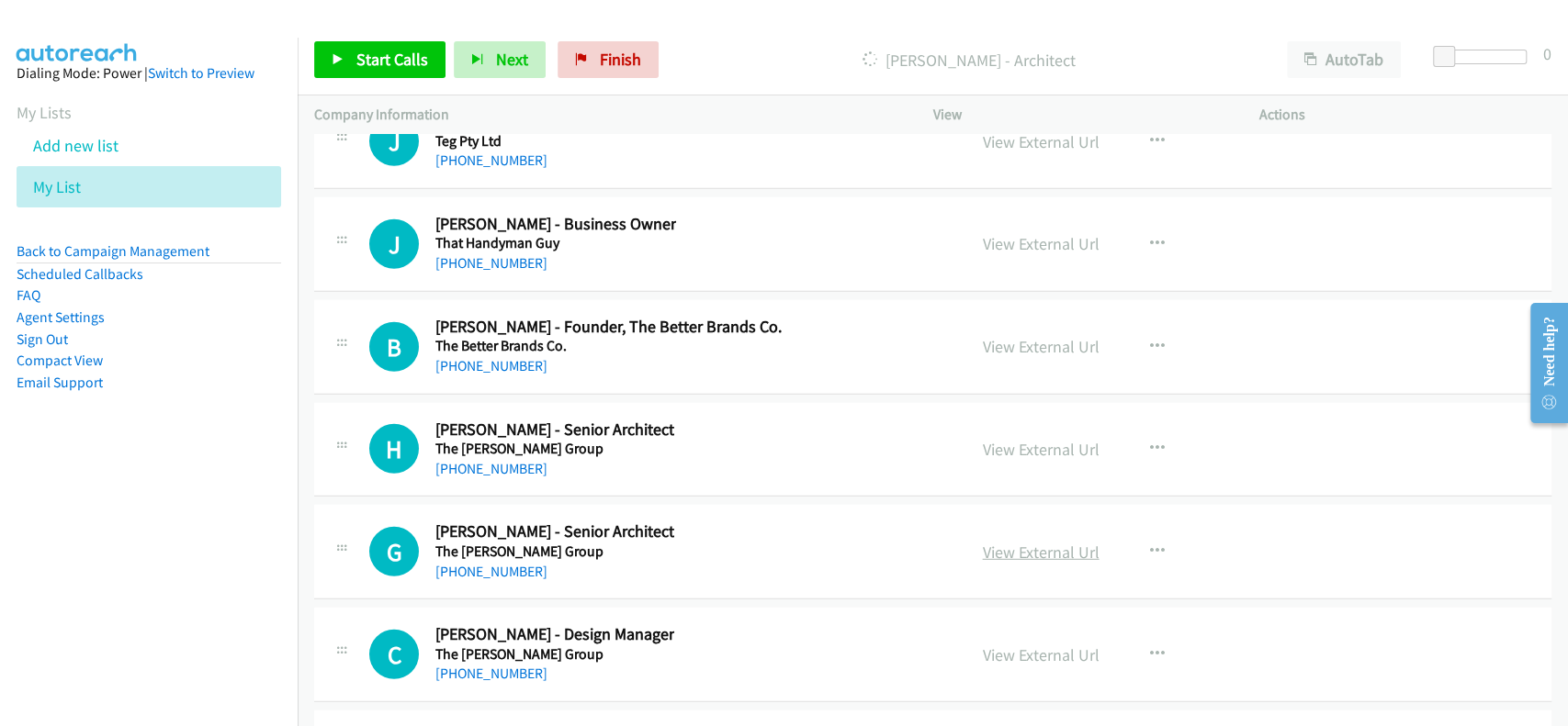
click at [1050, 541] on link "View External Url" at bounding box center [1041, 552] width 117 height 21
click at [500, 563] on link "+61 412 913 155" at bounding box center [491, 571] width 112 height 17
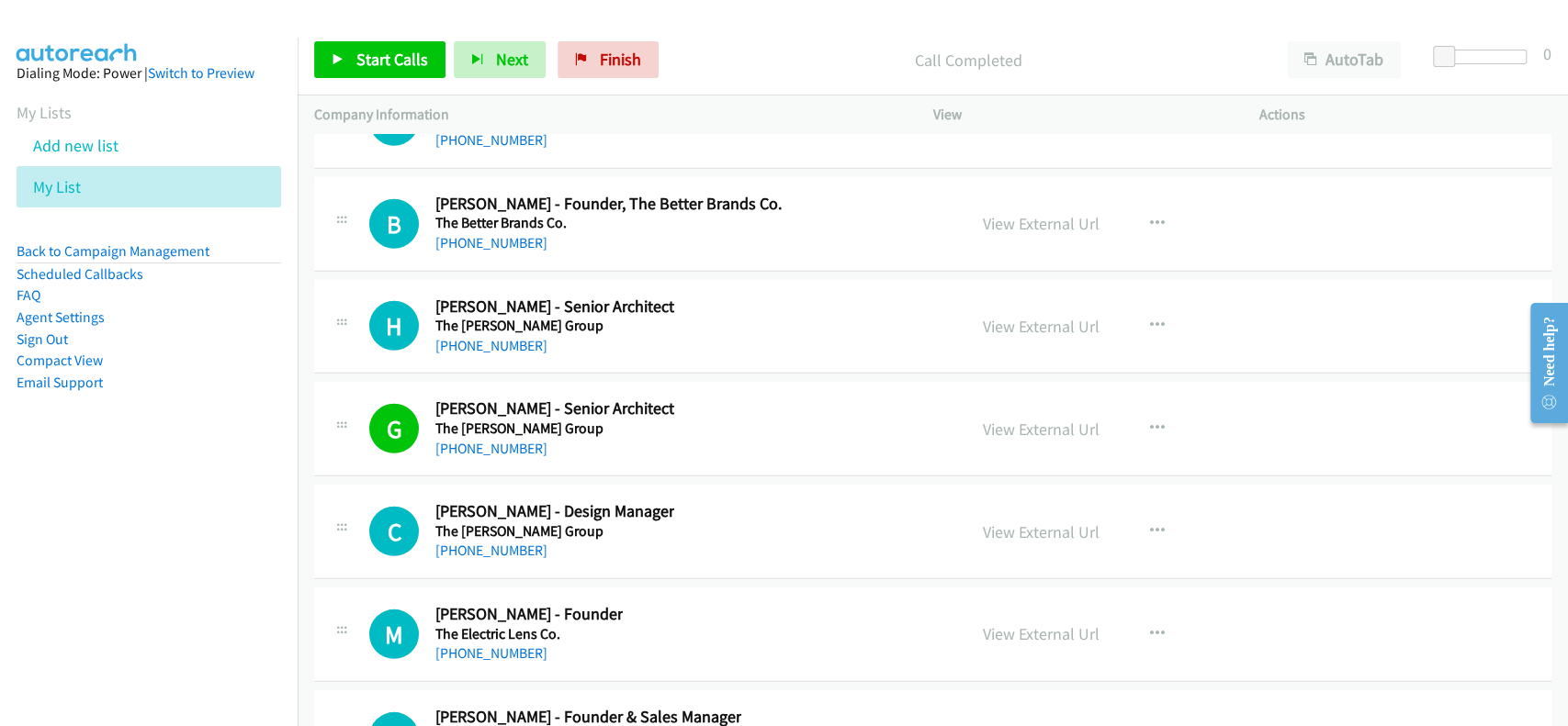
click at [901, 398] on div "G Callback Scheduled Goran Butorac - Senior Architect The Buchan Group Australi…" at bounding box center [660, 428] width 580 height 61
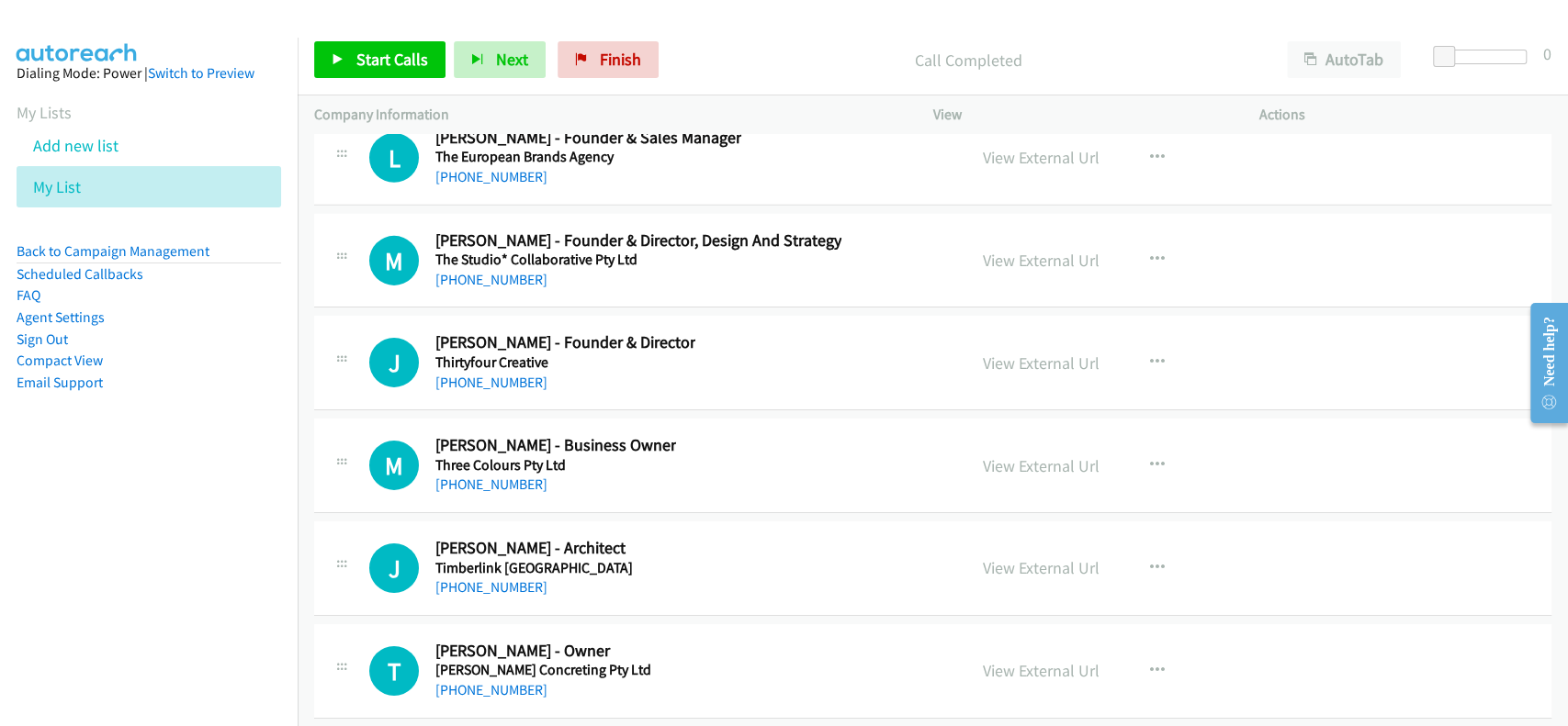
scroll to position [65087, 0]
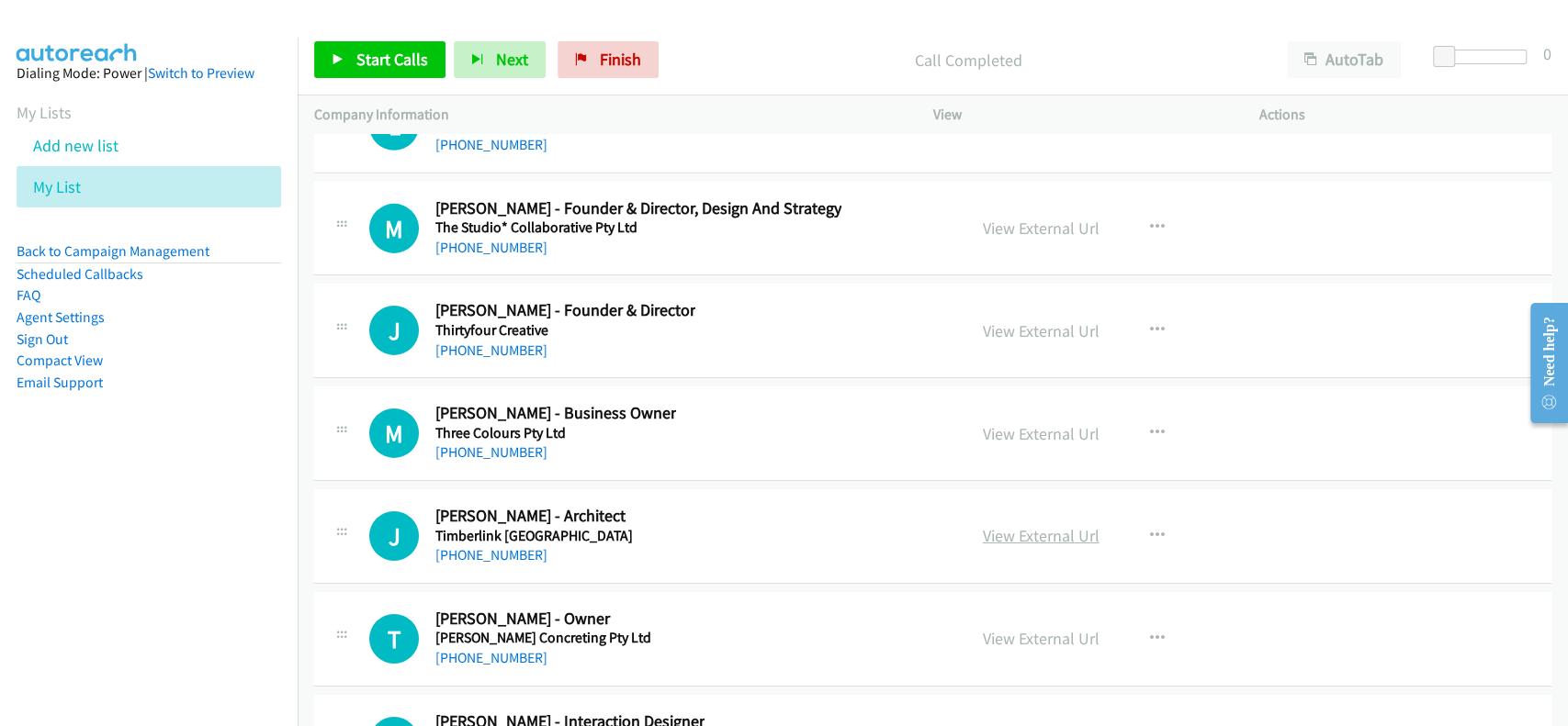
click at [1042, 525] on link "View External Url" at bounding box center [1041, 536] width 117 height 21
click at [503, 527] on h5 "Timberlink [GEOGRAPHIC_DATA]" at bounding box center [534, 536] width 197 height 18
click at [498, 546] on link "[PHONE_NUMBER]" at bounding box center [491, 555] width 112 height 17
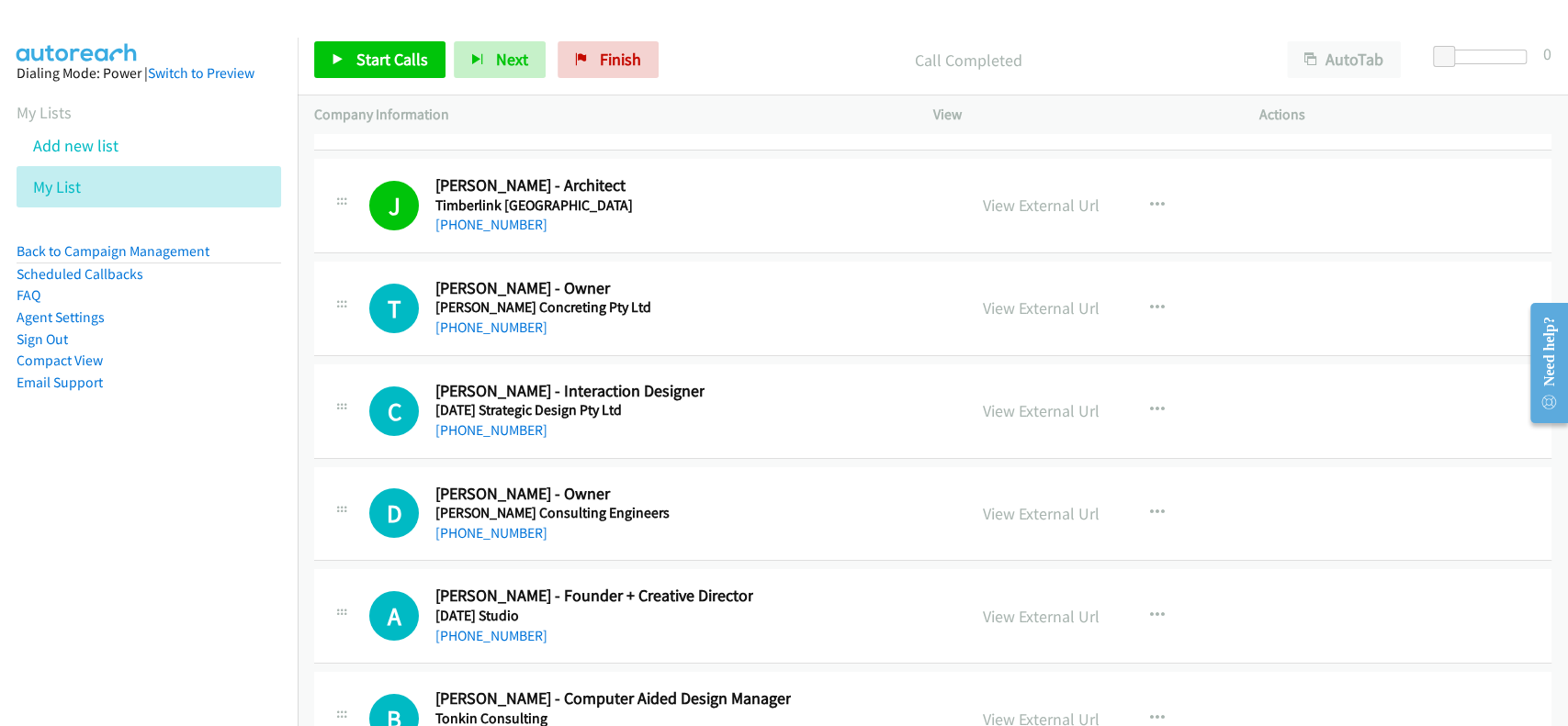
scroll to position [65454, 0]
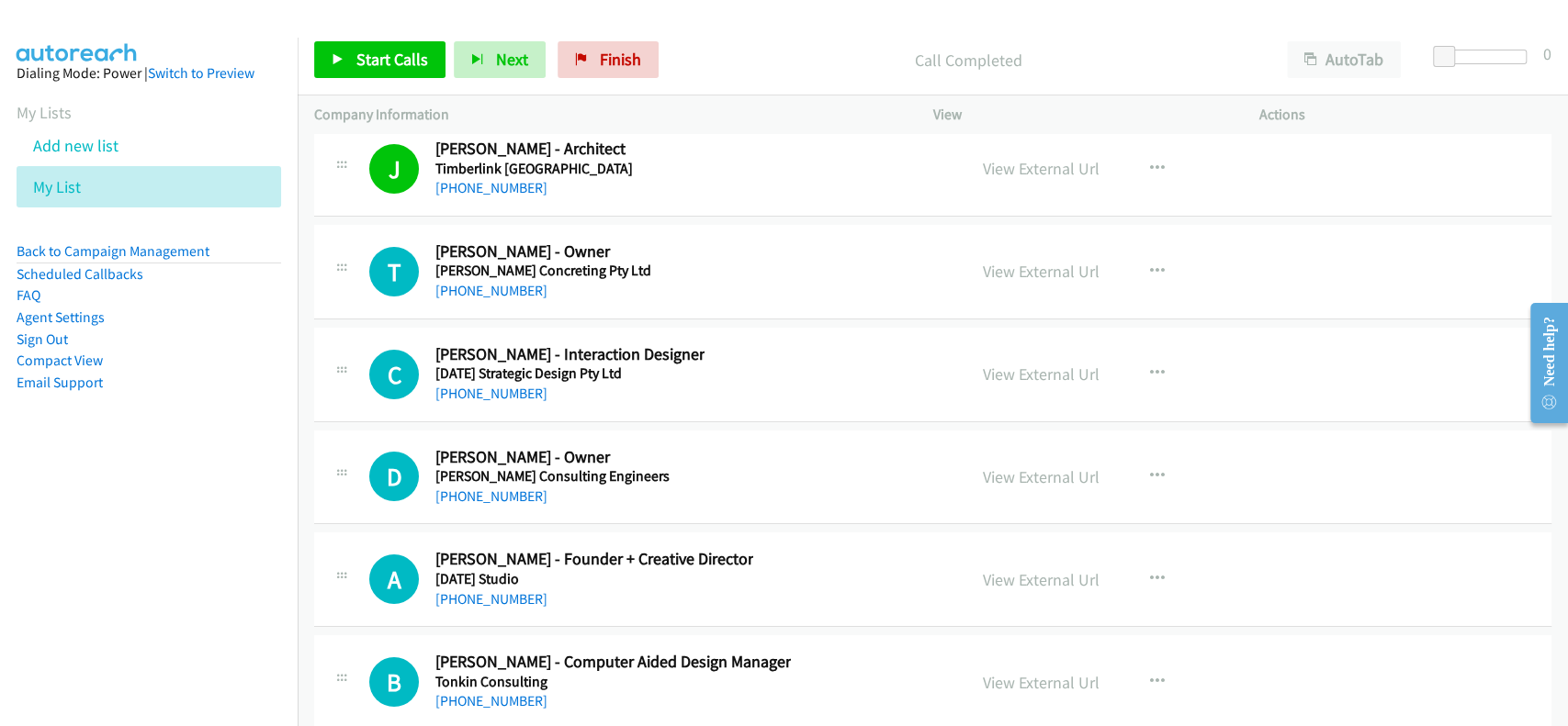
click at [998, 362] on div "View External Url" at bounding box center [1041, 374] width 117 height 25
click at [1007, 362] on div "View External Url" at bounding box center [1041, 374] width 117 height 25
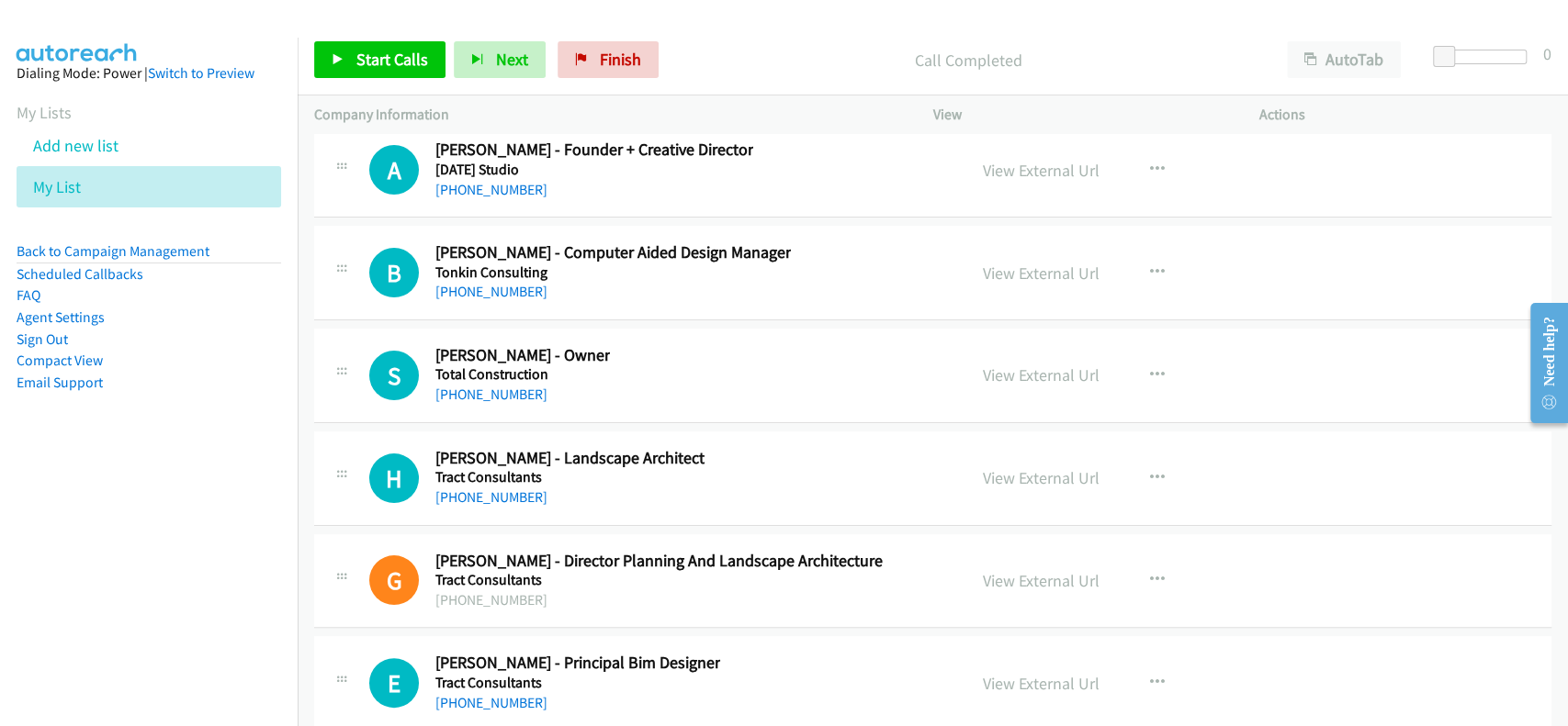
scroll to position [65944, 0]
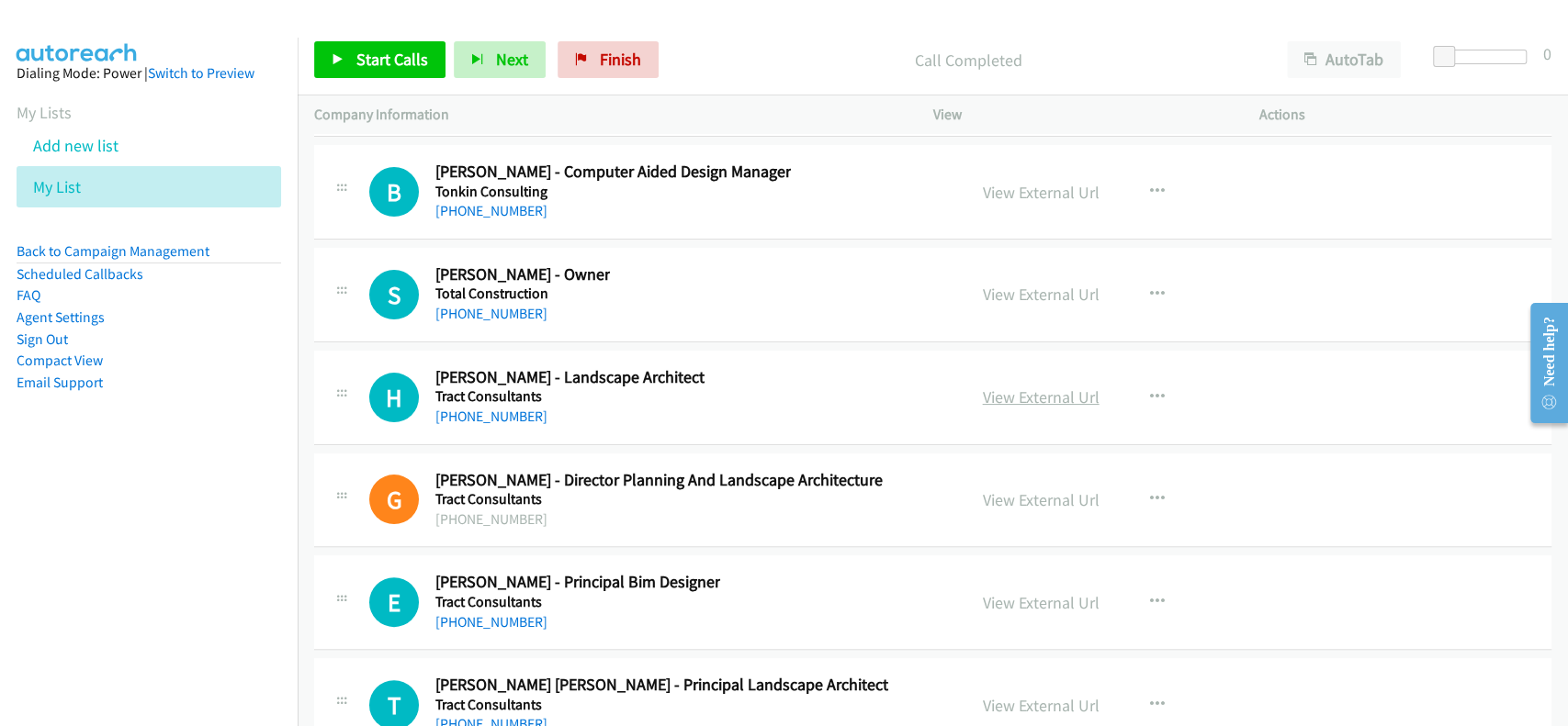
click at [1036, 387] on link "View External Url" at bounding box center [1041, 397] width 117 height 21
click at [476, 408] on link "+61 3 9429 6133" at bounding box center [491, 417] width 112 height 17
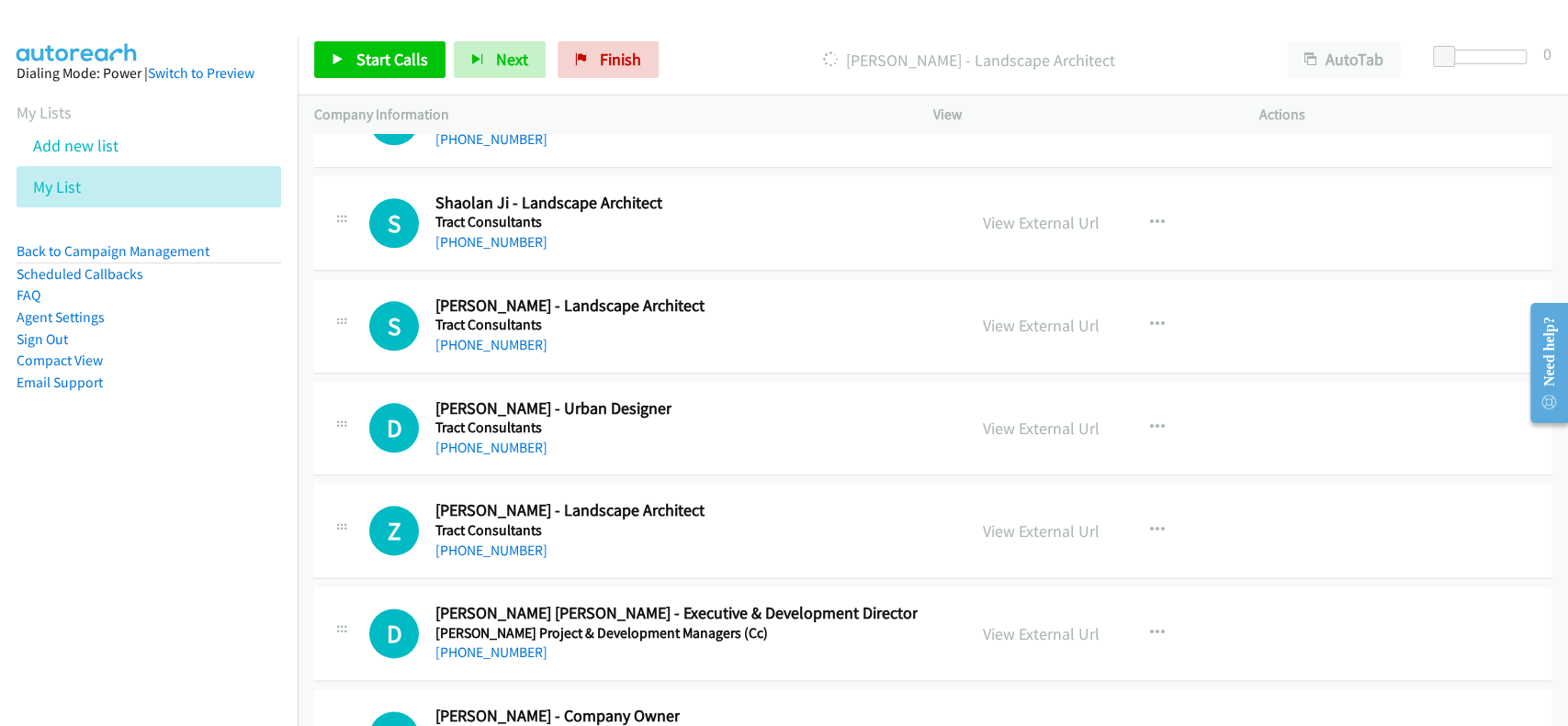
scroll to position [67167, 0]
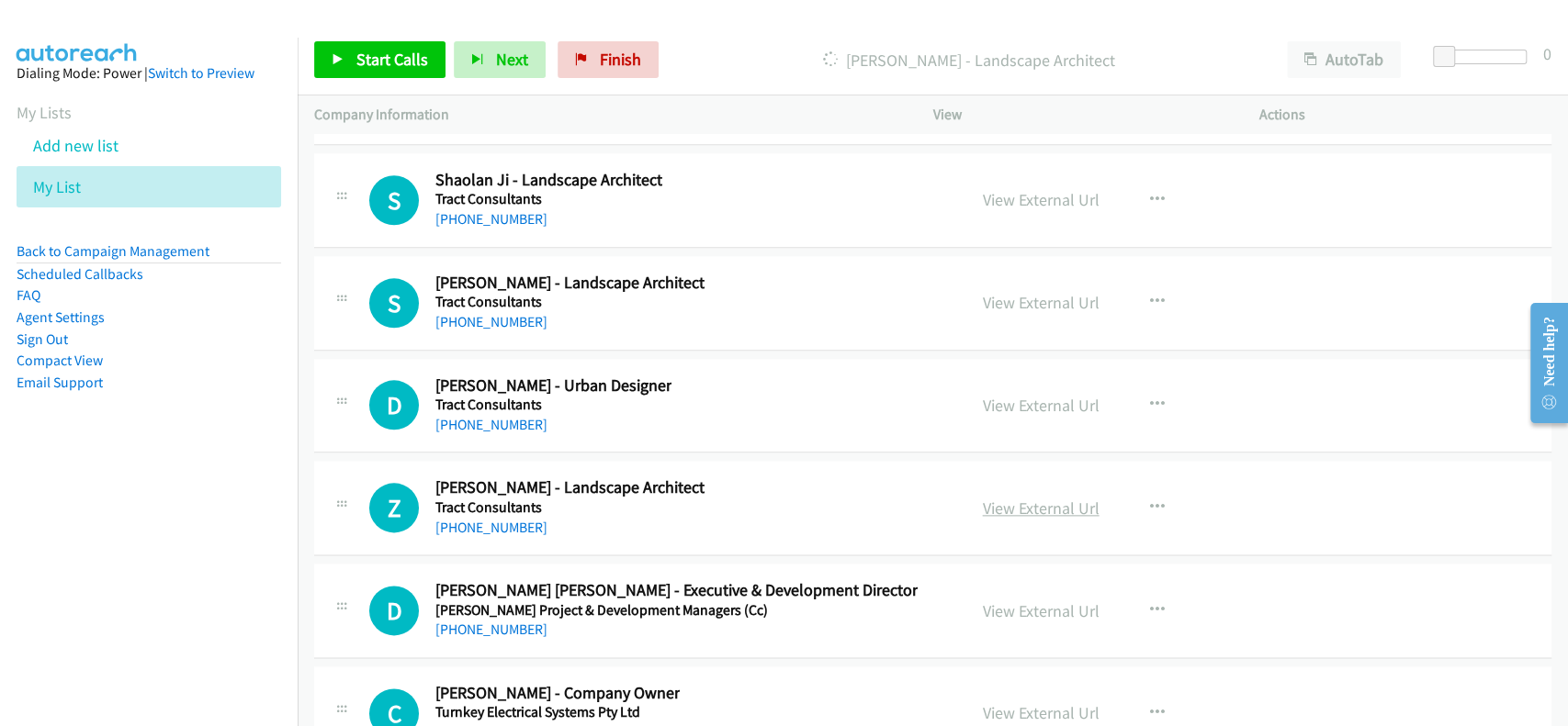
click at [1036, 498] on link "View External Url" at bounding box center [1041, 508] width 117 height 21
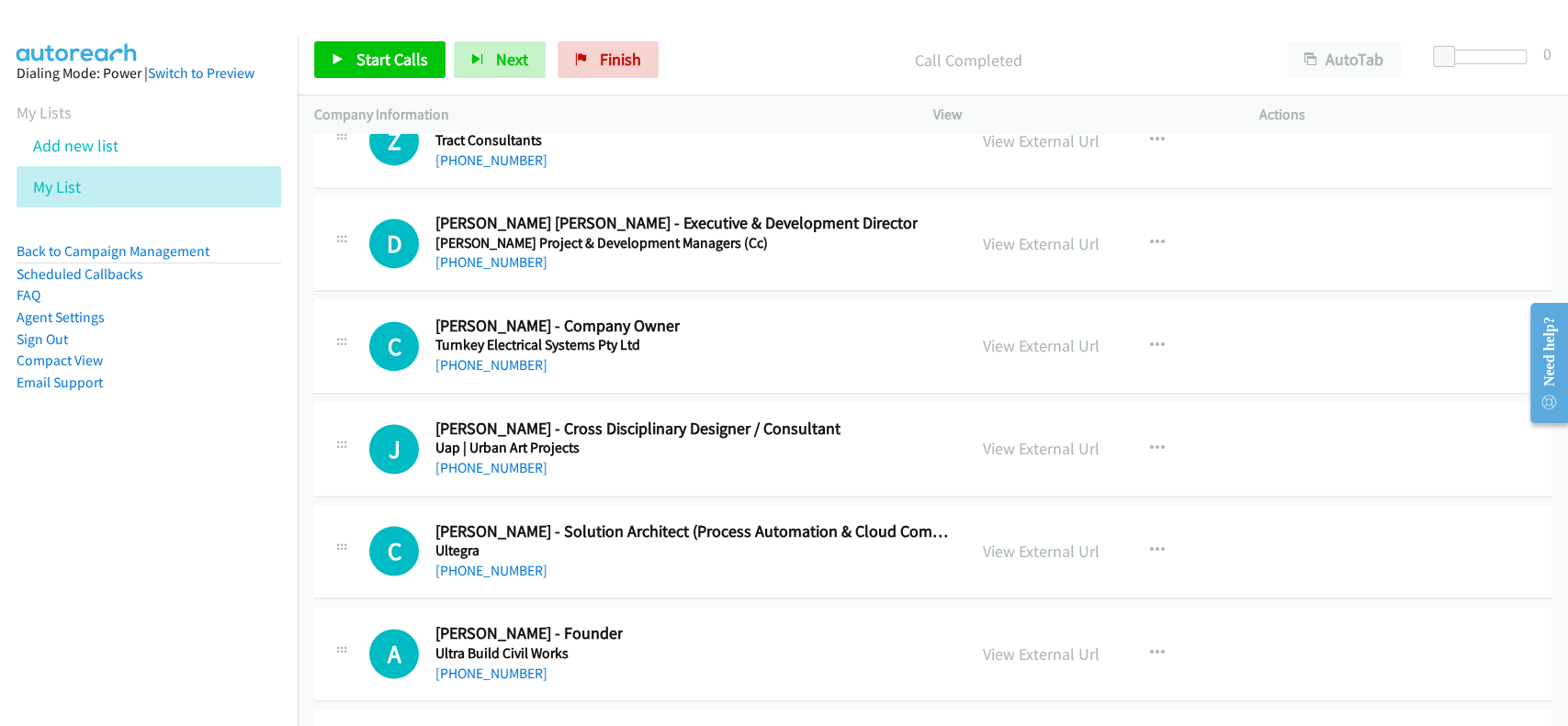
scroll to position [67657, 0]
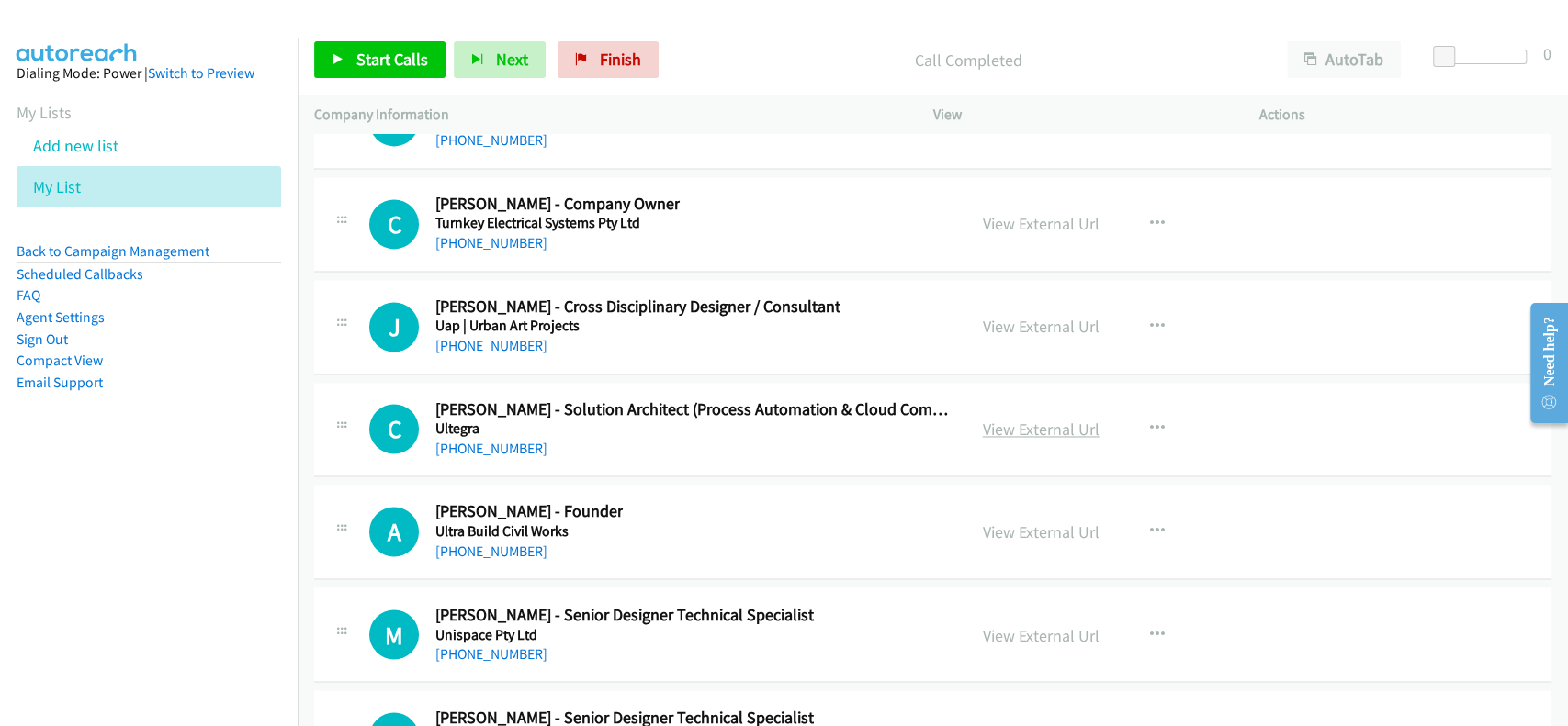
click at [1009, 419] on link "View External Url" at bounding box center [1041, 429] width 117 height 21
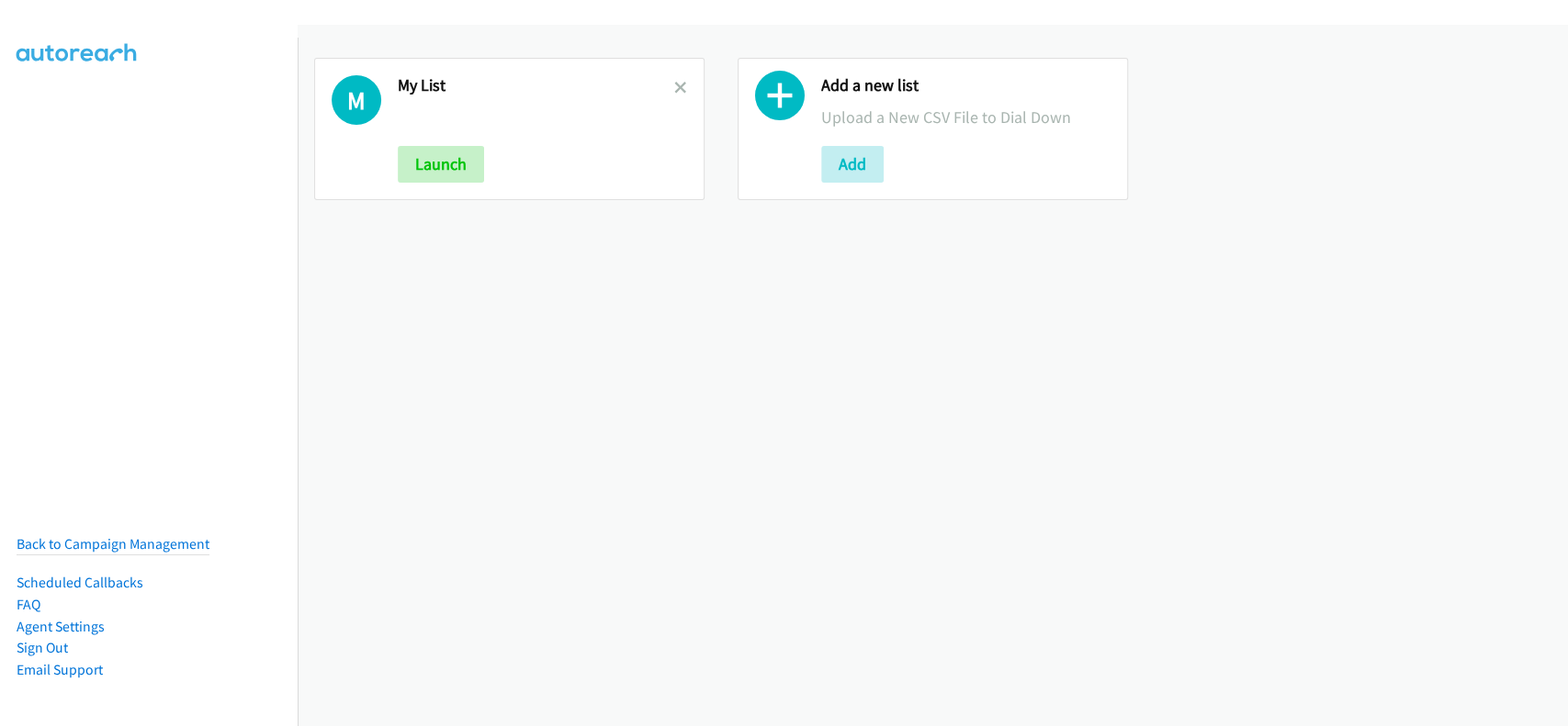
click at [666, 81] on h2 "My List" at bounding box center [536, 86] width 277 height 21
click at [678, 83] on icon at bounding box center [680, 88] width 13 height 13
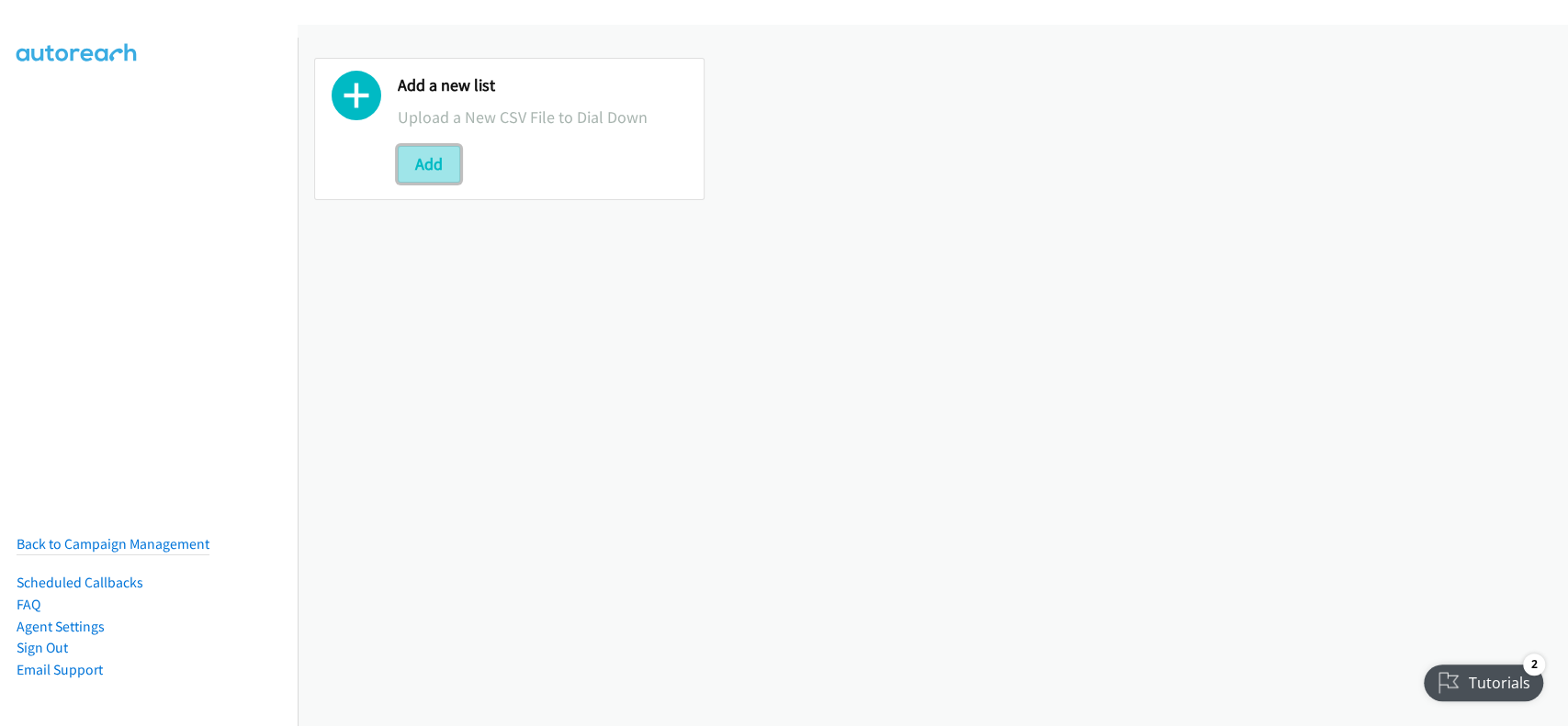
click at [429, 173] on button "Add" at bounding box center [429, 164] width 63 height 37
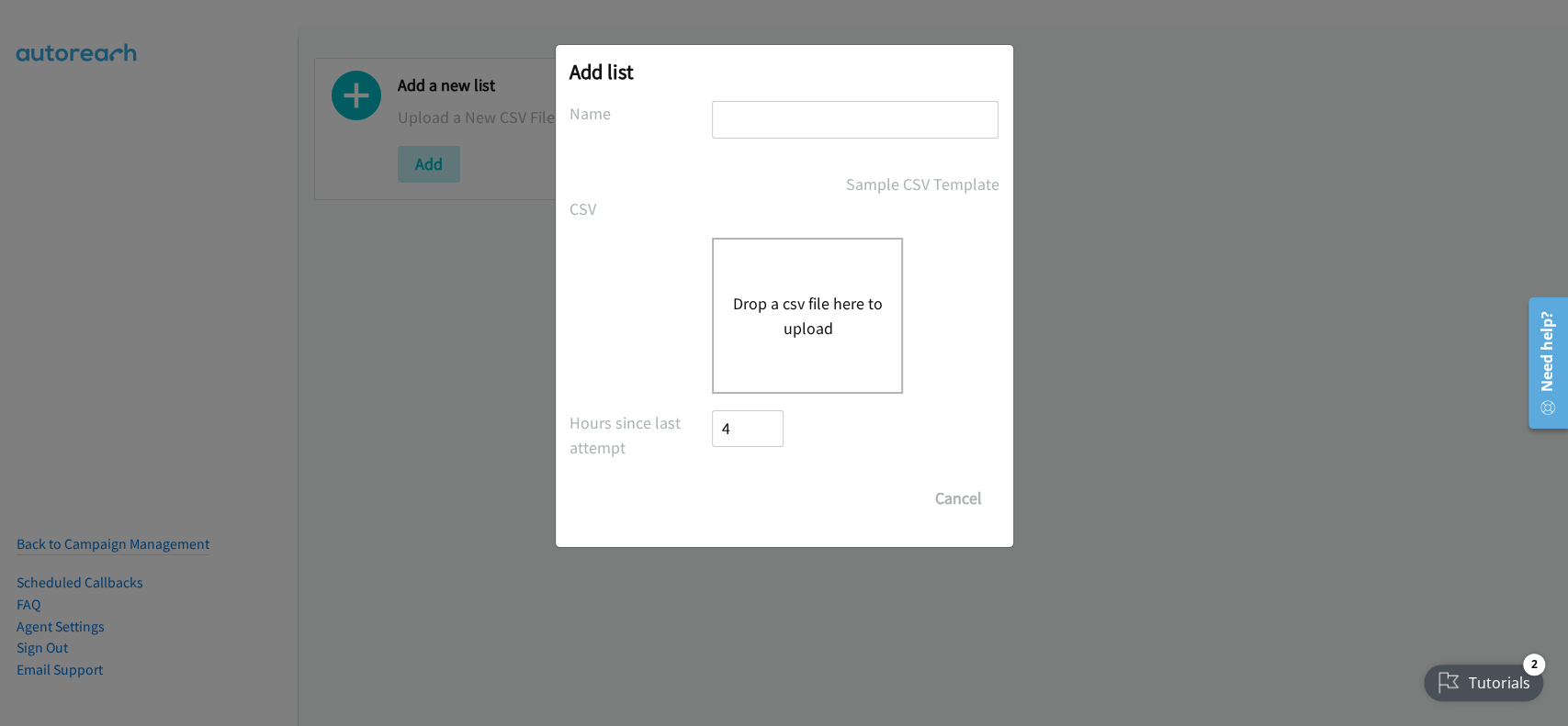
click at [775, 129] on input "text" at bounding box center [855, 119] width 286 height 38
type input "My list"
drag, startPoint x: 823, startPoint y: 183, endPoint x: 847, endPoint y: 292, distance: 111.6
click at [847, 292] on button "Drop a csv file here to upload" at bounding box center [808, 315] width 151 height 49
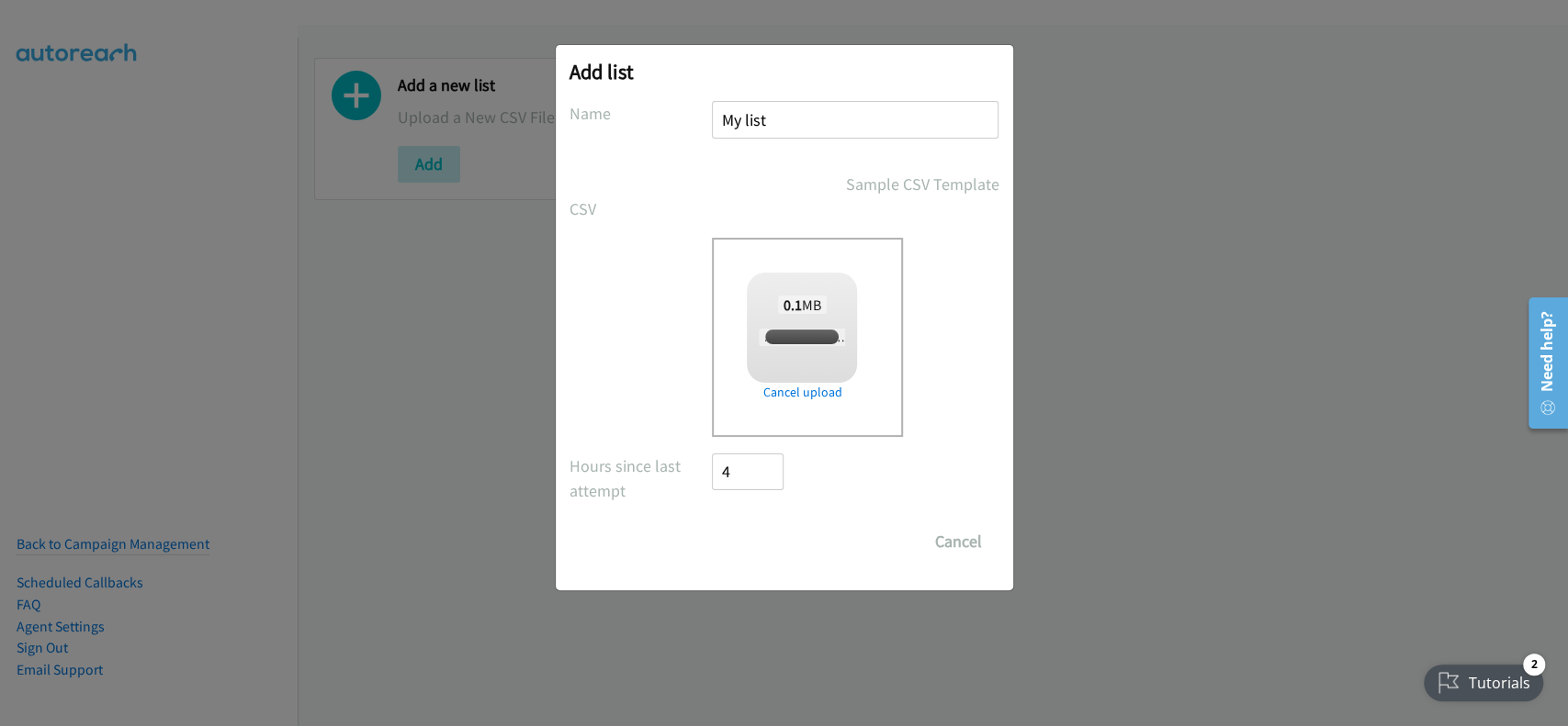
checkbox input "true"
click at [791, 537] on input "Save List" at bounding box center [761, 541] width 97 height 37
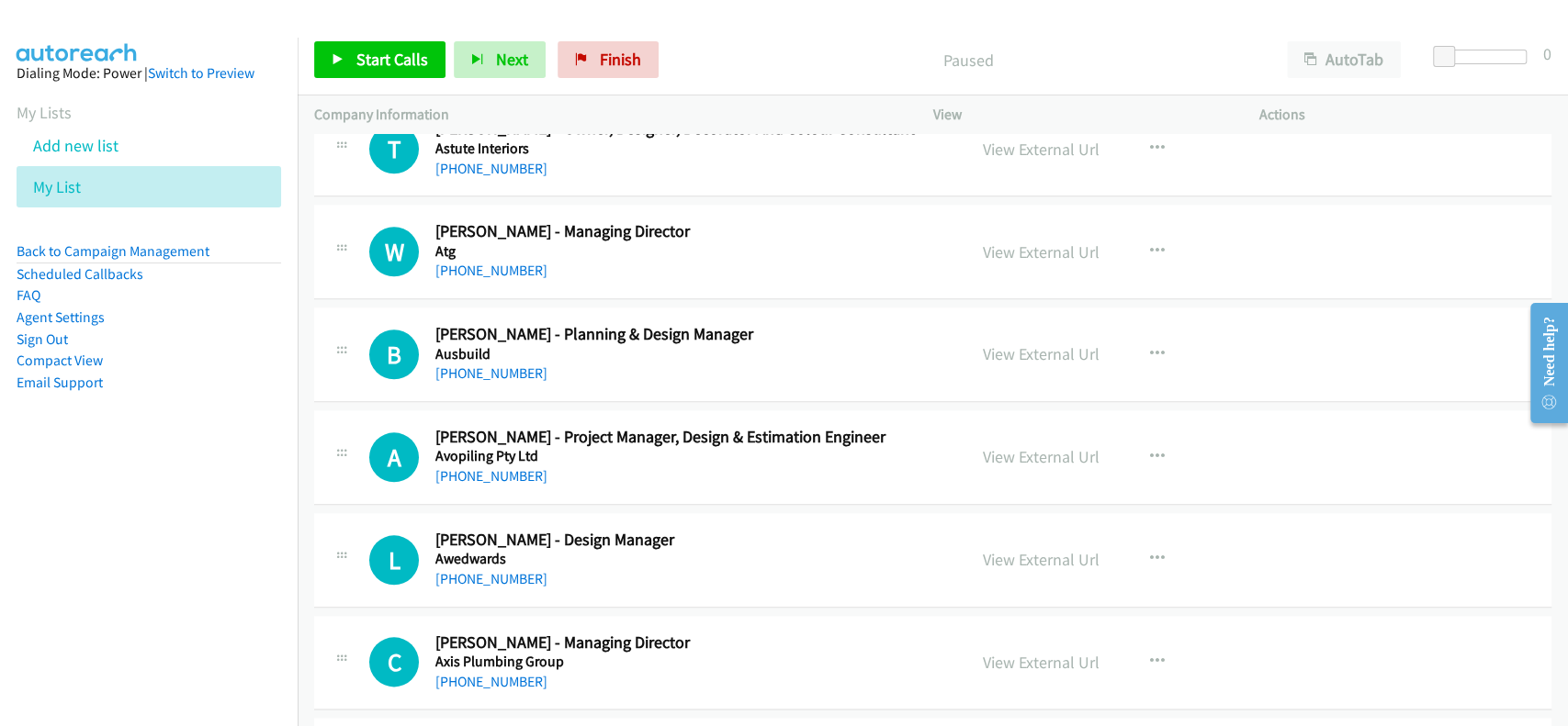
scroll to position [1346, 0]
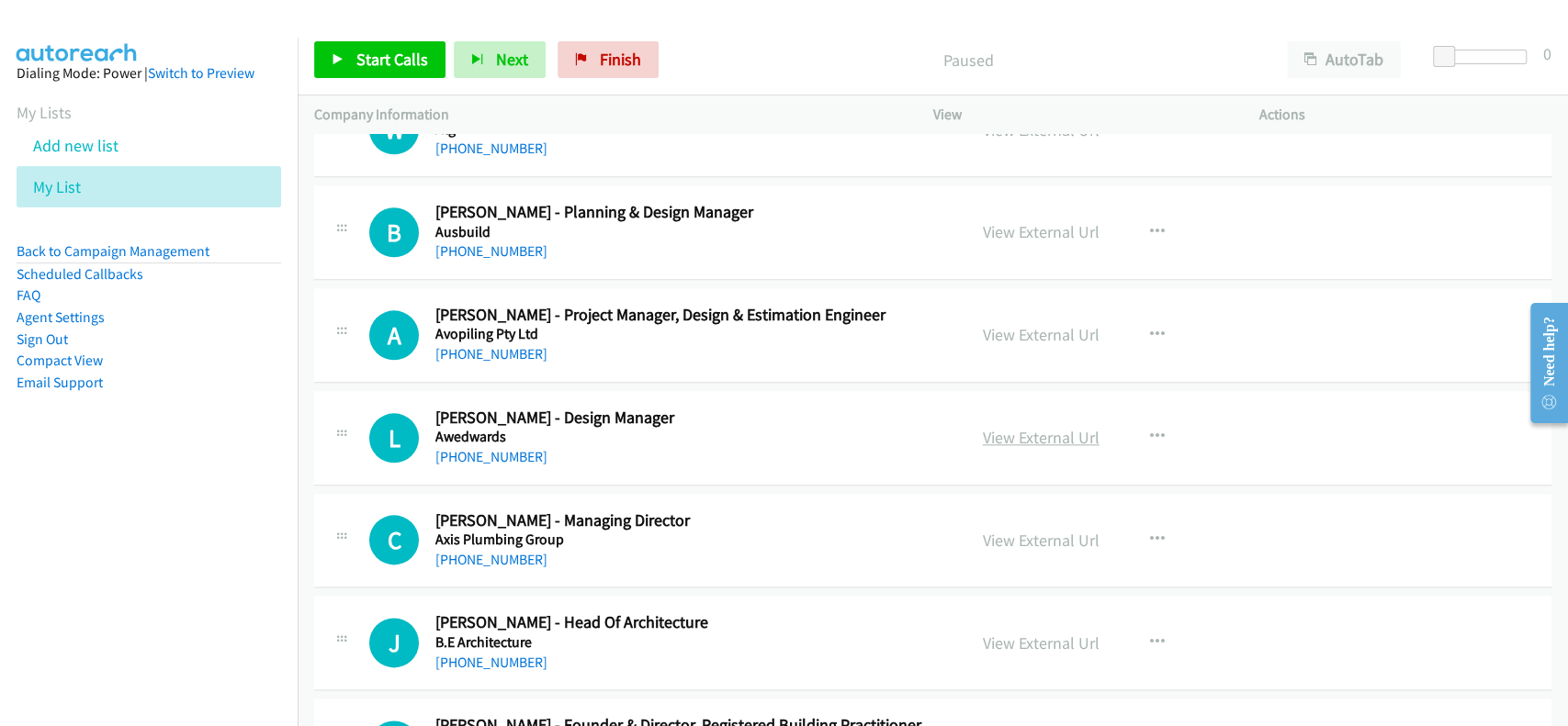
click at [1034, 433] on link "View External Url" at bounding box center [1041, 438] width 117 height 21
click at [482, 464] on div "[PHONE_NUMBER]" at bounding box center [688, 456] width 505 height 22
click at [482, 460] on link "[PHONE_NUMBER]" at bounding box center [491, 456] width 112 height 17
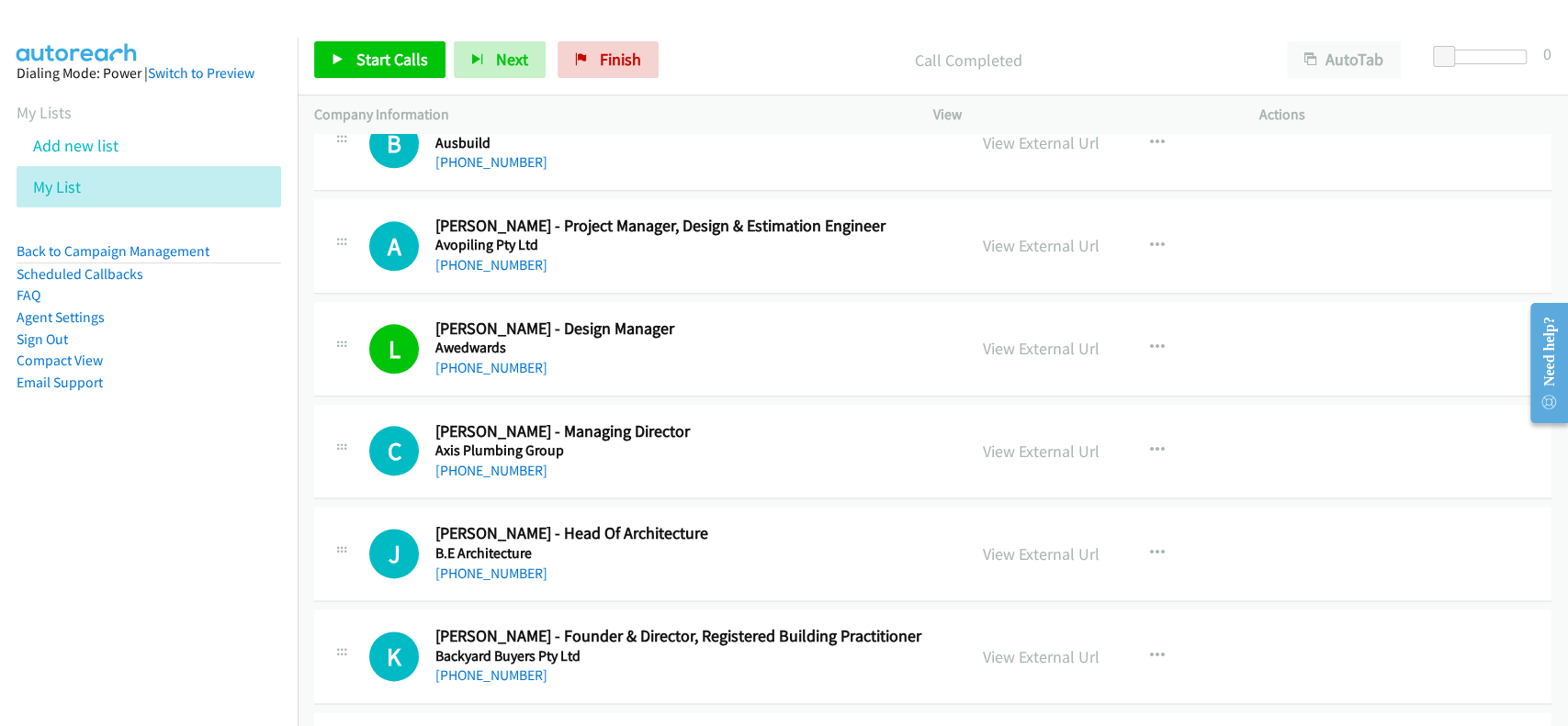
scroll to position [1468, 0]
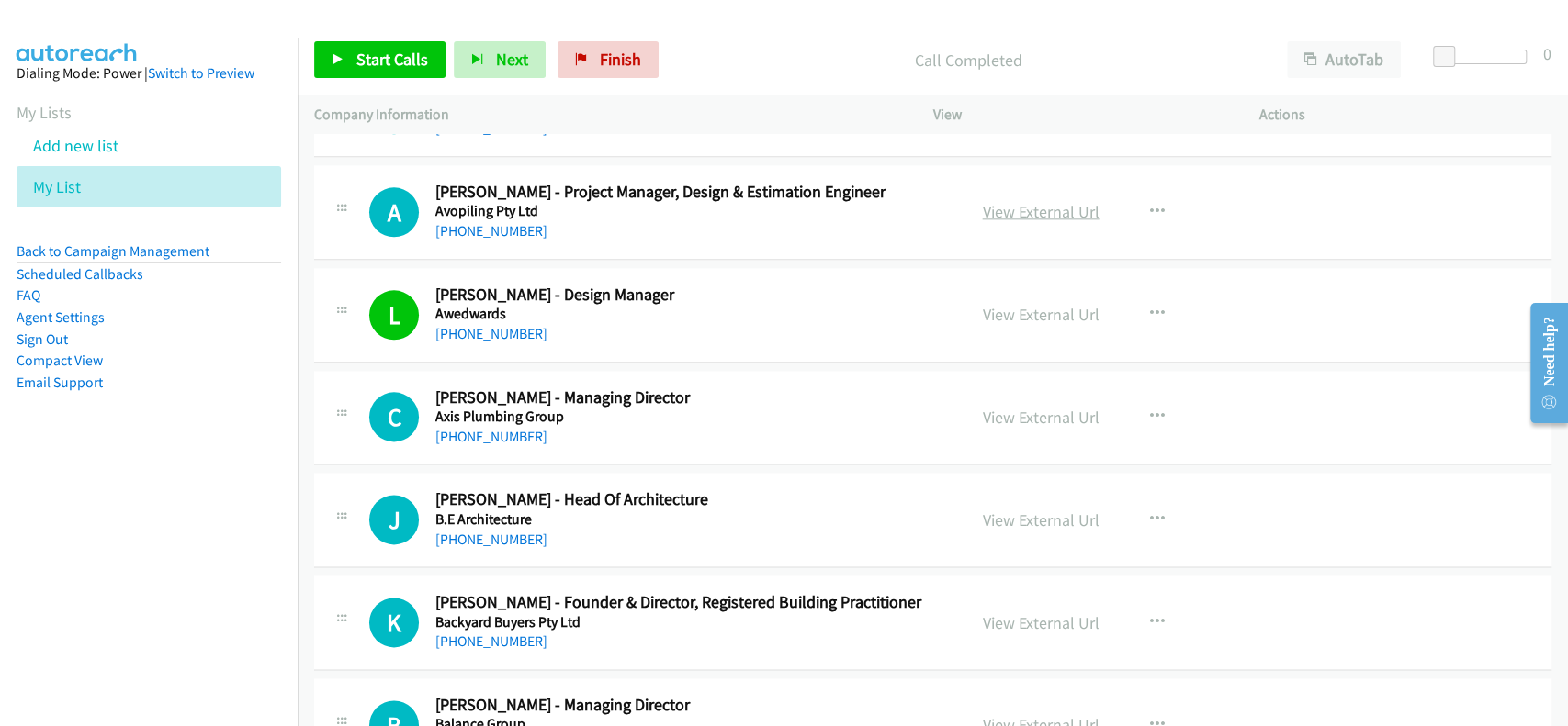
click at [1014, 207] on link "View External Url" at bounding box center [1041, 212] width 117 height 21
click at [498, 237] on link "[PHONE_NUMBER]" at bounding box center [491, 231] width 112 height 17
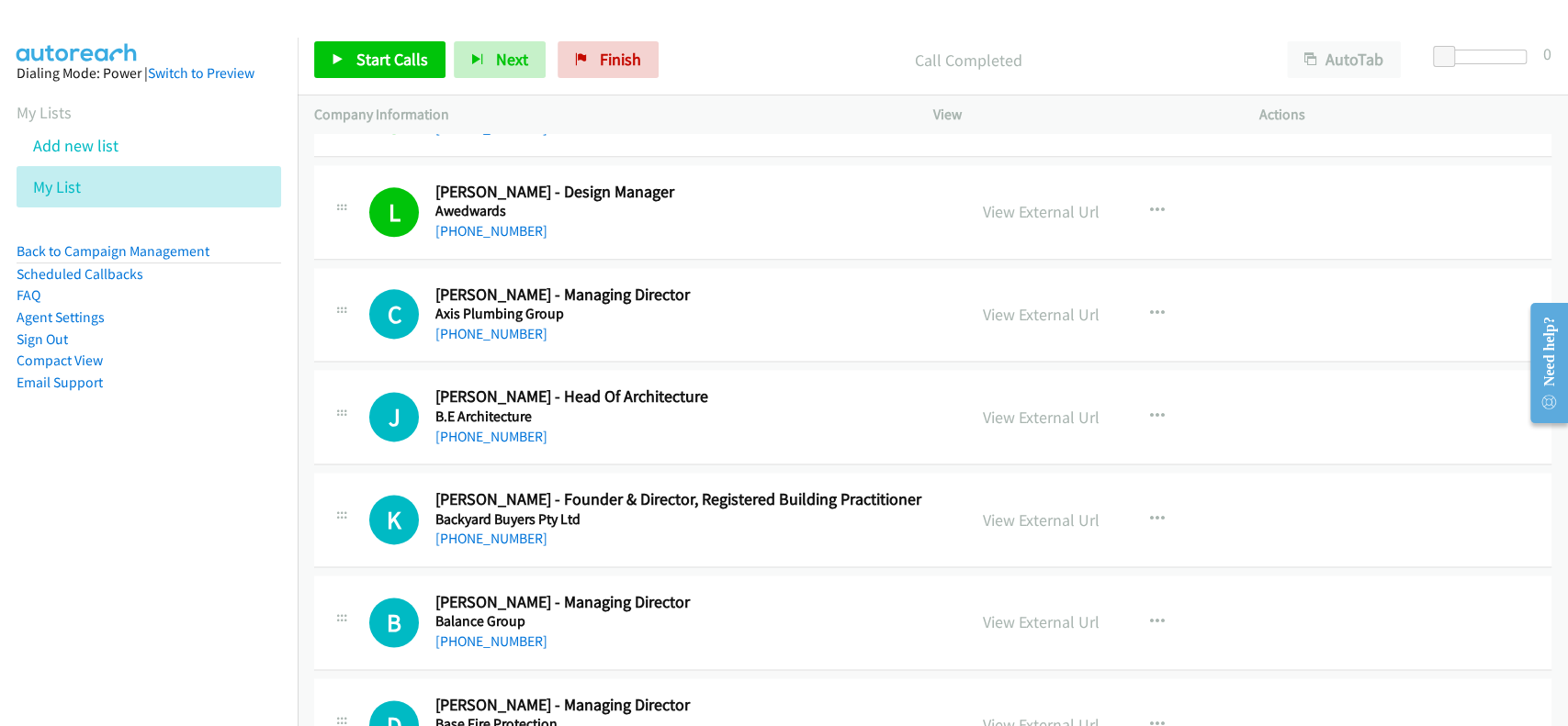
scroll to position [1591, 0]
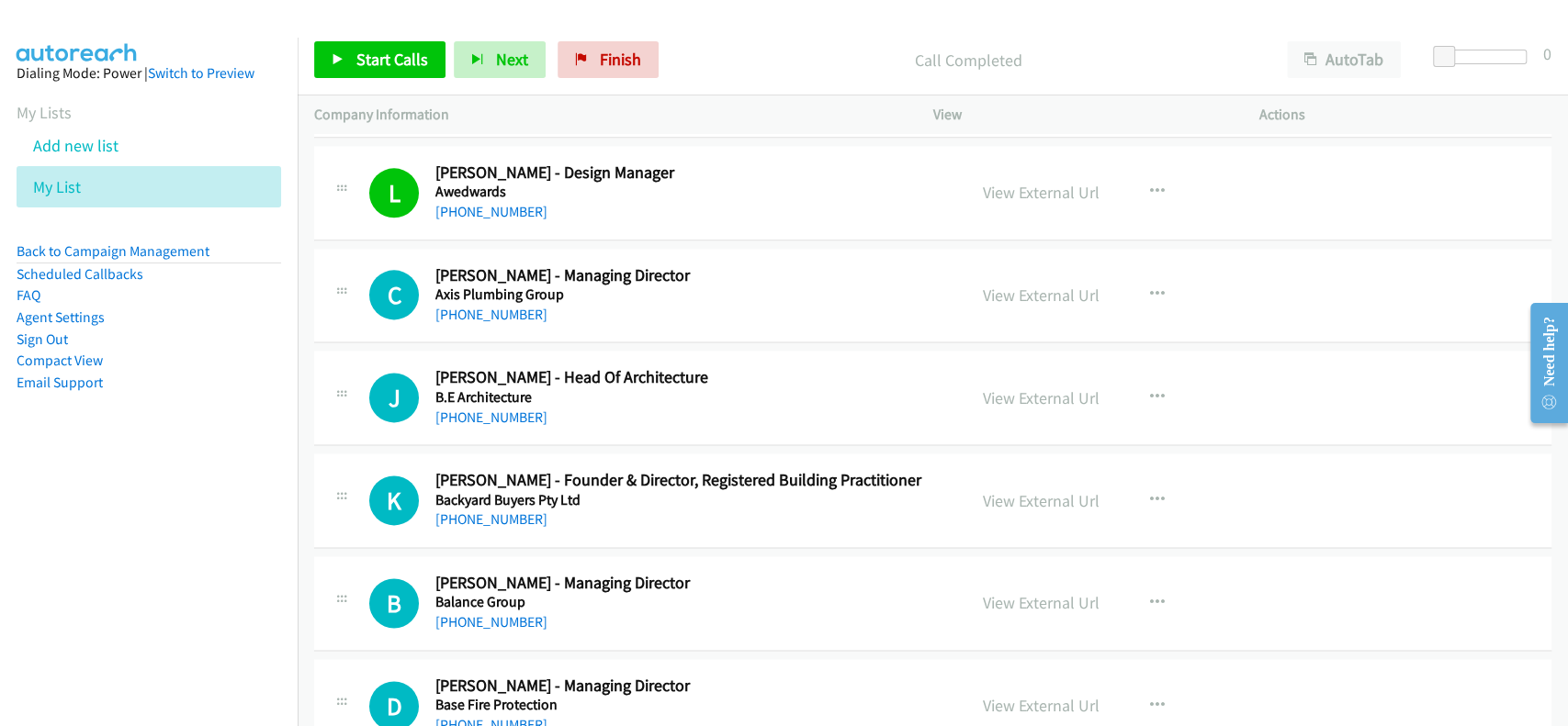
click at [1026, 371] on div "View External Url View External Url Schedule/Manage Callback Start Calls Here R…" at bounding box center [1138, 397] width 342 height 61
click at [1034, 401] on link "View External Url" at bounding box center [1041, 398] width 117 height 21
click at [487, 423] on div "[PHONE_NUMBER]" at bounding box center [688, 418] width 505 height 22
click at [486, 412] on link "[PHONE_NUMBER]" at bounding box center [491, 418] width 112 height 17
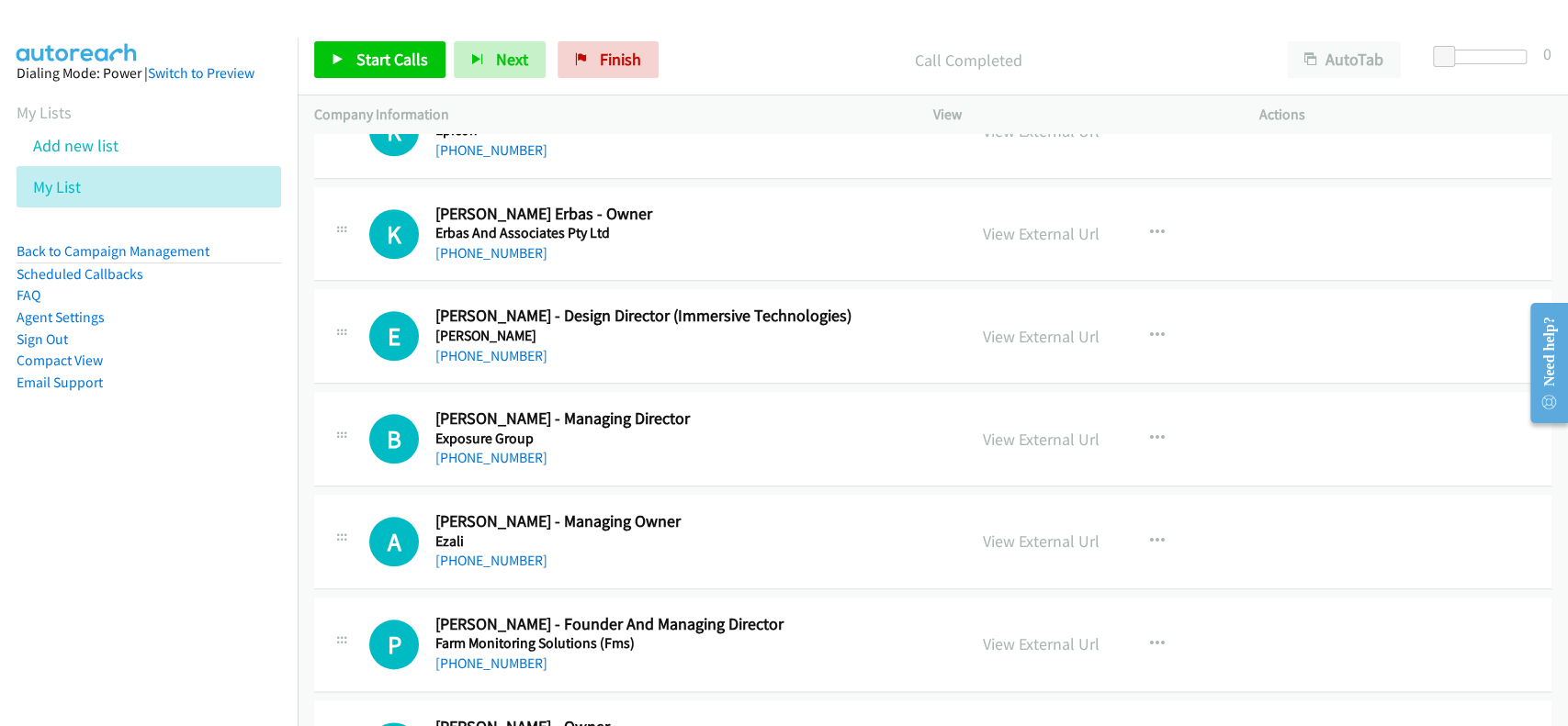
scroll to position [5997, 0]
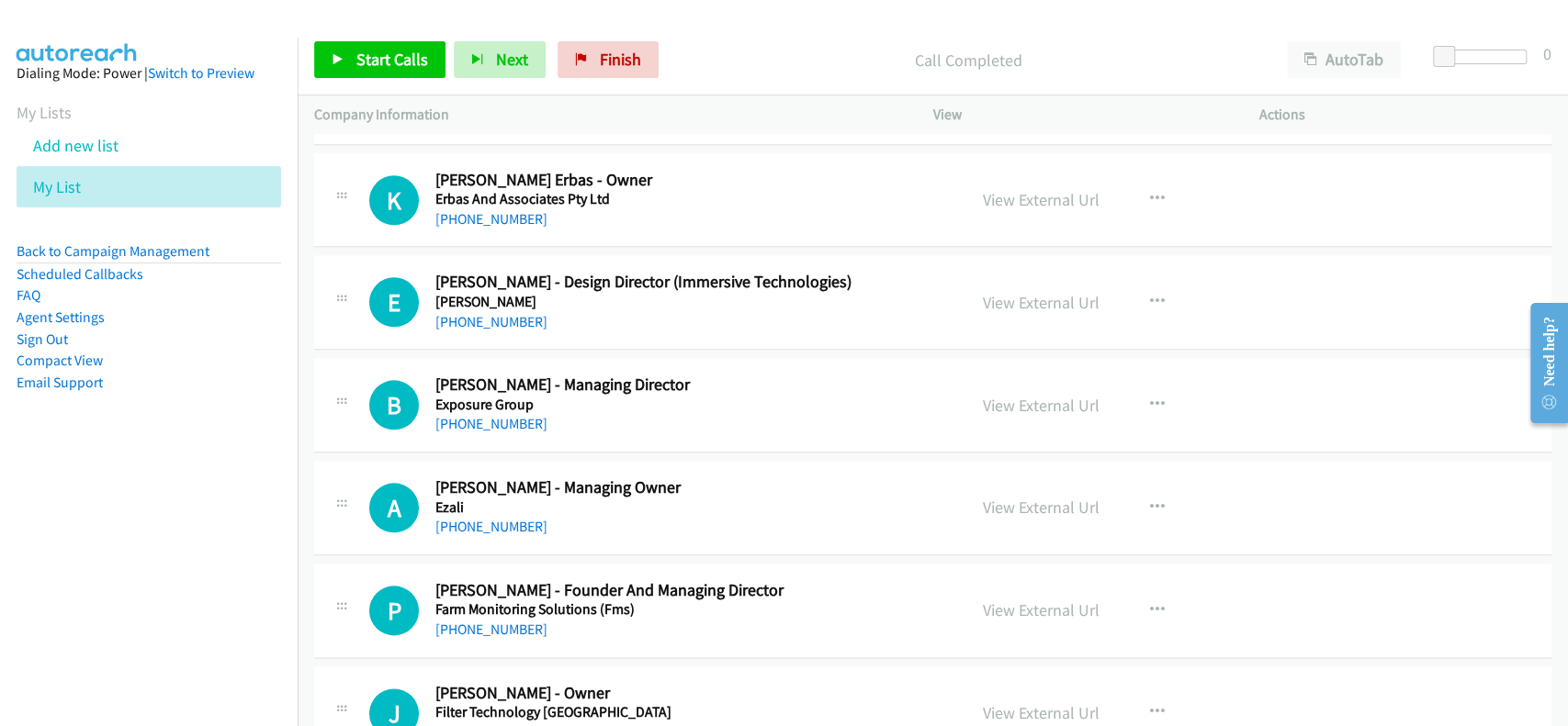
drag, startPoint x: 1016, startPoint y: 291, endPoint x: 1169, endPoint y: 27, distance: 305.1
click at [1056, 300] on link "View External Url" at bounding box center [1041, 303] width 117 height 21
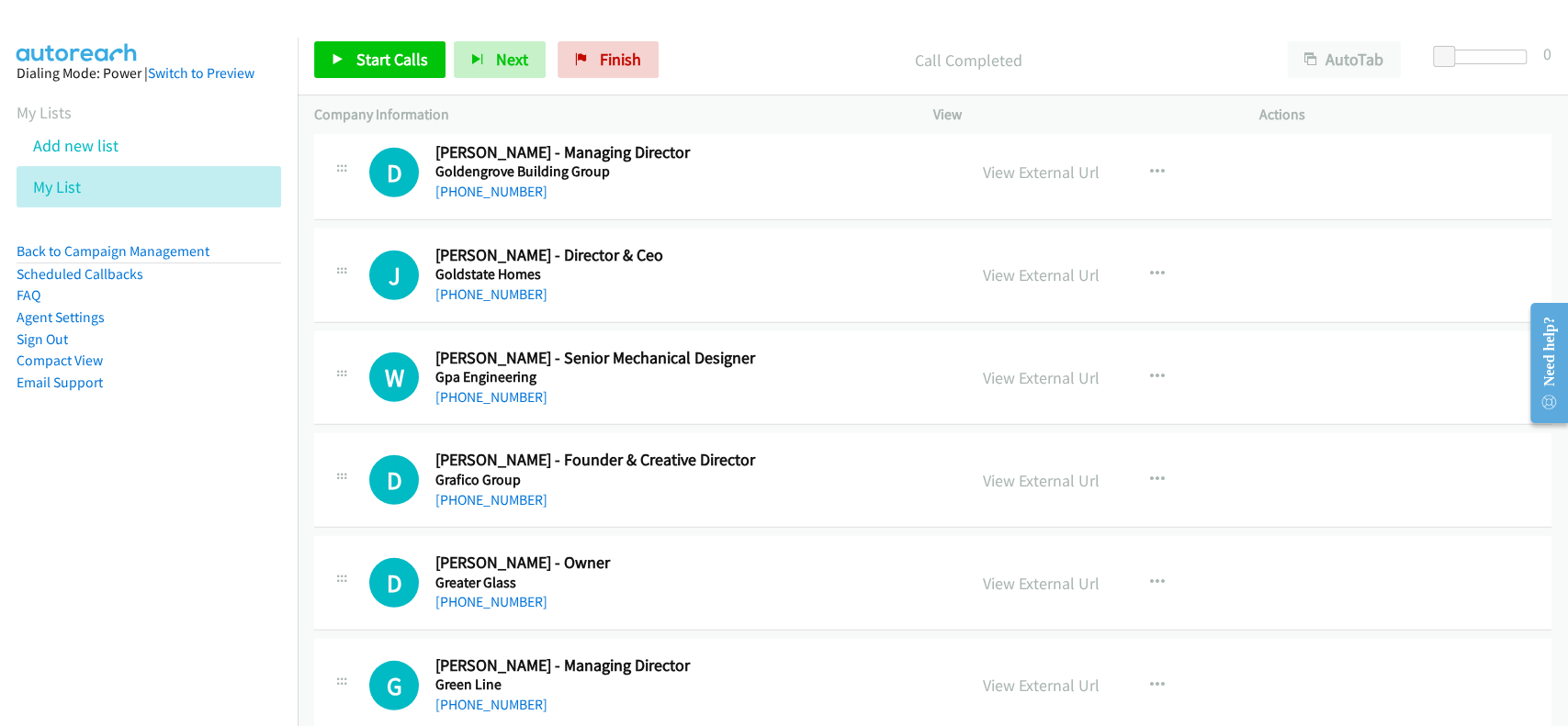
scroll to position [8078, 0]
click at [1014, 371] on link "View External Url" at bounding box center [1041, 377] width 117 height 21
click at [474, 388] on link "[PHONE_NUMBER]" at bounding box center [491, 396] width 112 height 17
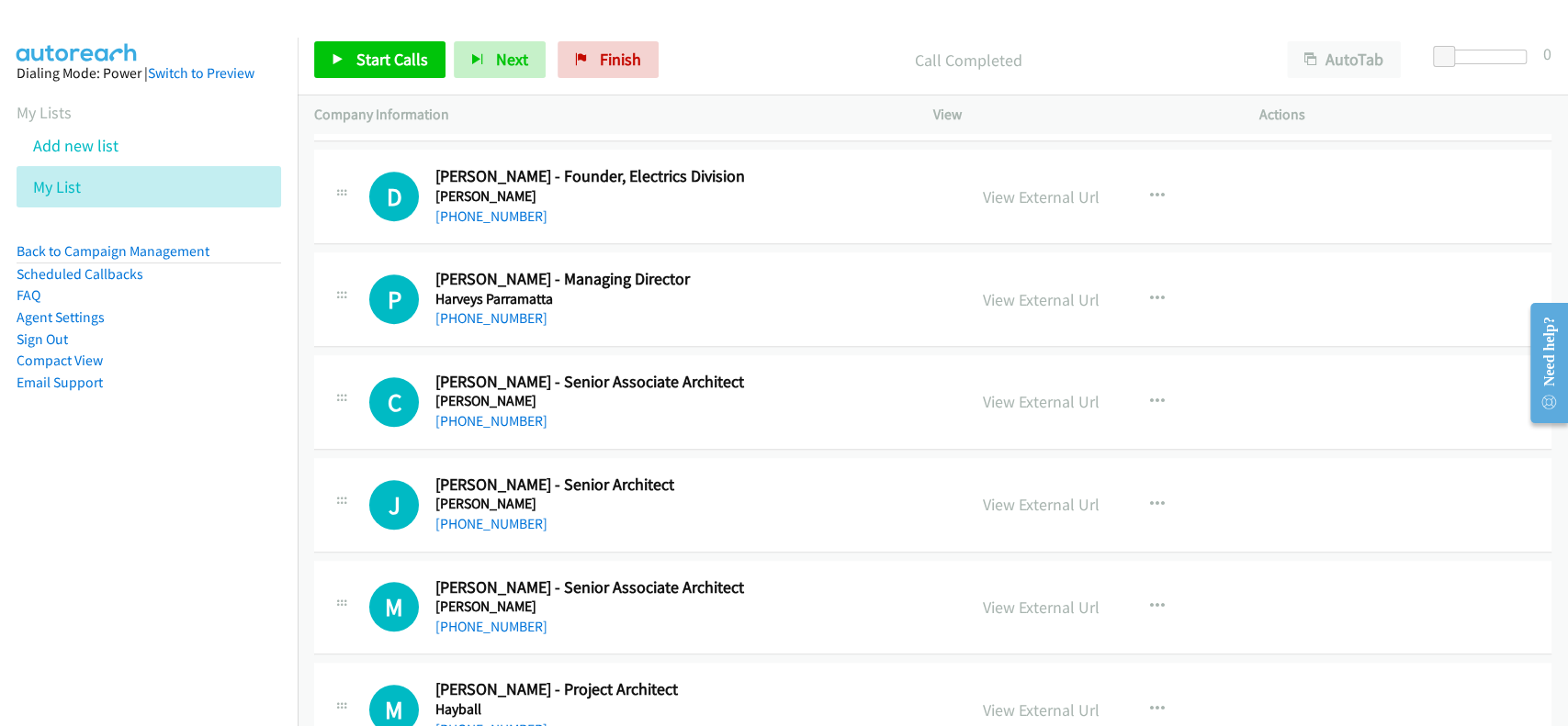
scroll to position [10035, 0]
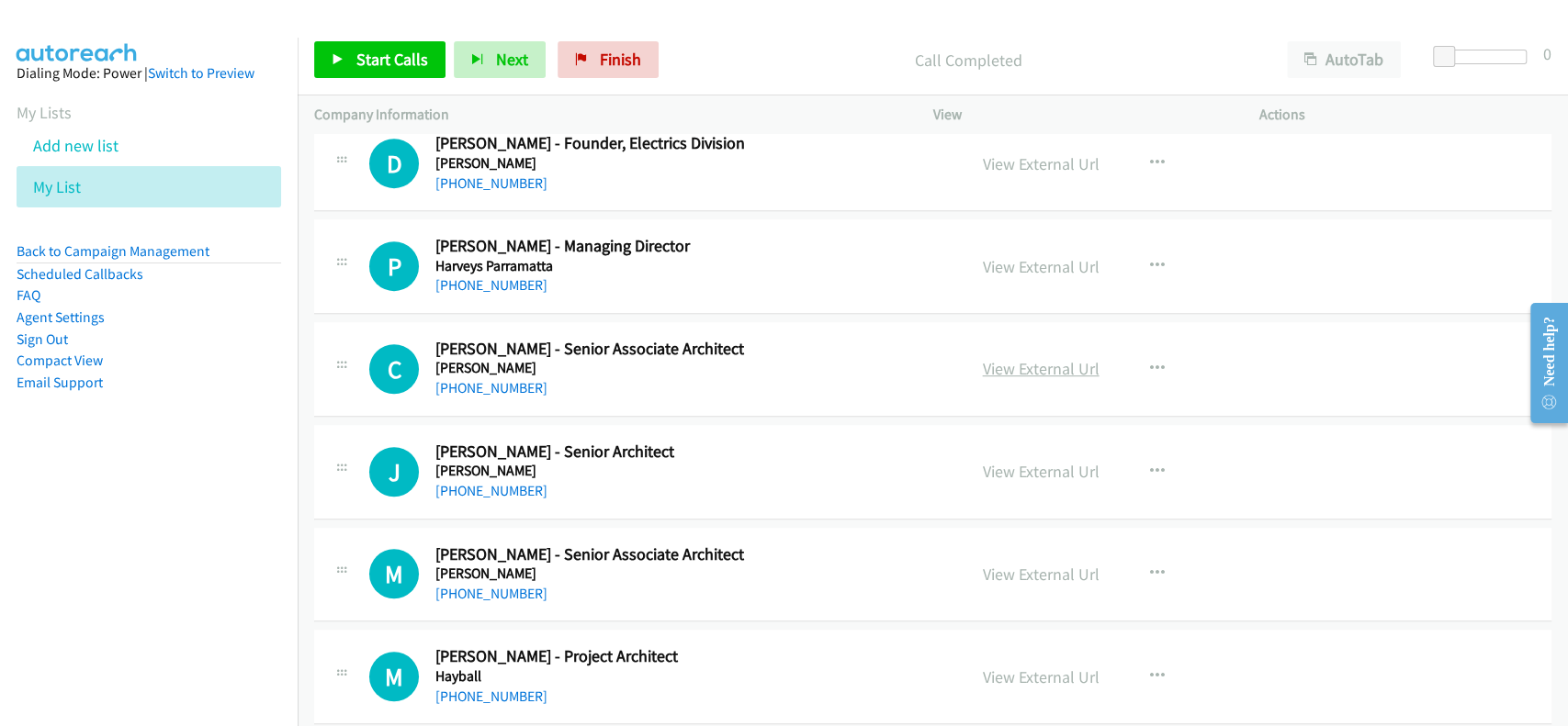
click at [1024, 358] on link "View External Url" at bounding box center [1041, 368] width 117 height 21
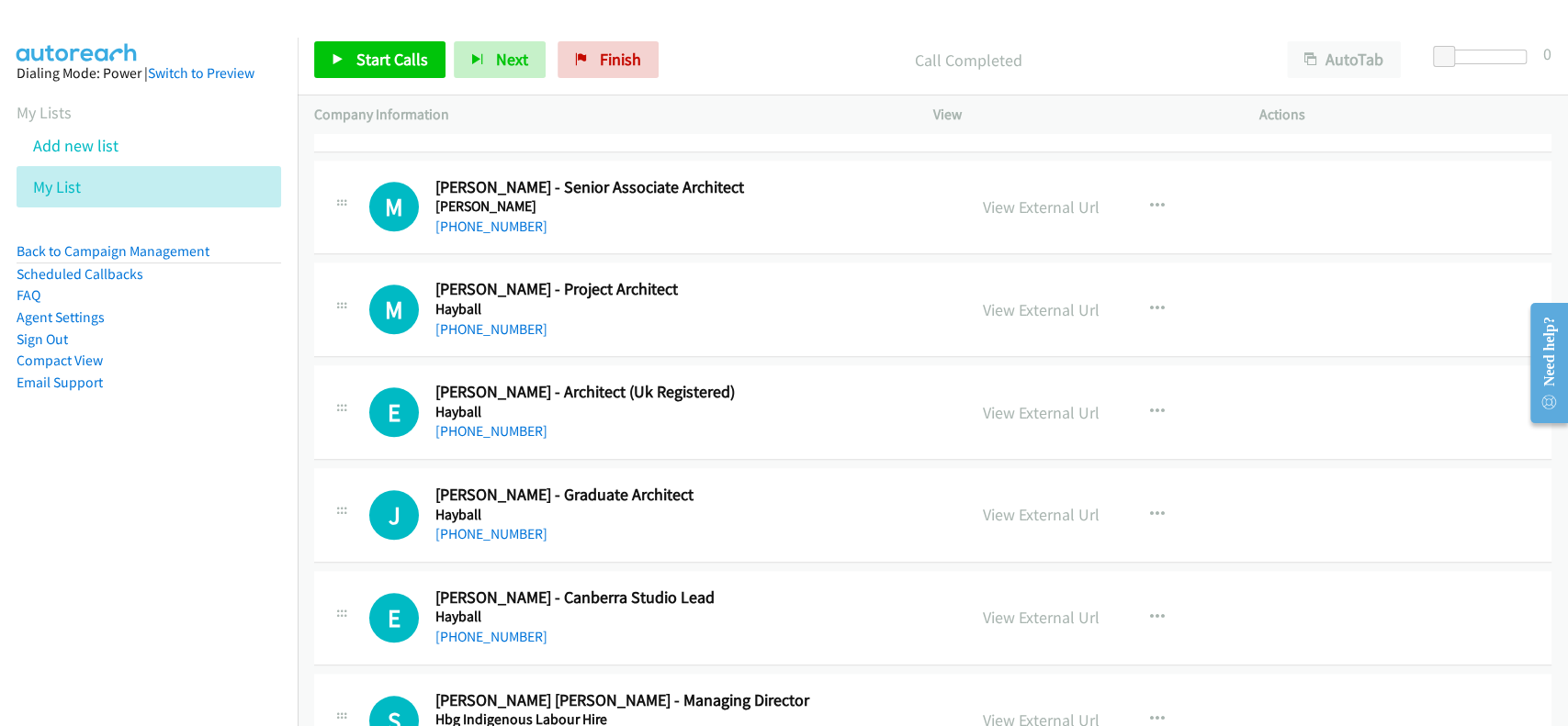
scroll to position [10525, 0]
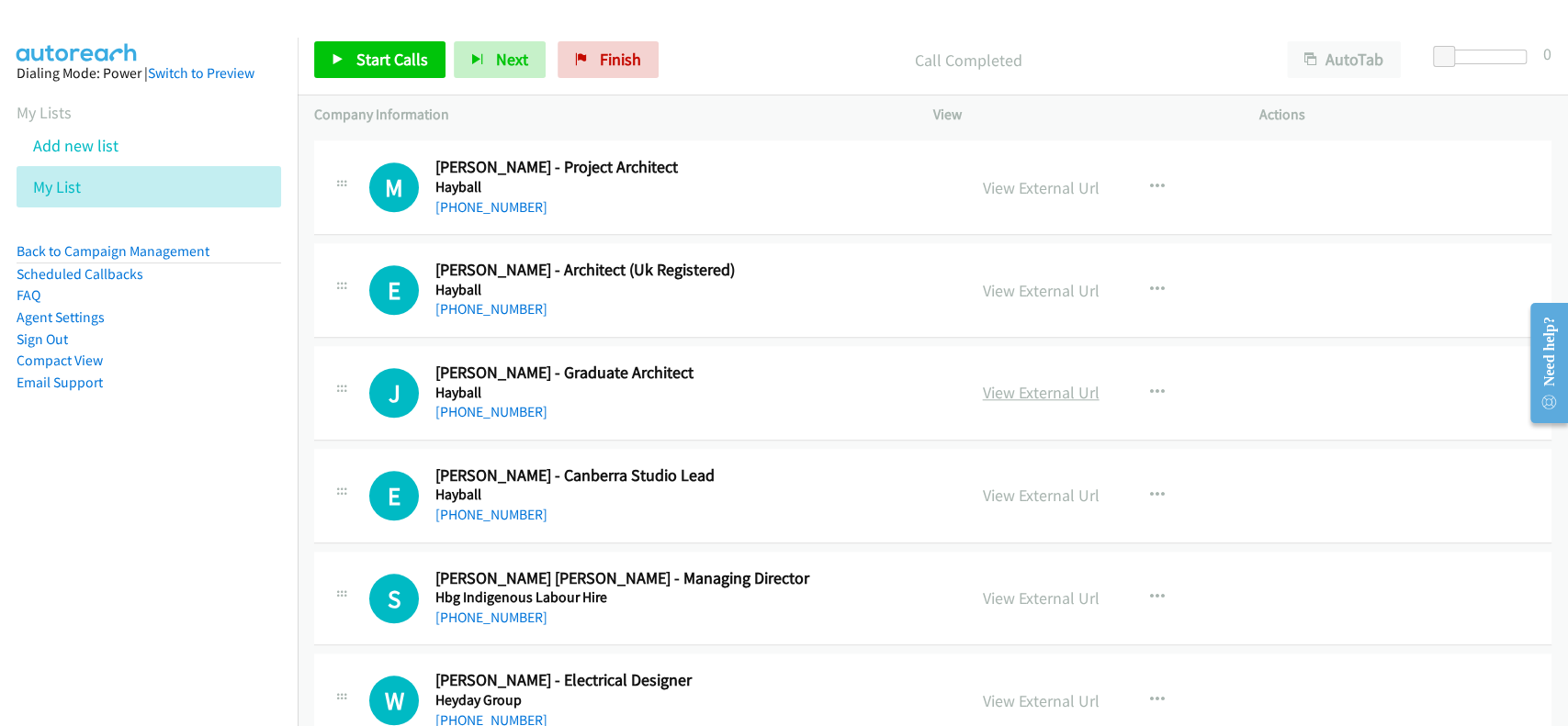
click at [1005, 382] on link "View External Url" at bounding box center [1041, 392] width 117 height 21
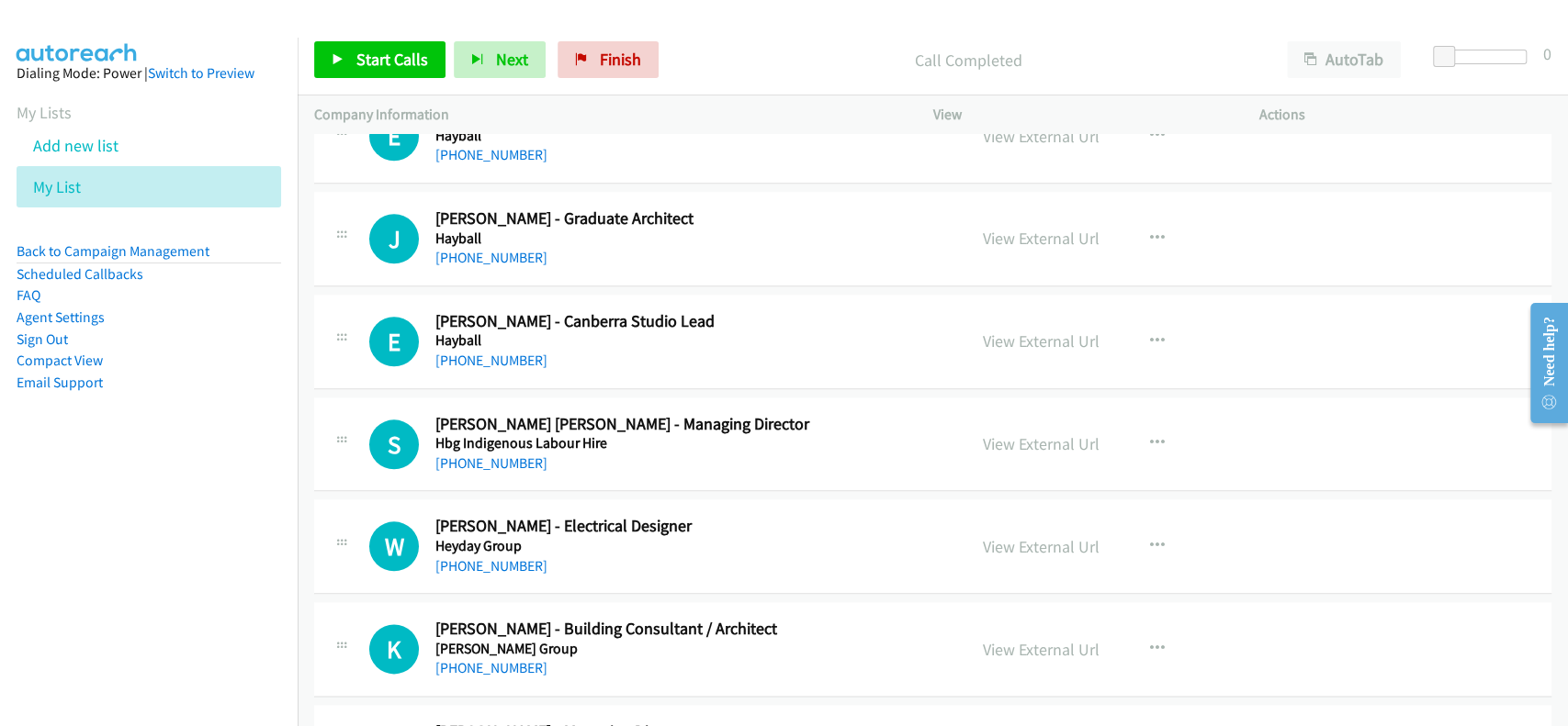
scroll to position [10648, 0]
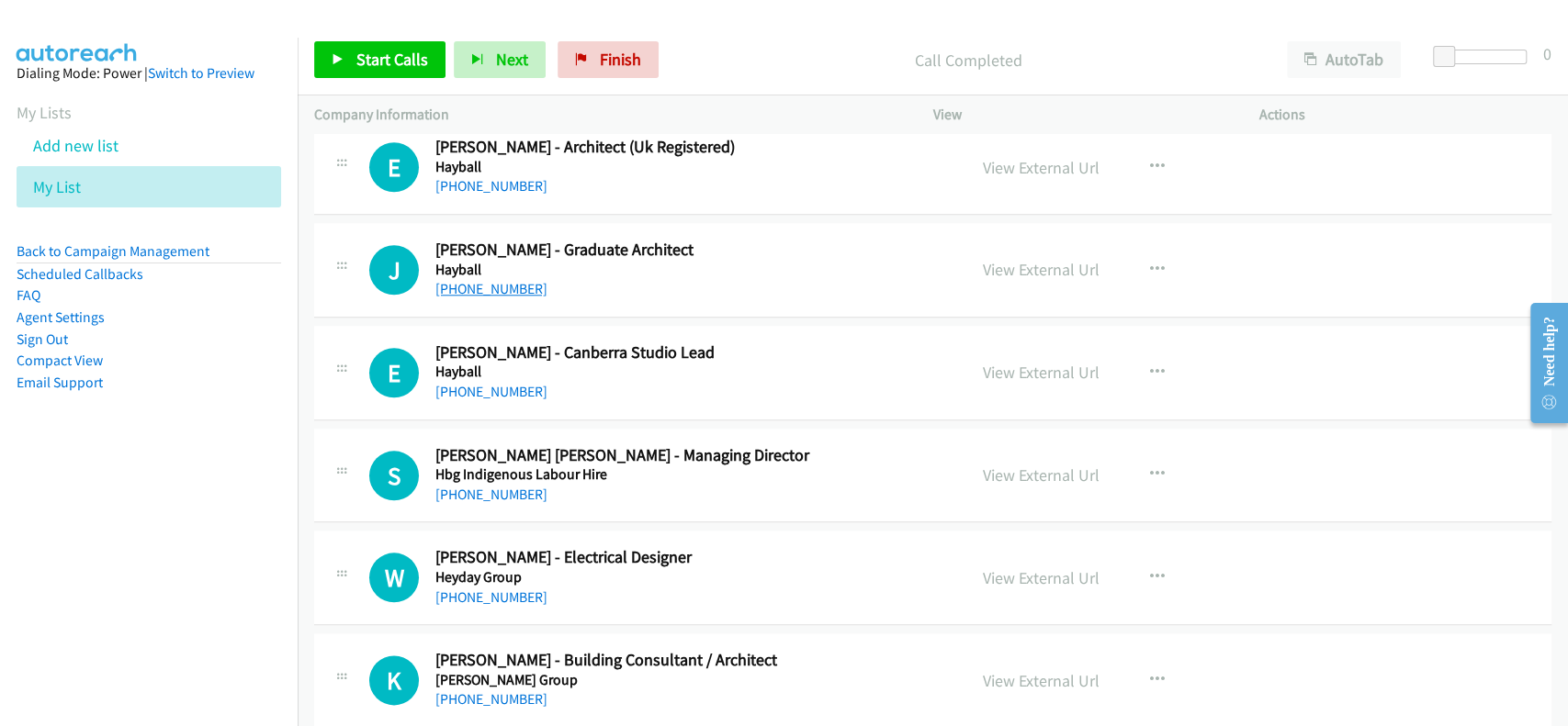
click at [465, 280] on link "[PHONE_NUMBER]" at bounding box center [491, 289] width 112 height 17
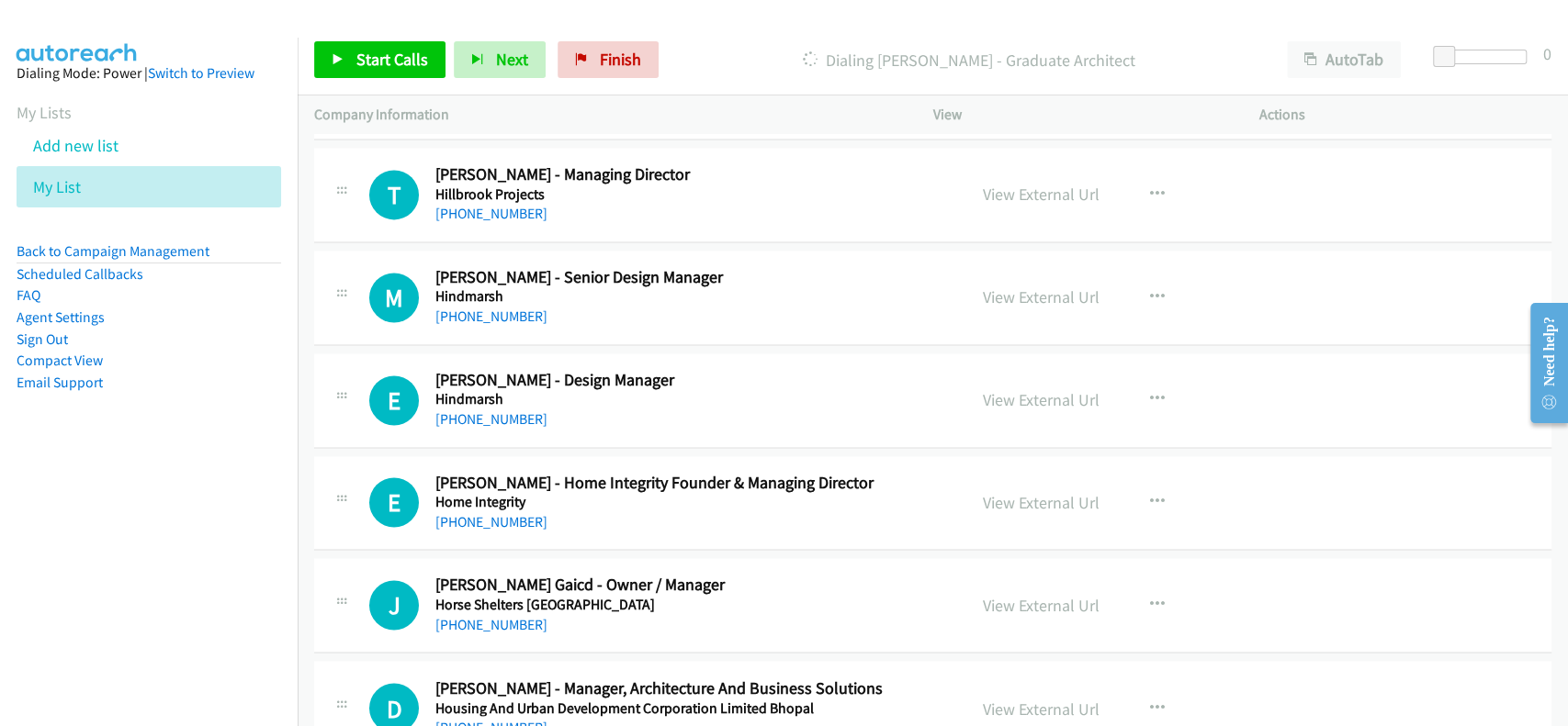
scroll to position [11259, 0]
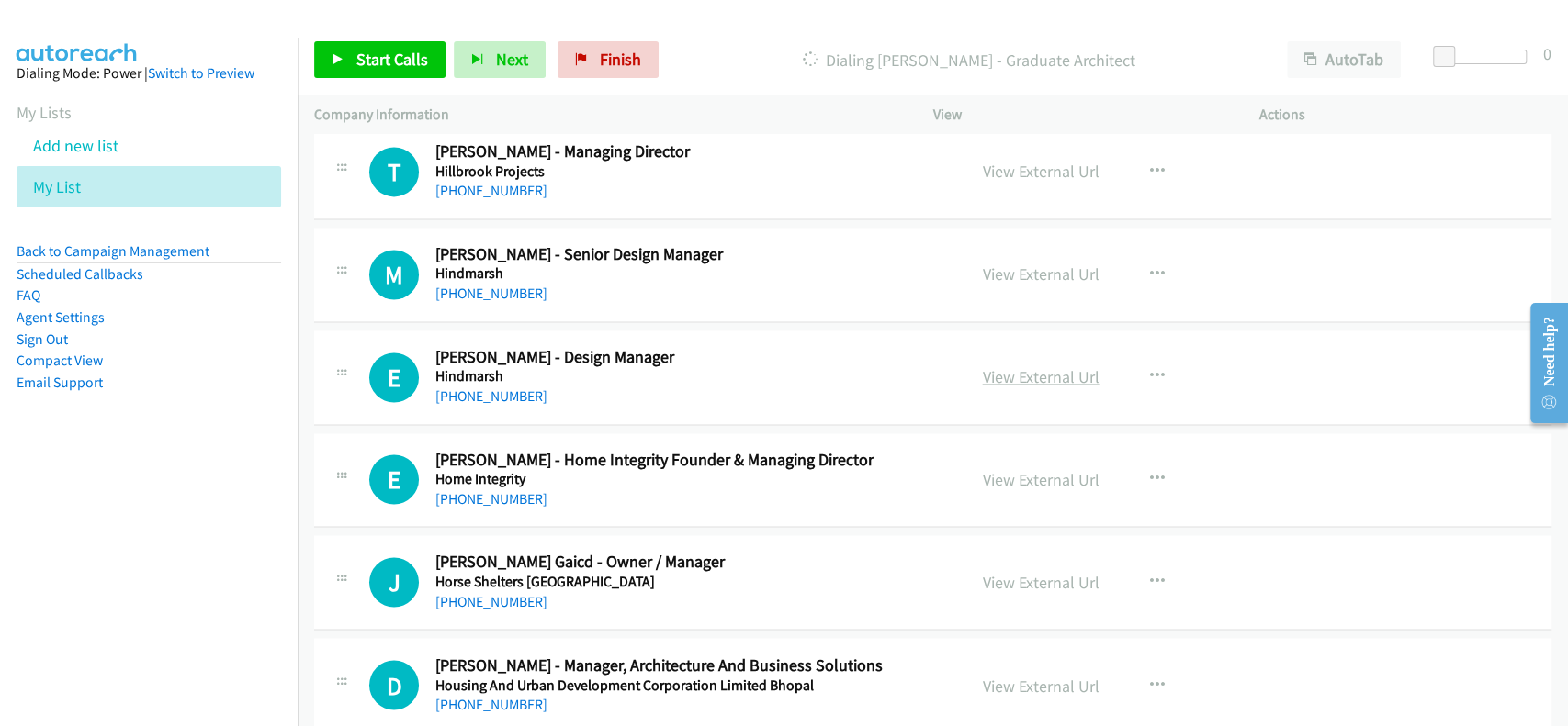
click at [1022, 366] on link "View External Url" at bounding box center [1041, 377] width 117 height 21
click at [467, 386] on div "[PHONE_NUMBER]" at bounding box center [688, 396] width 505 height 22
click at [474, 388] on link "[PHONE_NUMBER]" at bounding box center [491, 396] width 112 height 17
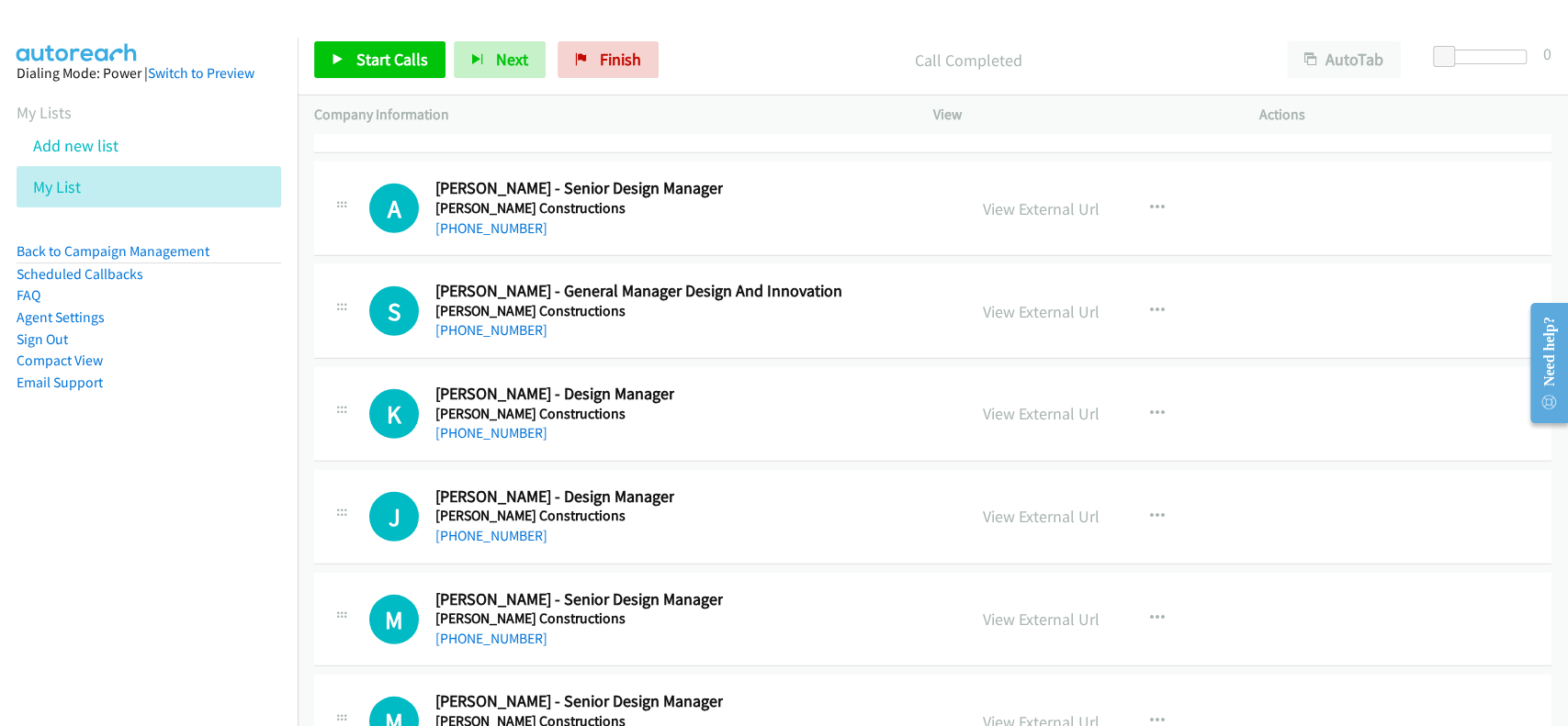
scroll to position [26803, 0]
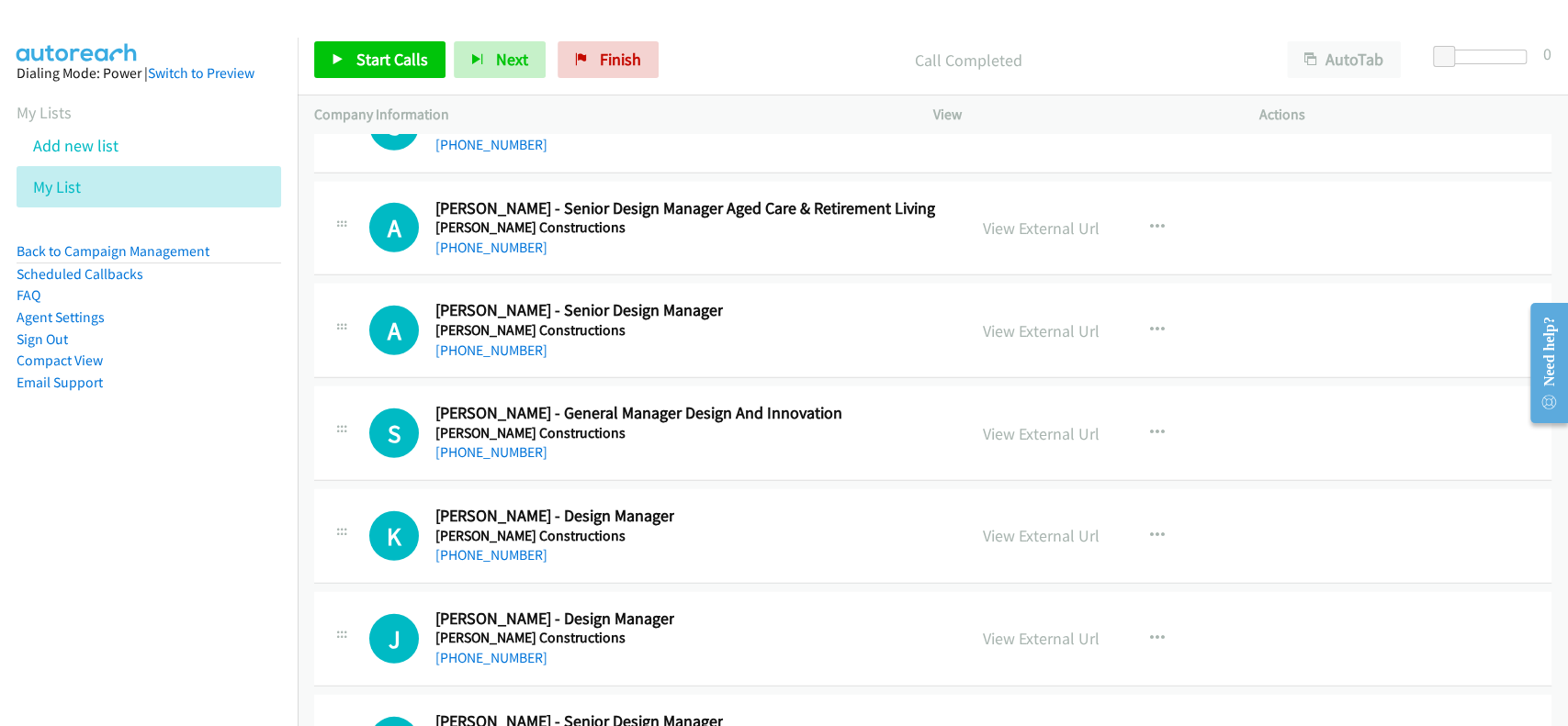
click at [991, 300] on div "View External Url View External Url Schedule/Manage Callback Start Calls Here R…" at bounding box center [1138, 330] width 342 height 61
click at [1010, 320] on link "View External Url" at bounding box center [1041, 331] width 117 height 21
click at [490, 341] on link "[PHONE_NUMBER]" at bounding box center [491, 350] width 112 height 17
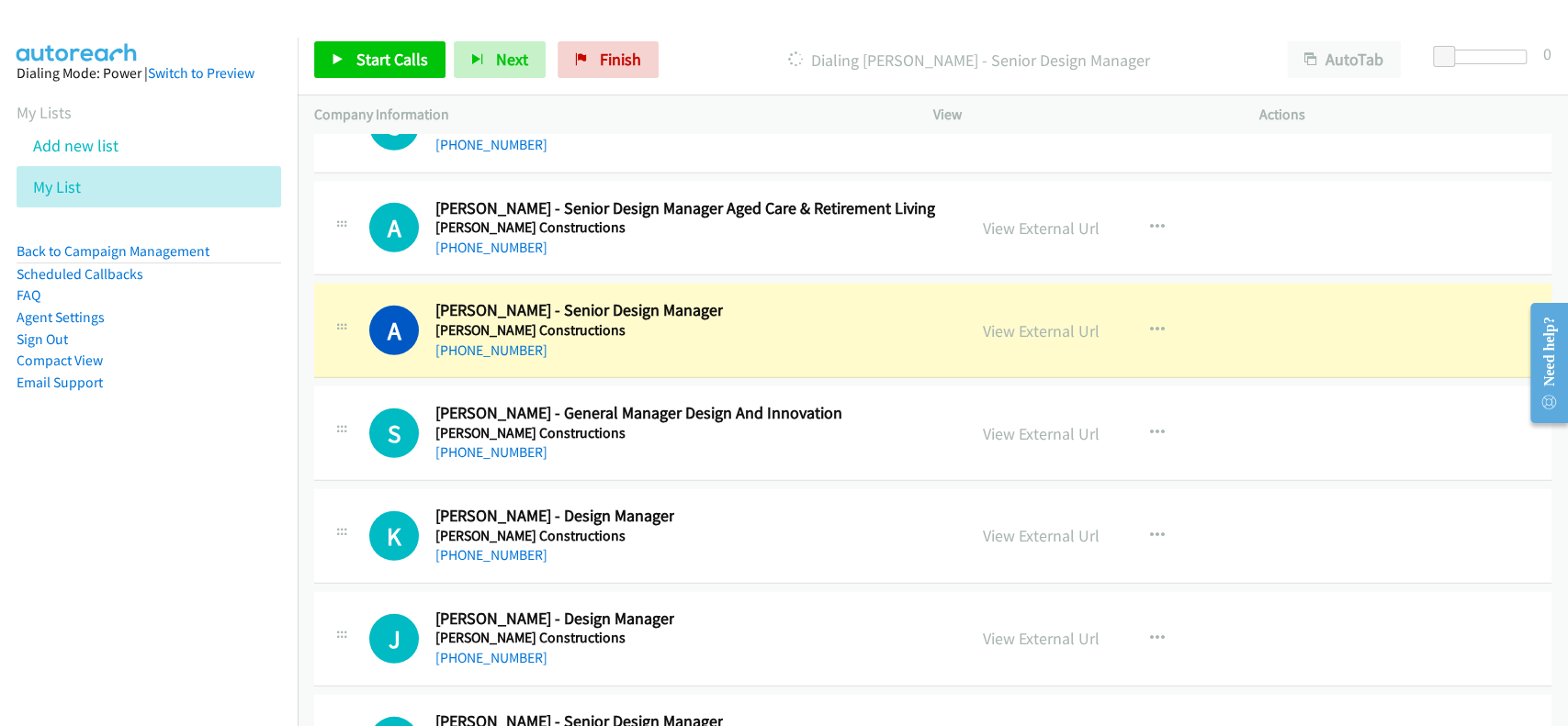
scroll to position [26926, 0]
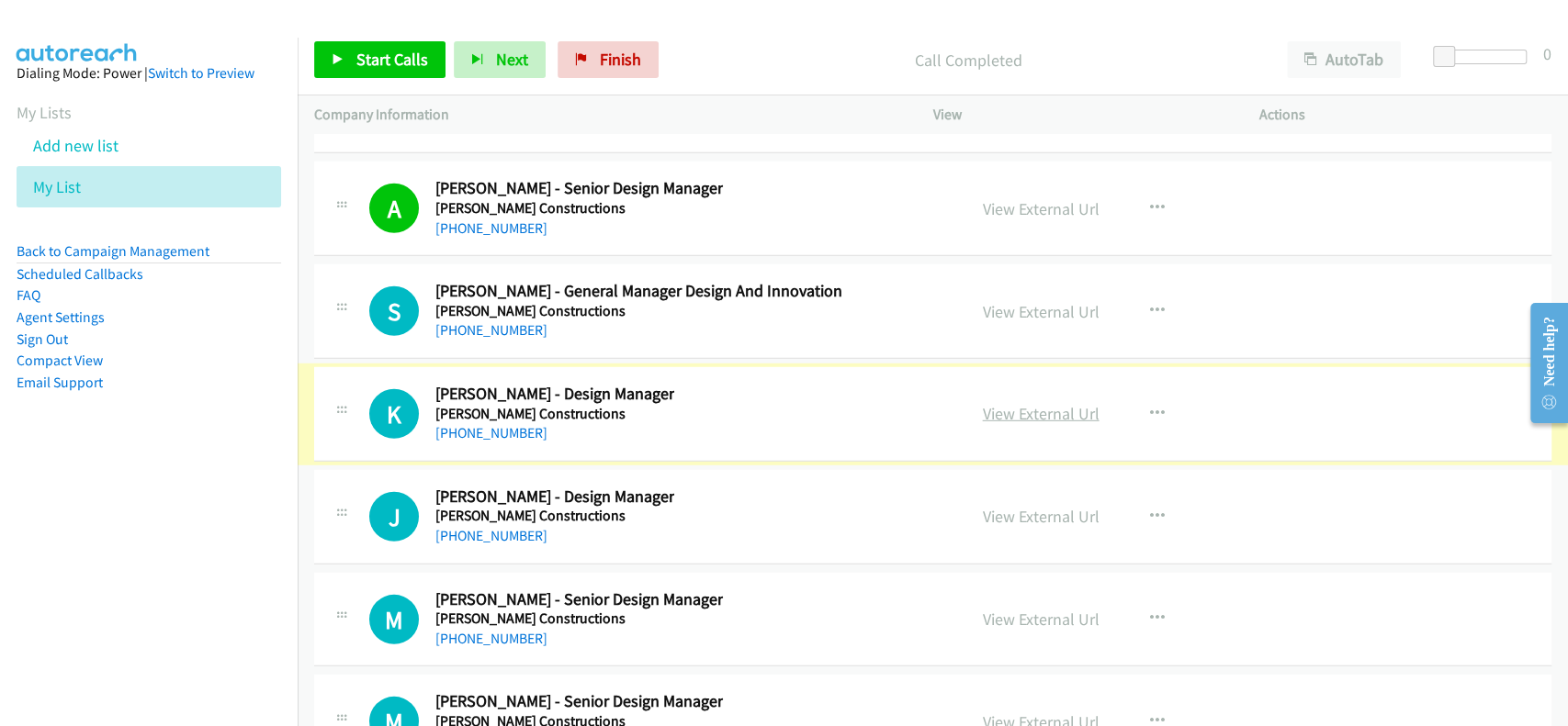
click at [1018, 403] on link "View External Url" at bounding box center [1041, 414] width 117 height 21
click at [460, 405] on h5 "[PERSON_NAME] Constructions" at bounding box center [554, 414] width 239 height 18
click at [465, 424] on link "[PHONE_NUMBER]" at bounding box center [491, 433] width 112 height 17
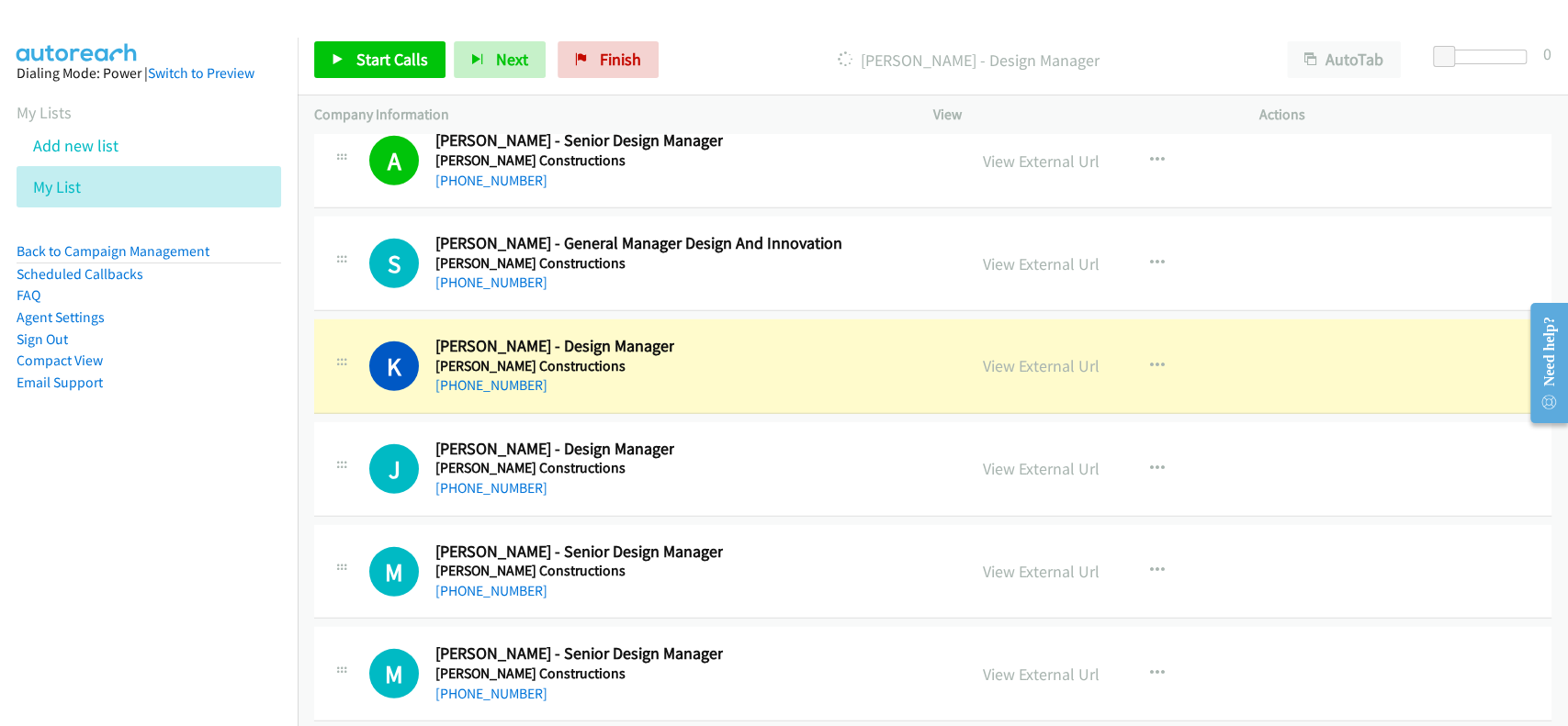
scroll to position [27048, 0]
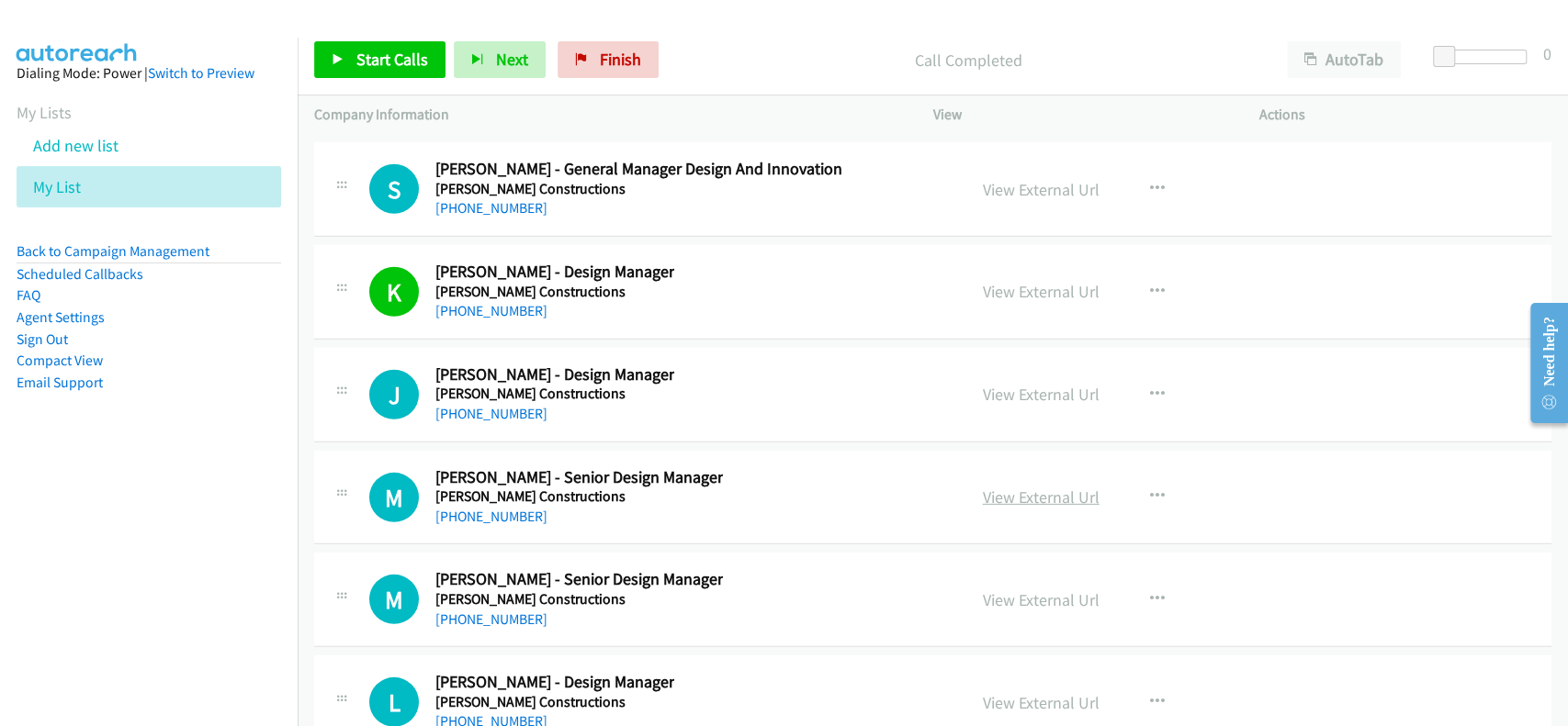
click at [1016, 486] on link "View External Url" at bounding box center [1041, 497] width 117 height 21
click at [489, 508] on link "[PHONE_NUMBER]" at bounding box center [491, 516] width 112 height 17
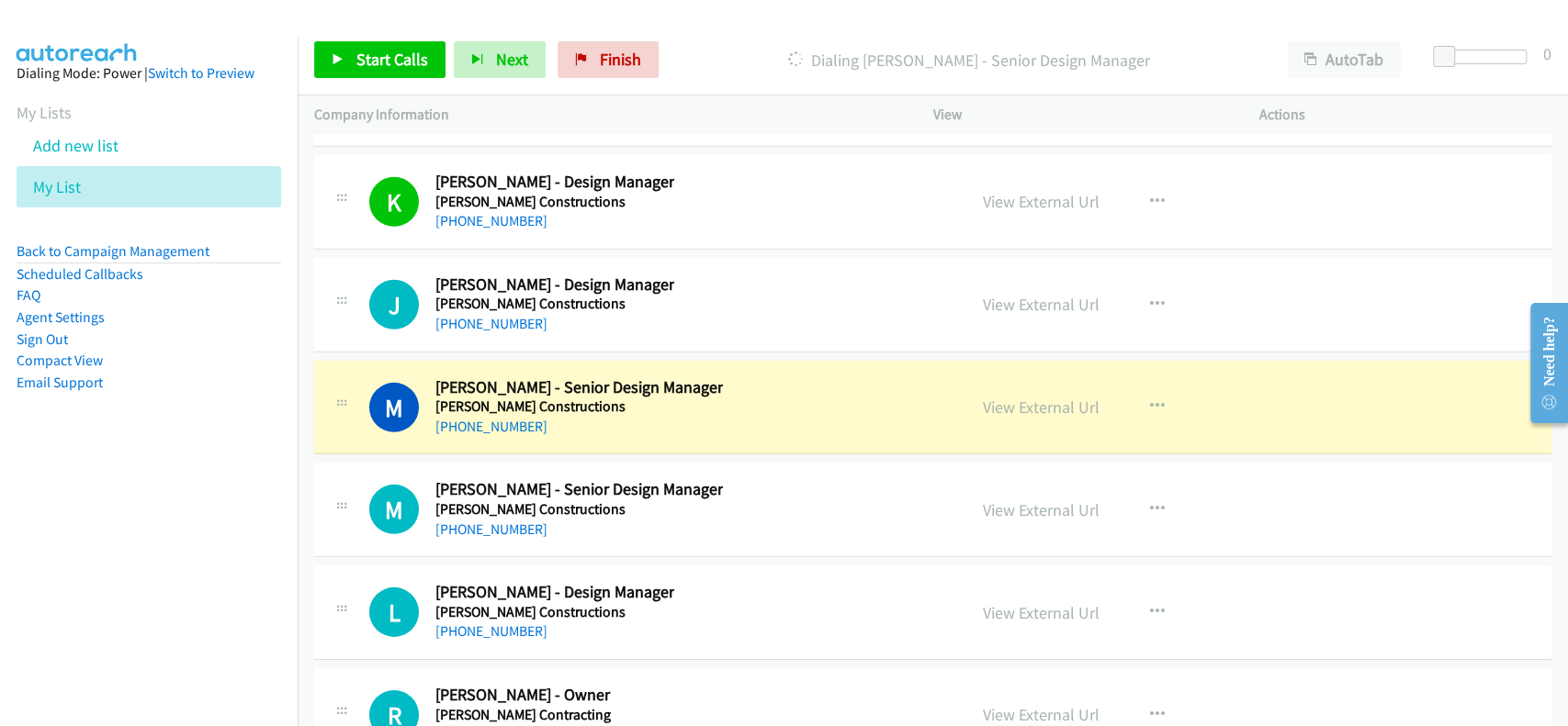
scroll to position [27170, 0]
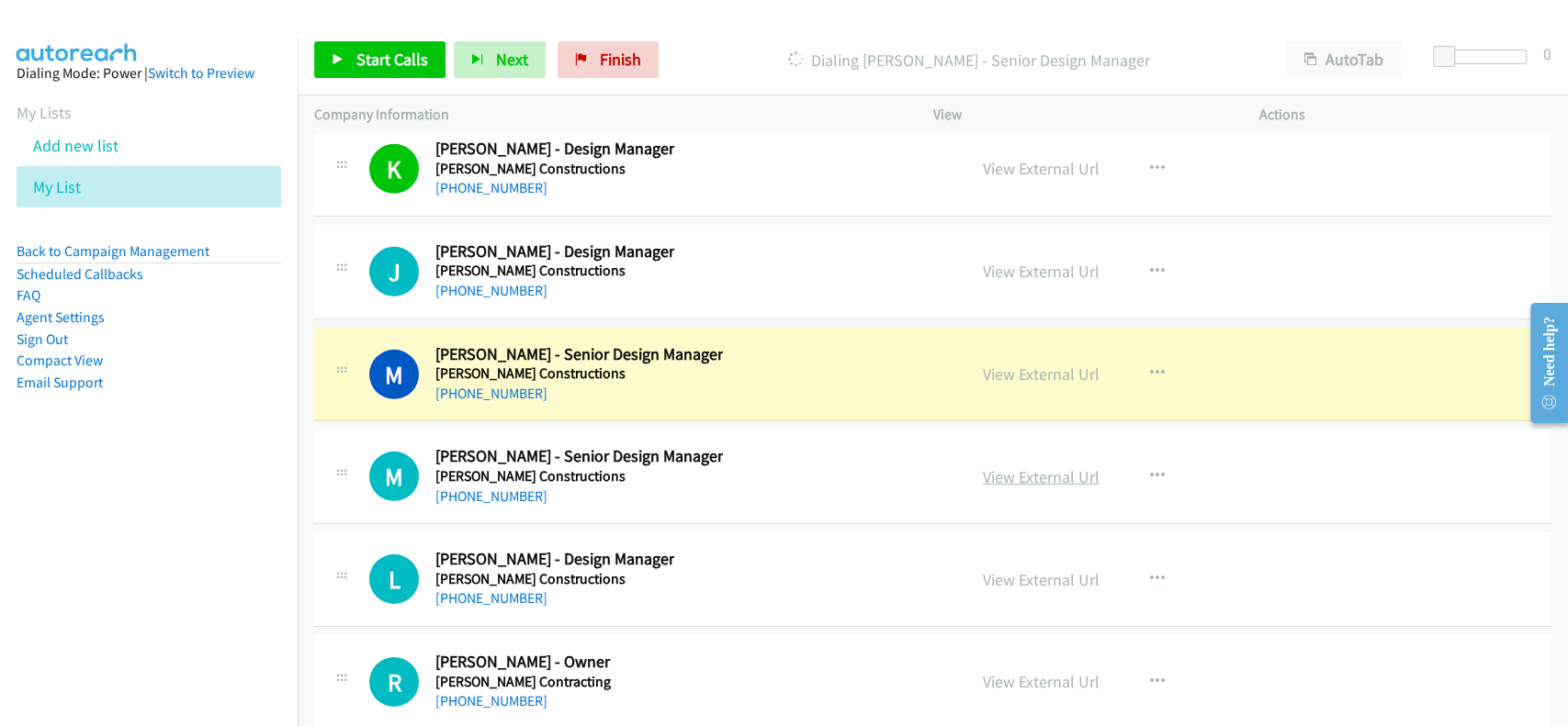
click at [1029, 466] on link "View External Url" at bounding box center [1041, 477] width 117 height 21
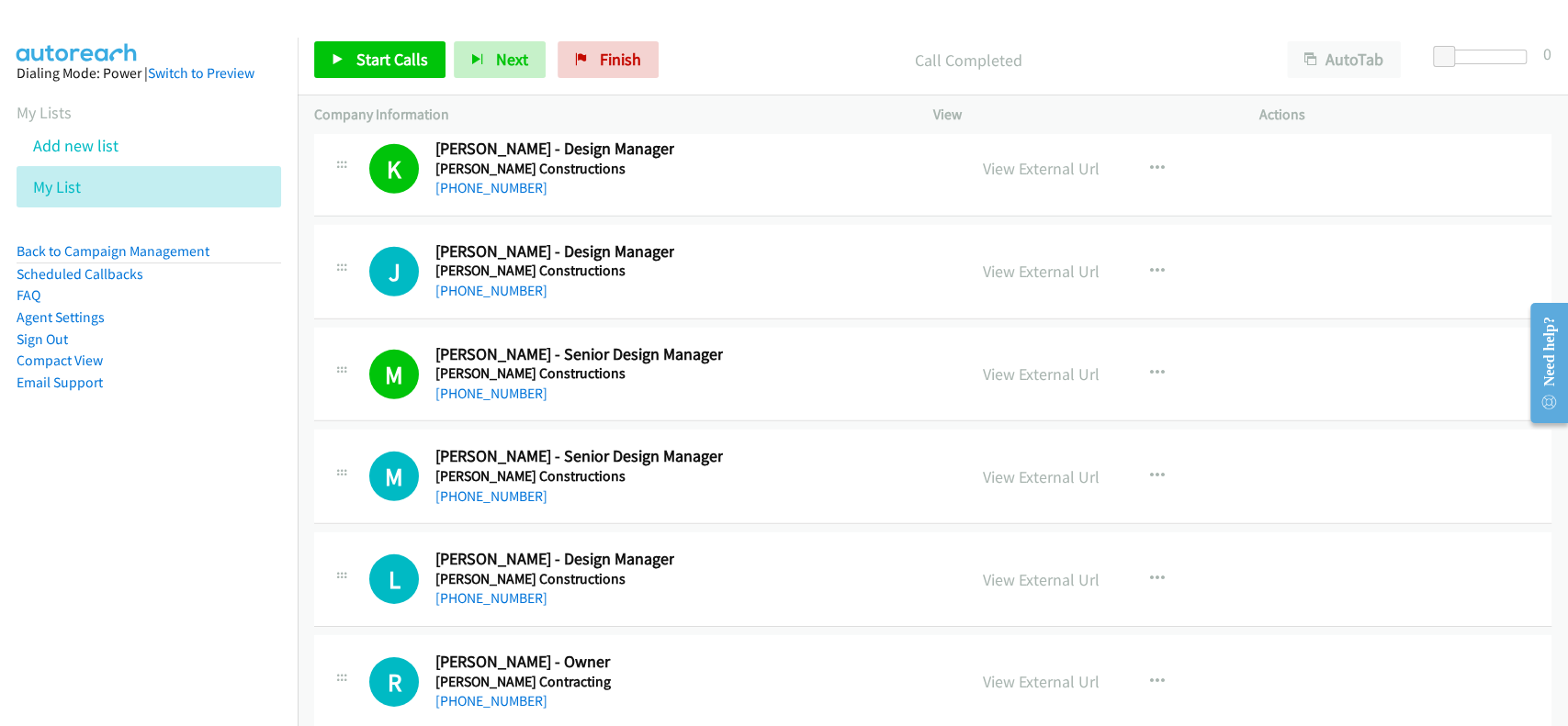
click at [494, 485] on div "[PHONE_NUMBER]" at bounding box center [578, 496] width 287 height 22
click at [492, 487] on link "[PHONE_NUMBER]" at bounding box center [491, 496] width 112 height 17
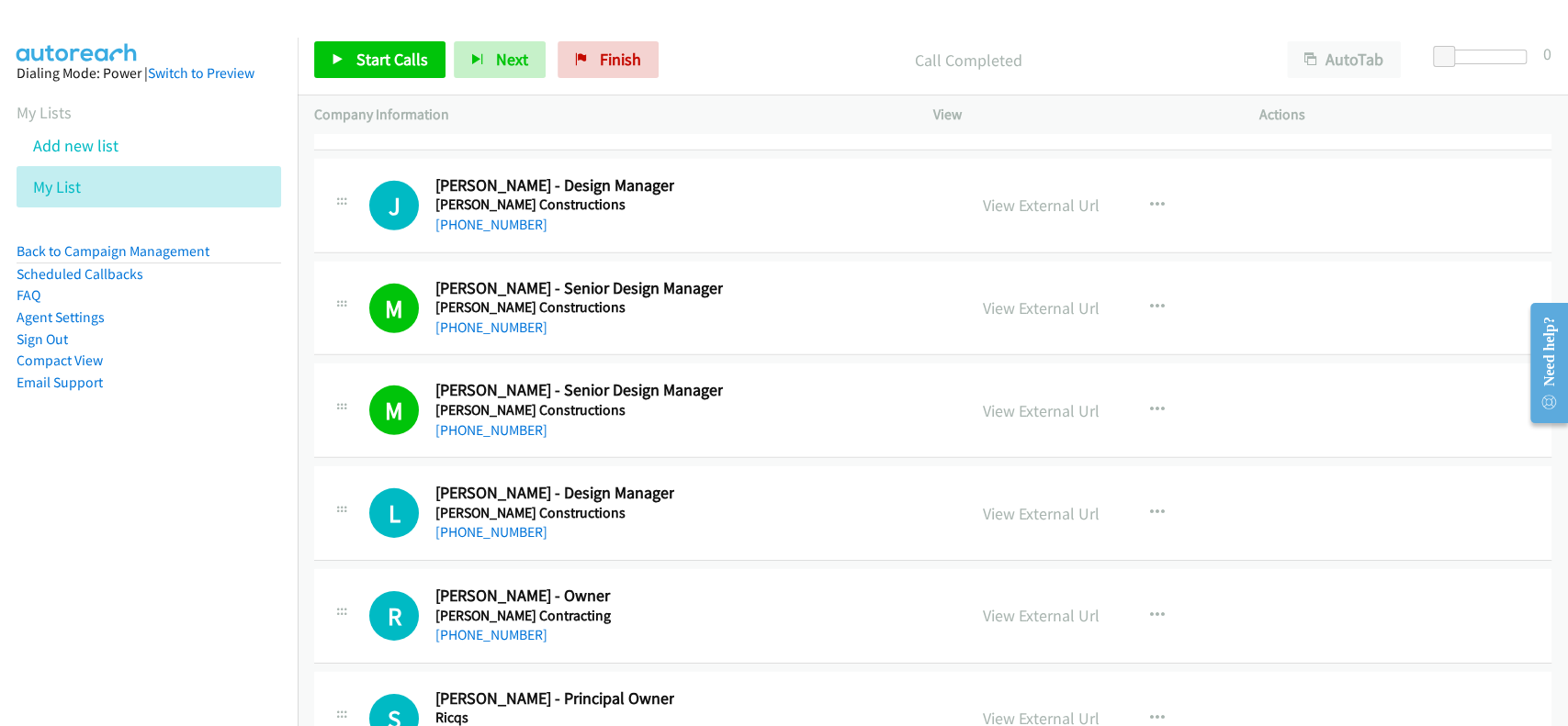
scroll to position [27293, 0]
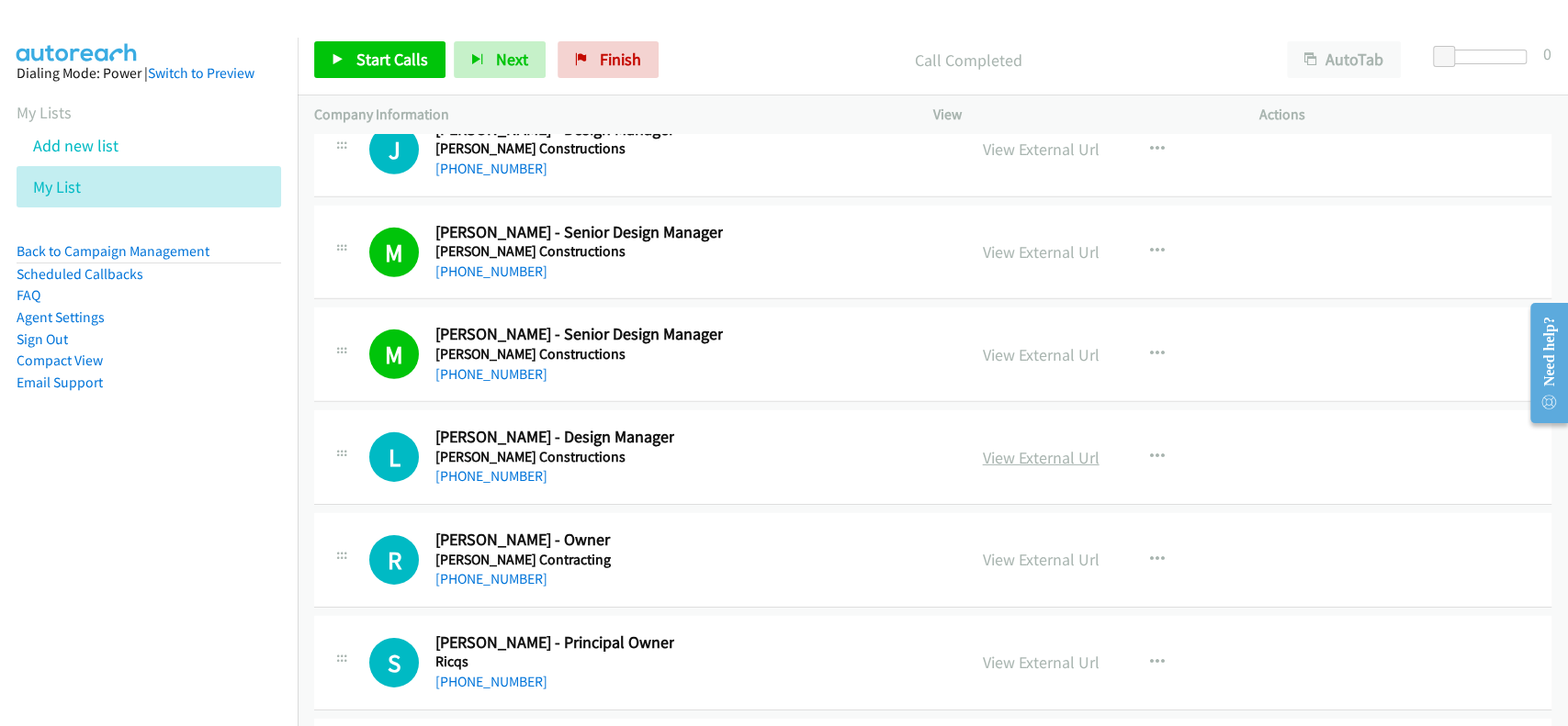
click at [1016, 447] on link "View External Url" at bounding box center [1041, 457] width 117 height 21
click at [497, 467] on link "[PHONE_NUMBER]" at bounding box center [491, 476] width 112 height 17
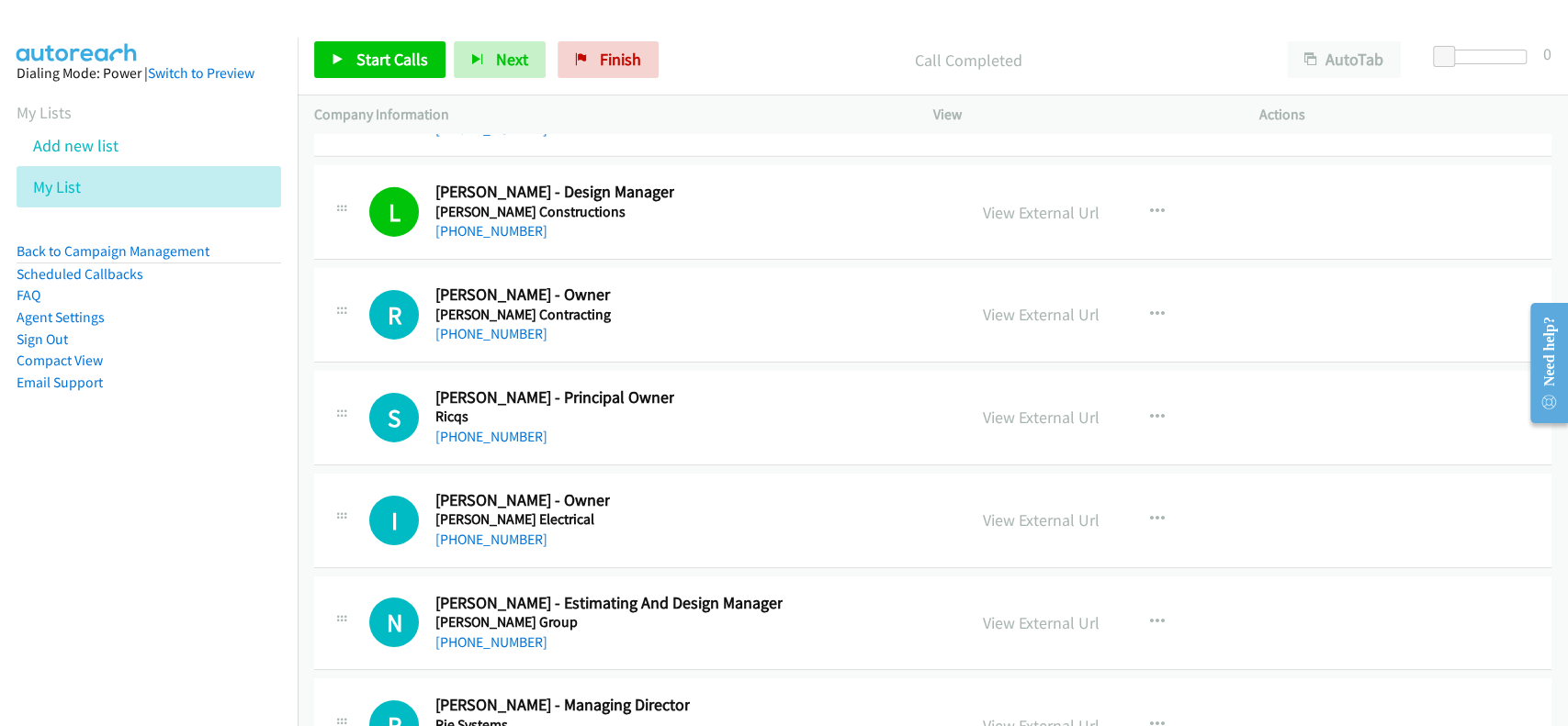
scroll to position [27660, 0]
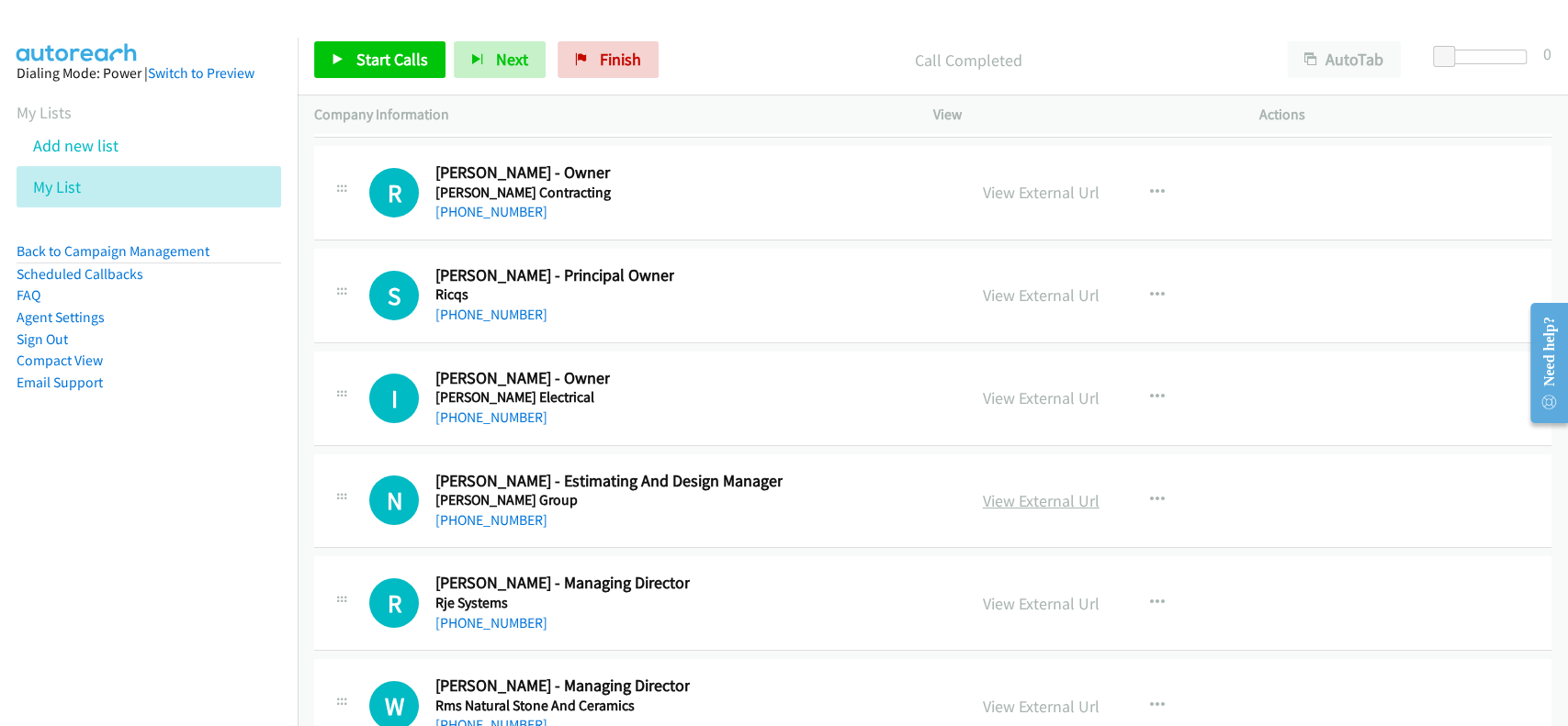
click at [986, 490] on link "View External Url" at bounding box center [1041, 501] width 117 height 21
click at [500, 511] on link "[PHONE_NUMBER]" at bounding box center [491, 520] width 112 height 17
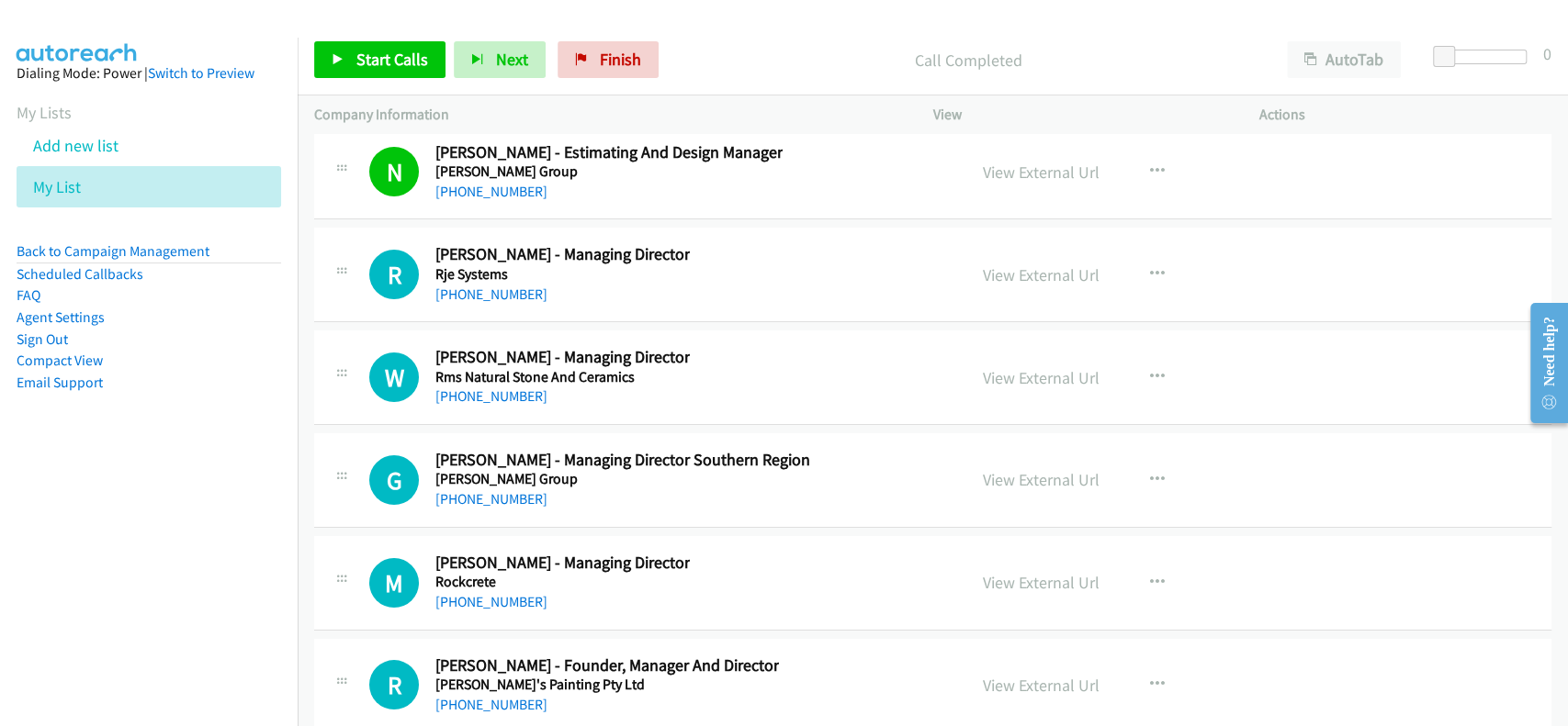
scroll to position [28027, 0]
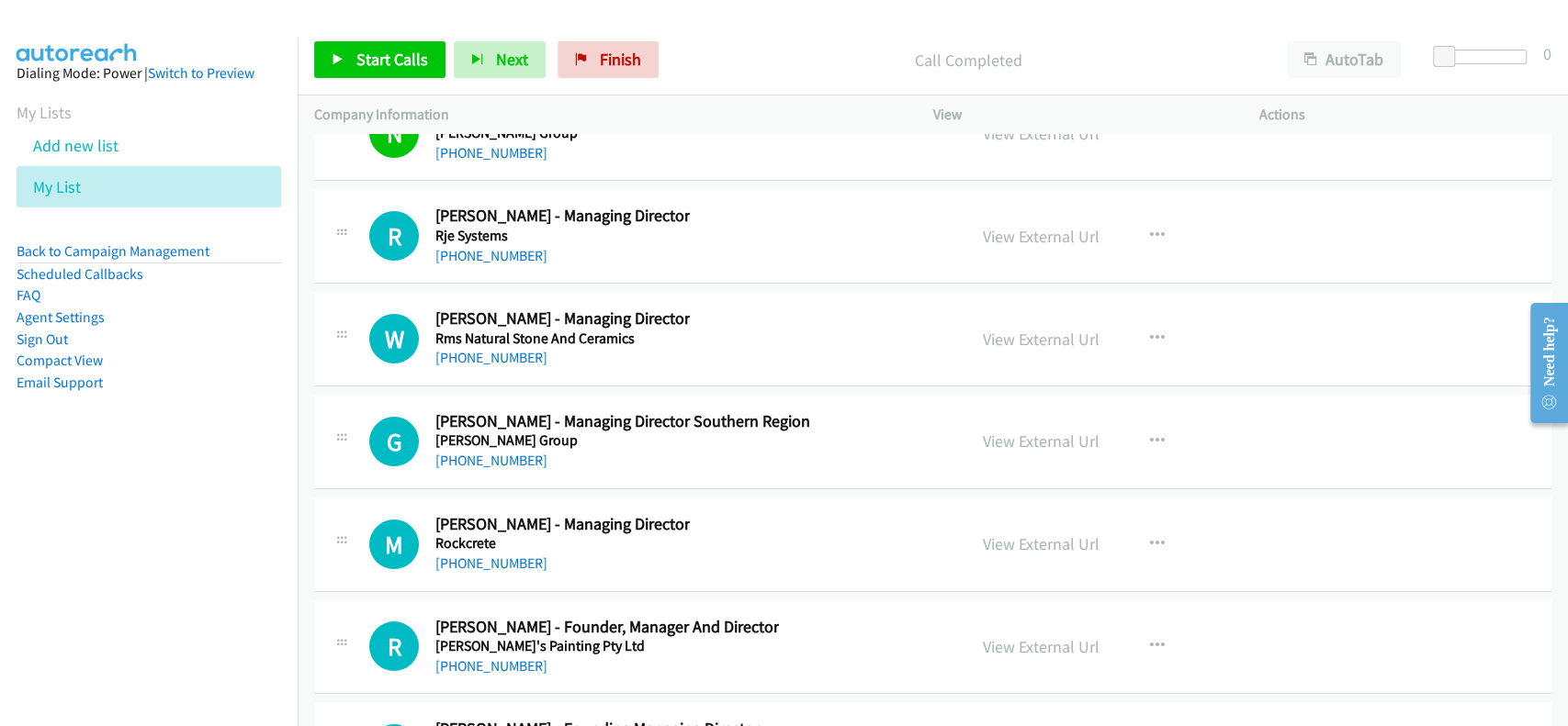
click at [1014, 411] on div "View External Url View External Url Schedule/Manage Callback Start Calls Here R…" at bounding box center [1138, 441] width 342 height 61
click at [1018, 430] on link "View External Url" at bounding box center [1041, 441] width 117 height 21
